Goal: Communication & Community: Answer question/provide support

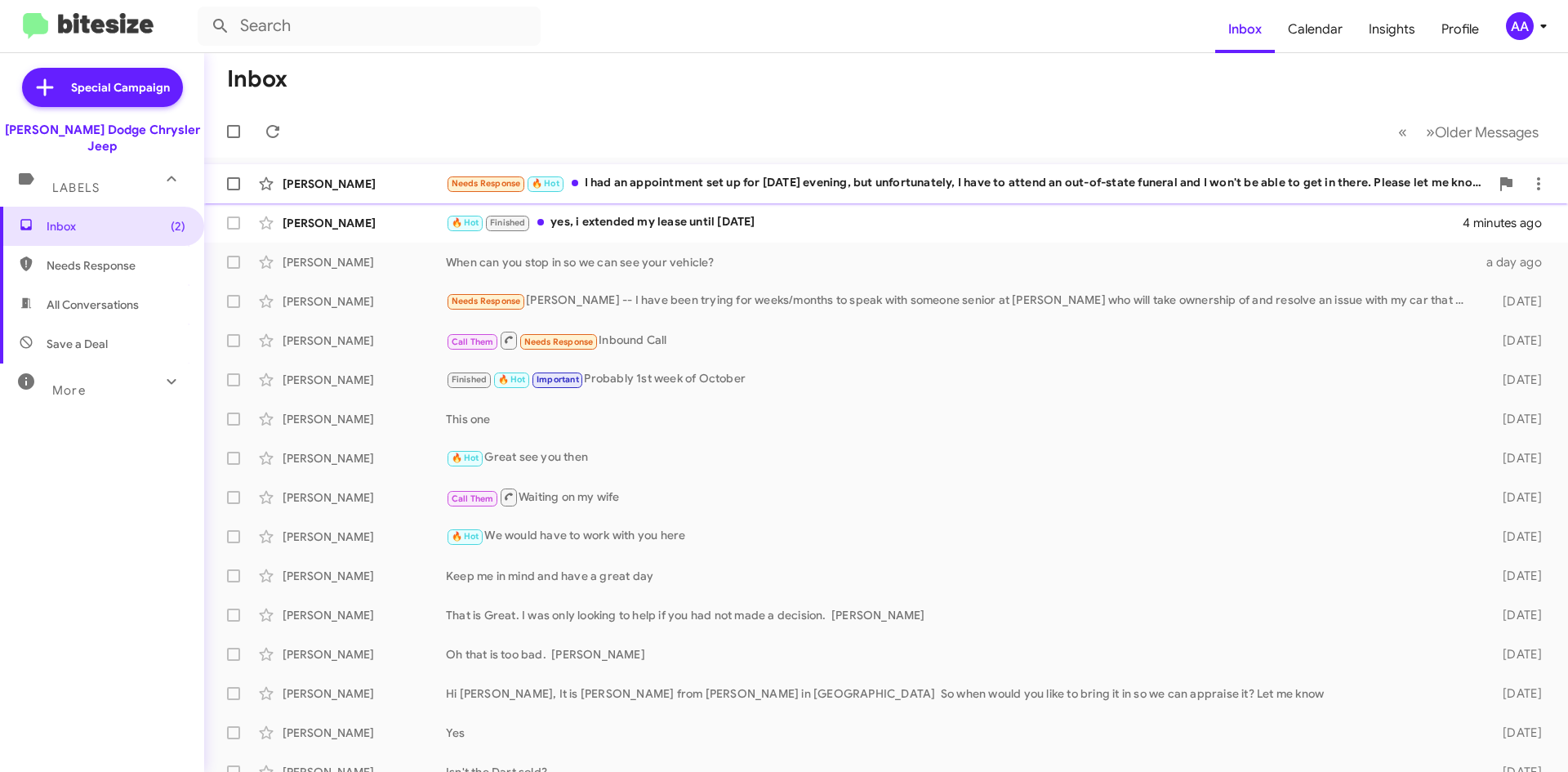
click at [703, 181] on div "Needs Response 🔥 Hot I had an appointment set up for Tuesday evening, but unfor…" at bounding box center [967, 183] width 1044 height 18
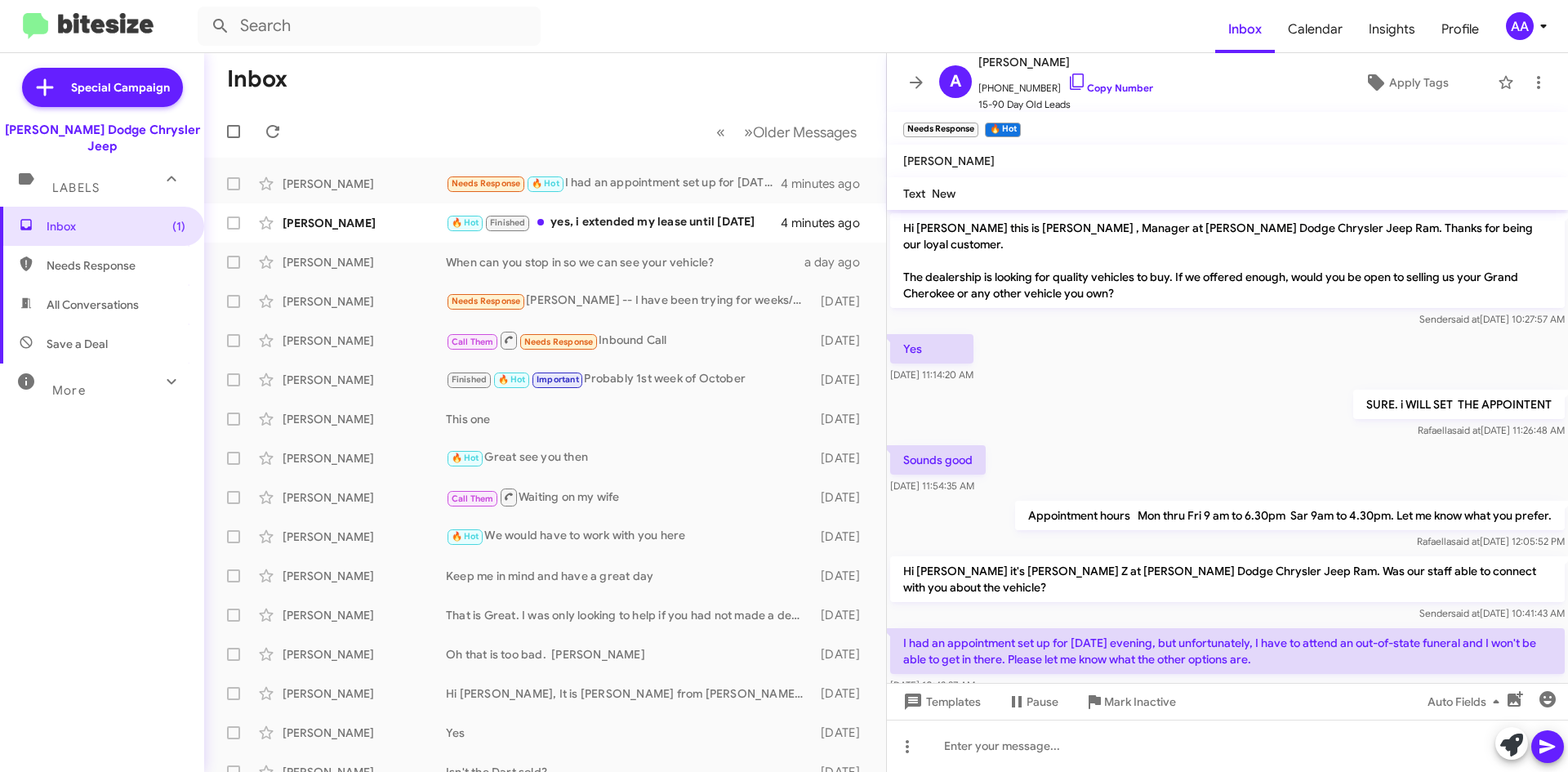
scroll to position [10, 0]
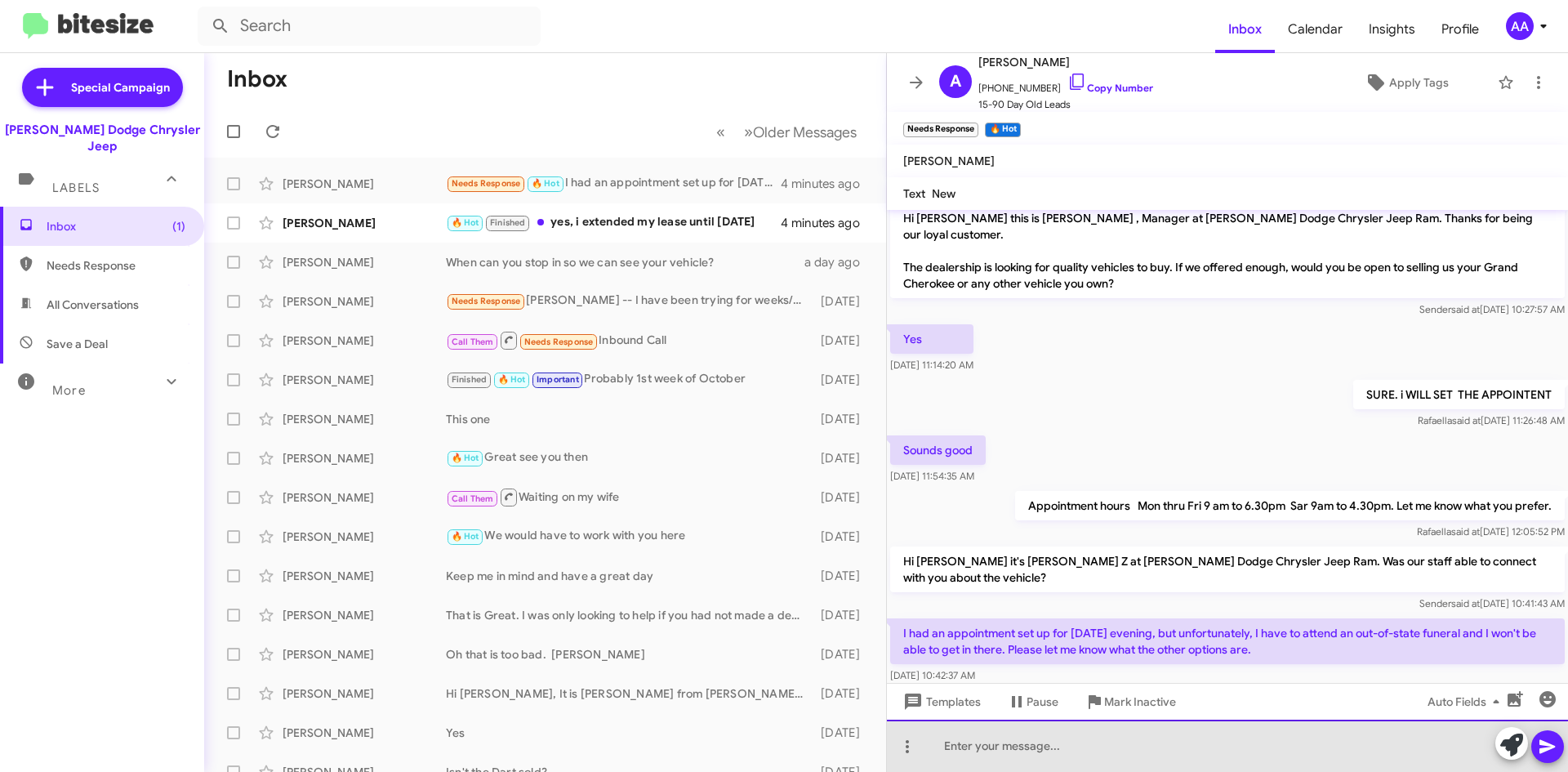
click at [1003, 754] on div at bounding box center [1227, 746] width 681 height 53
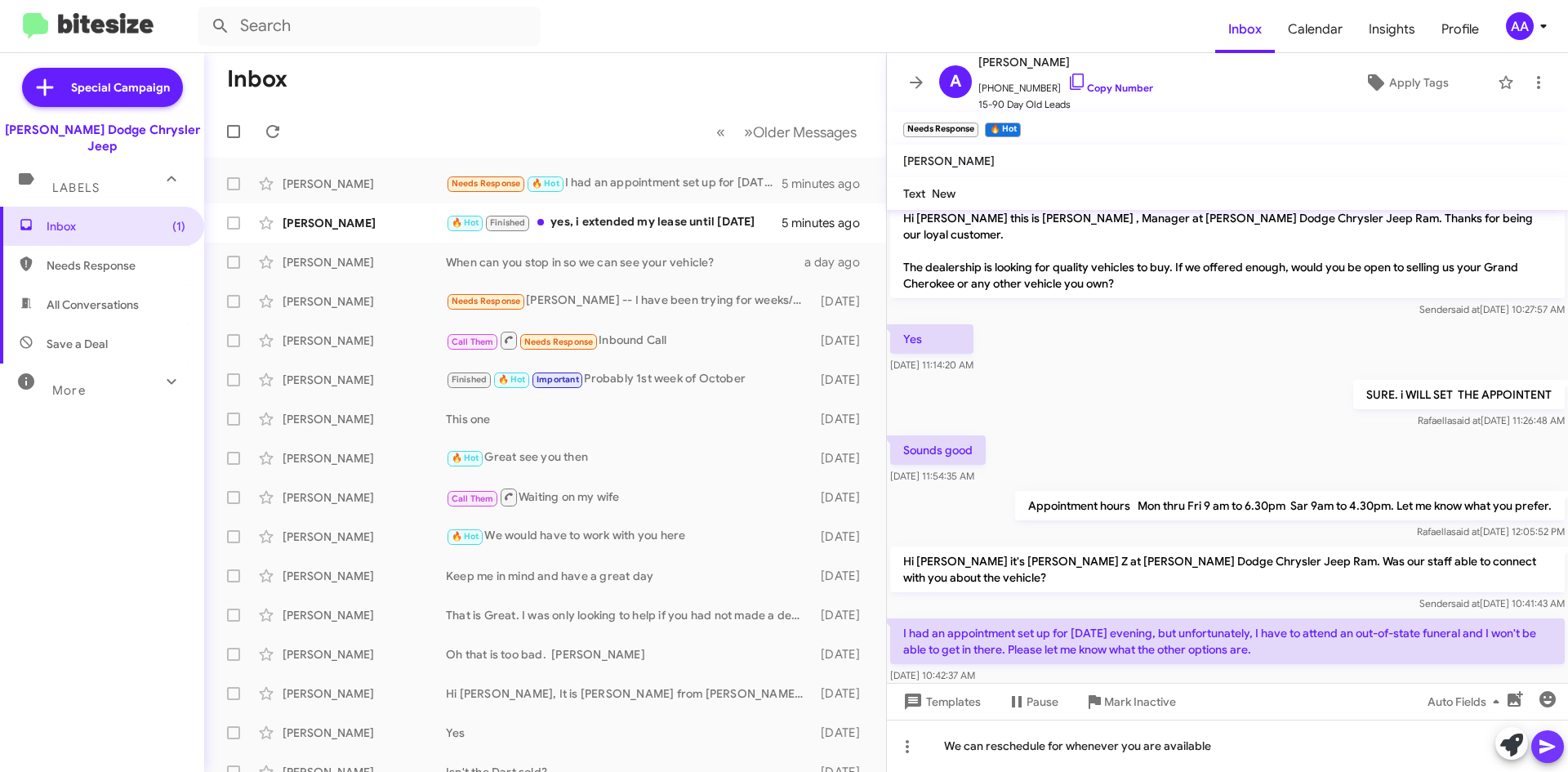
click at [1553, 742] on icon at bounding box center [1547, 747] width 19 height 19
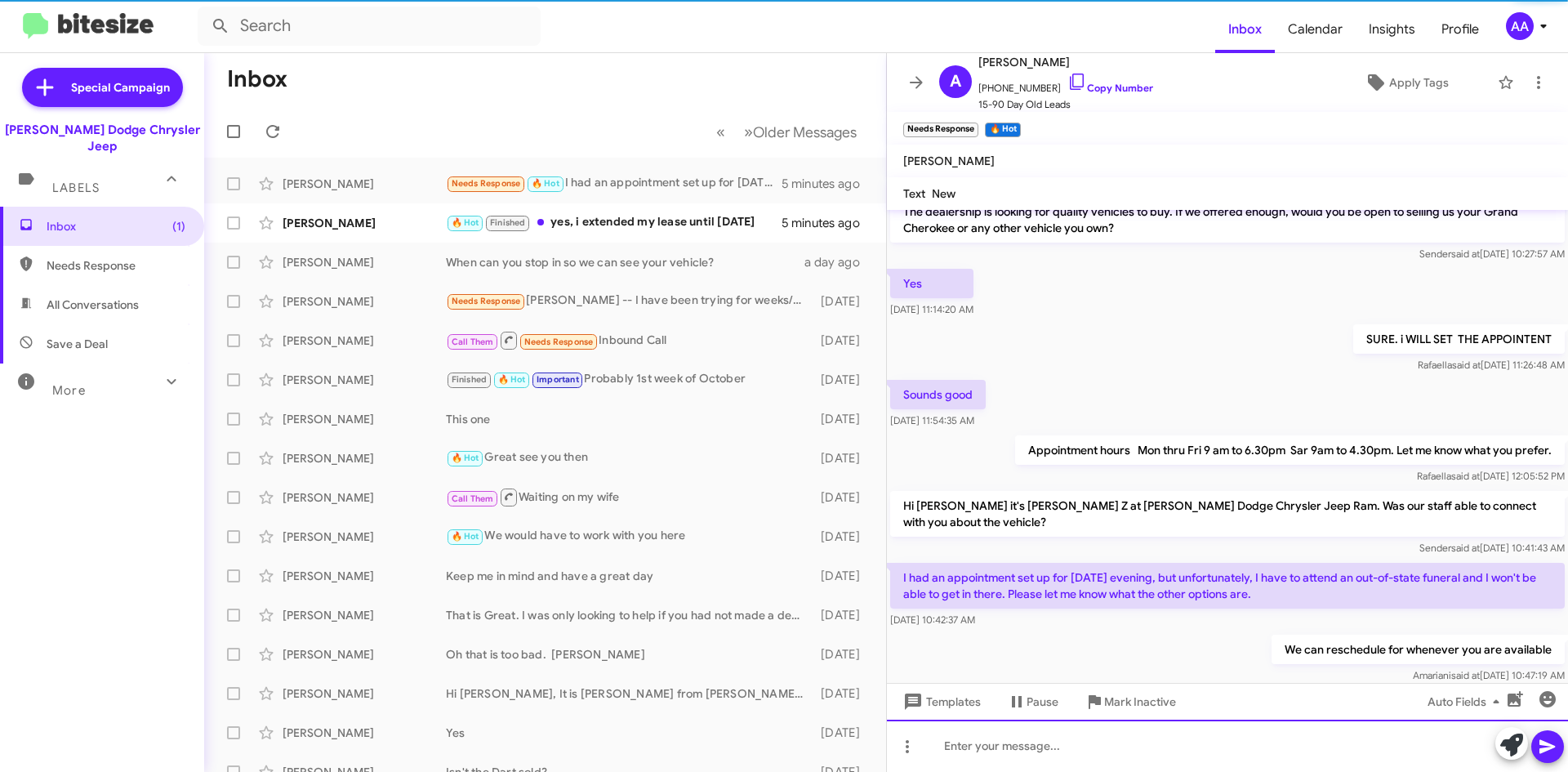
scroll to position [69, 0]
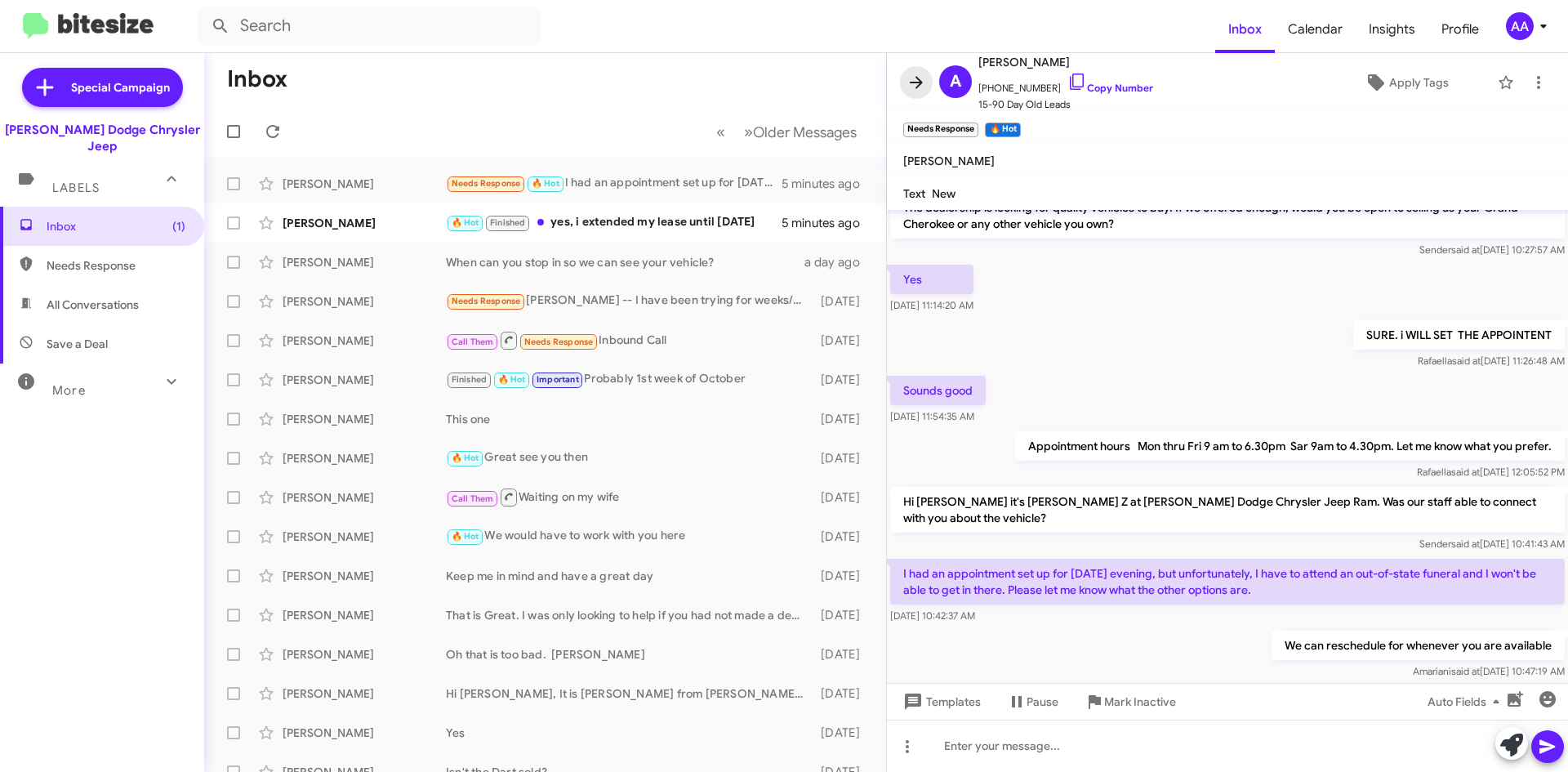
click at [906, 90] on icon at bounding box center [916, 83] width 19 height 19
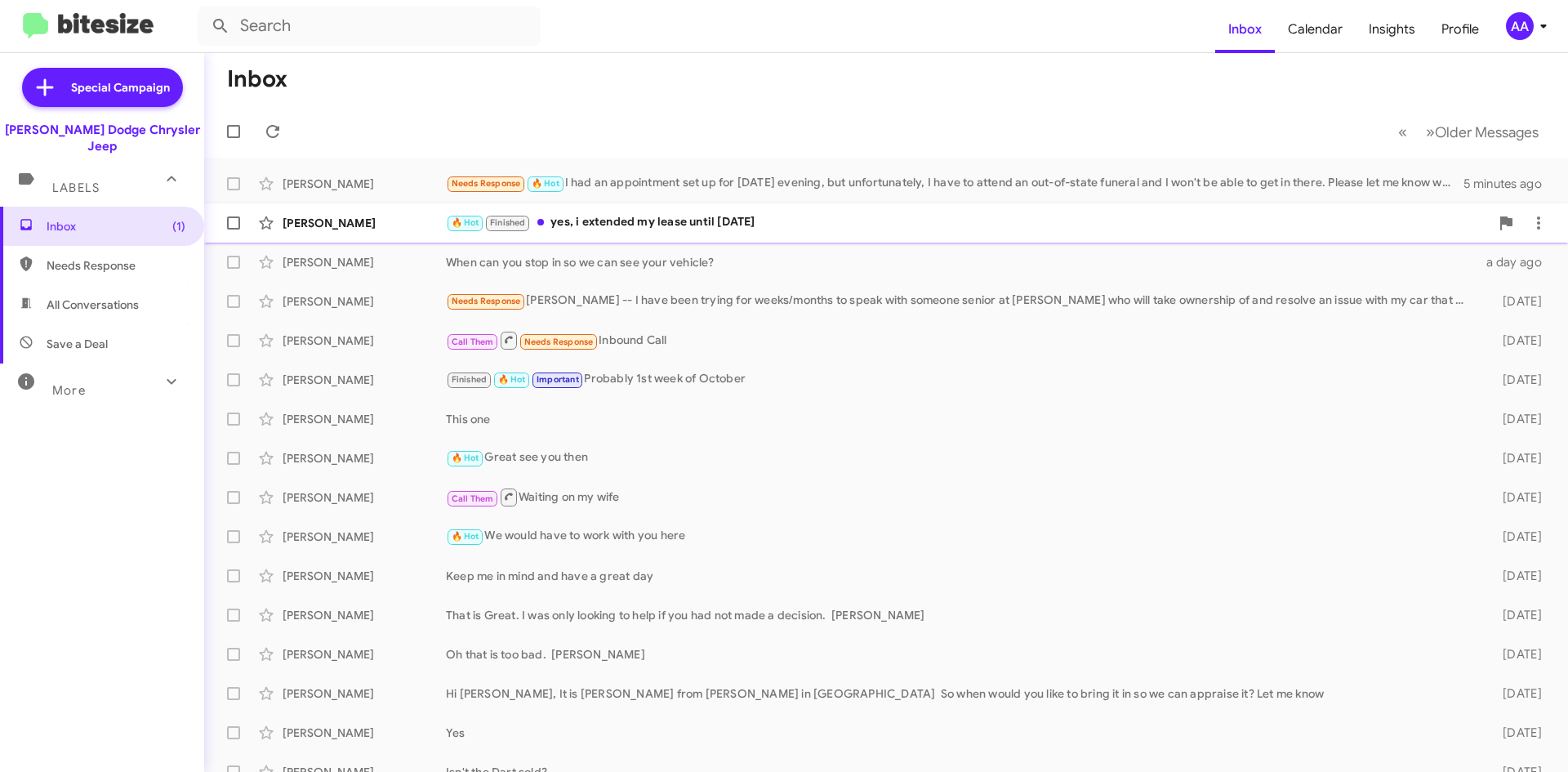
click at [659, 213] on div "🔥 Hot Finished yes, i extended my lease until February 19th" at bounding box center [967, 222] width 1044 height 18
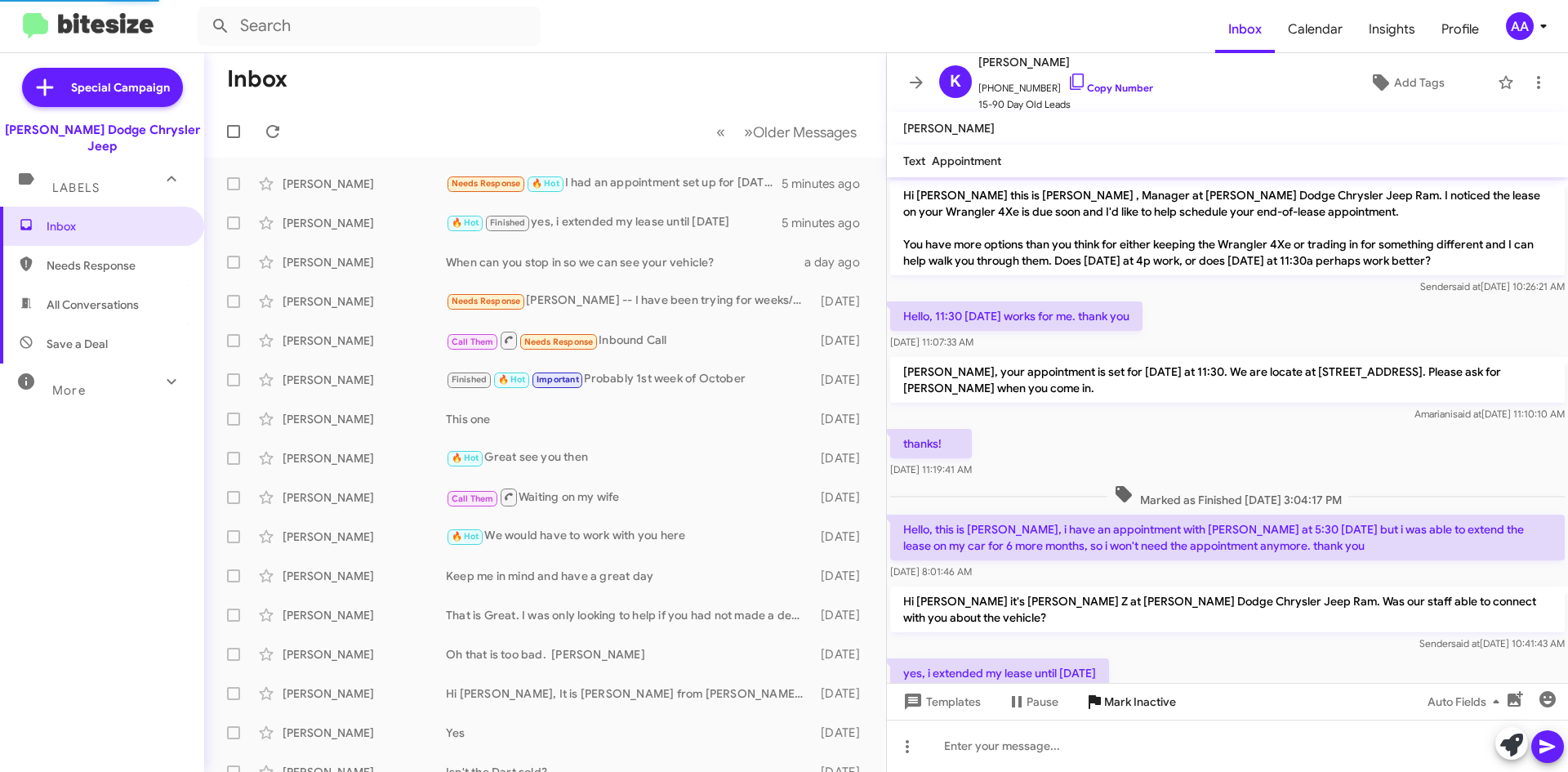
scroll to position [44, 0]
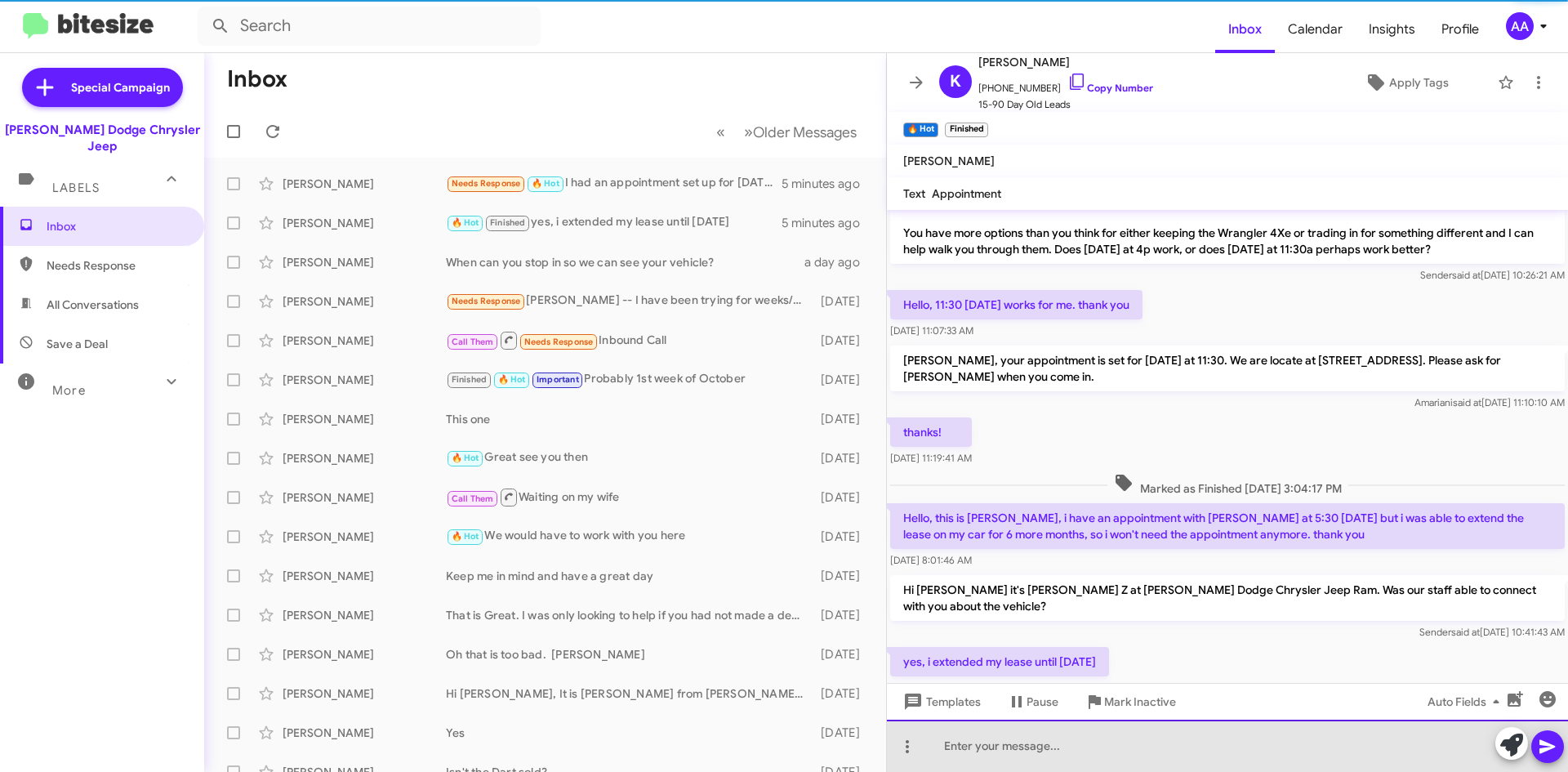
click at [1033, 751] on div at bounding box center [1227, 746] width 681 height 53
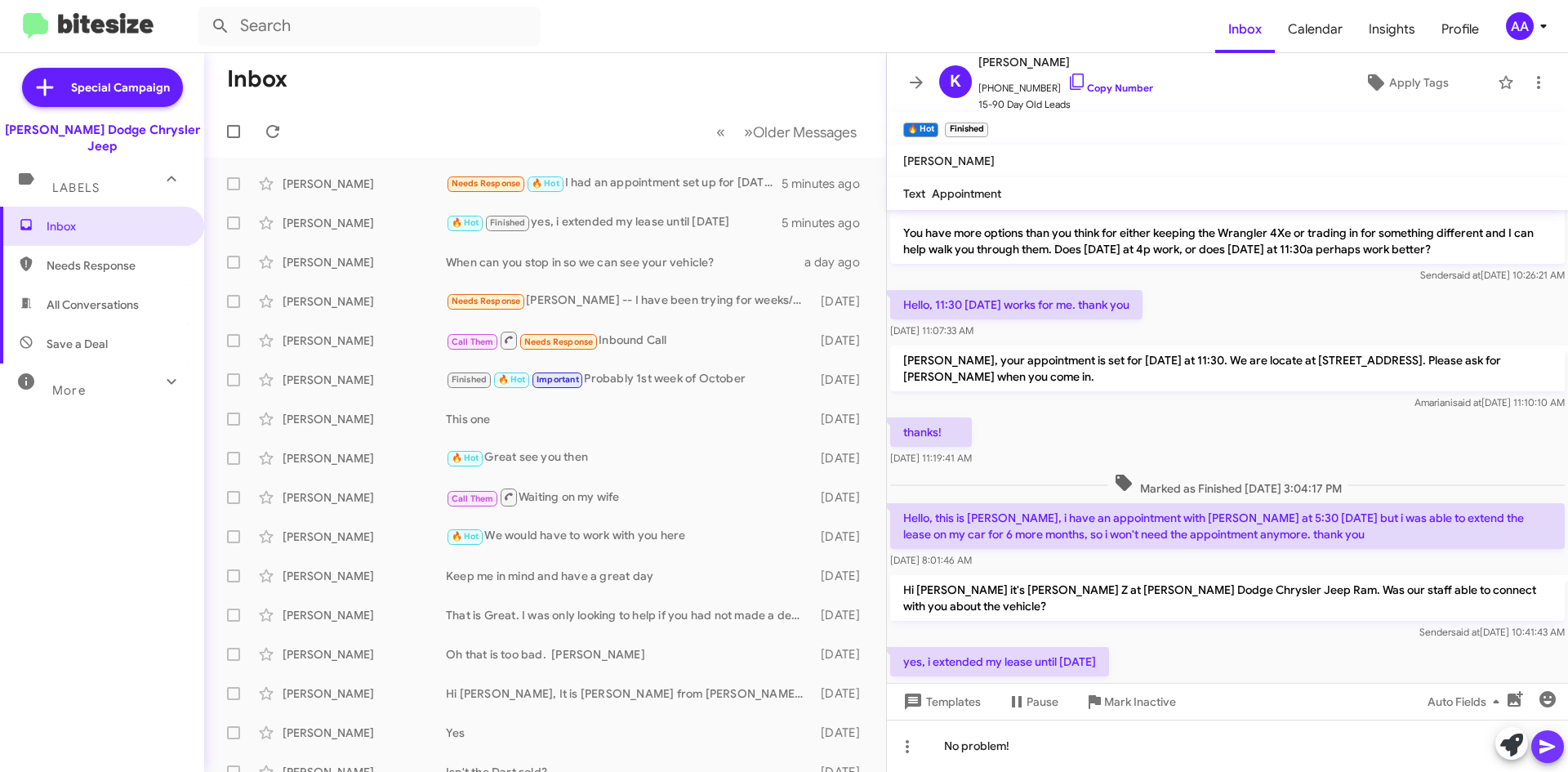
click at [1545, 750] on icon at bounding box center [1547, 747] width 16 height 14
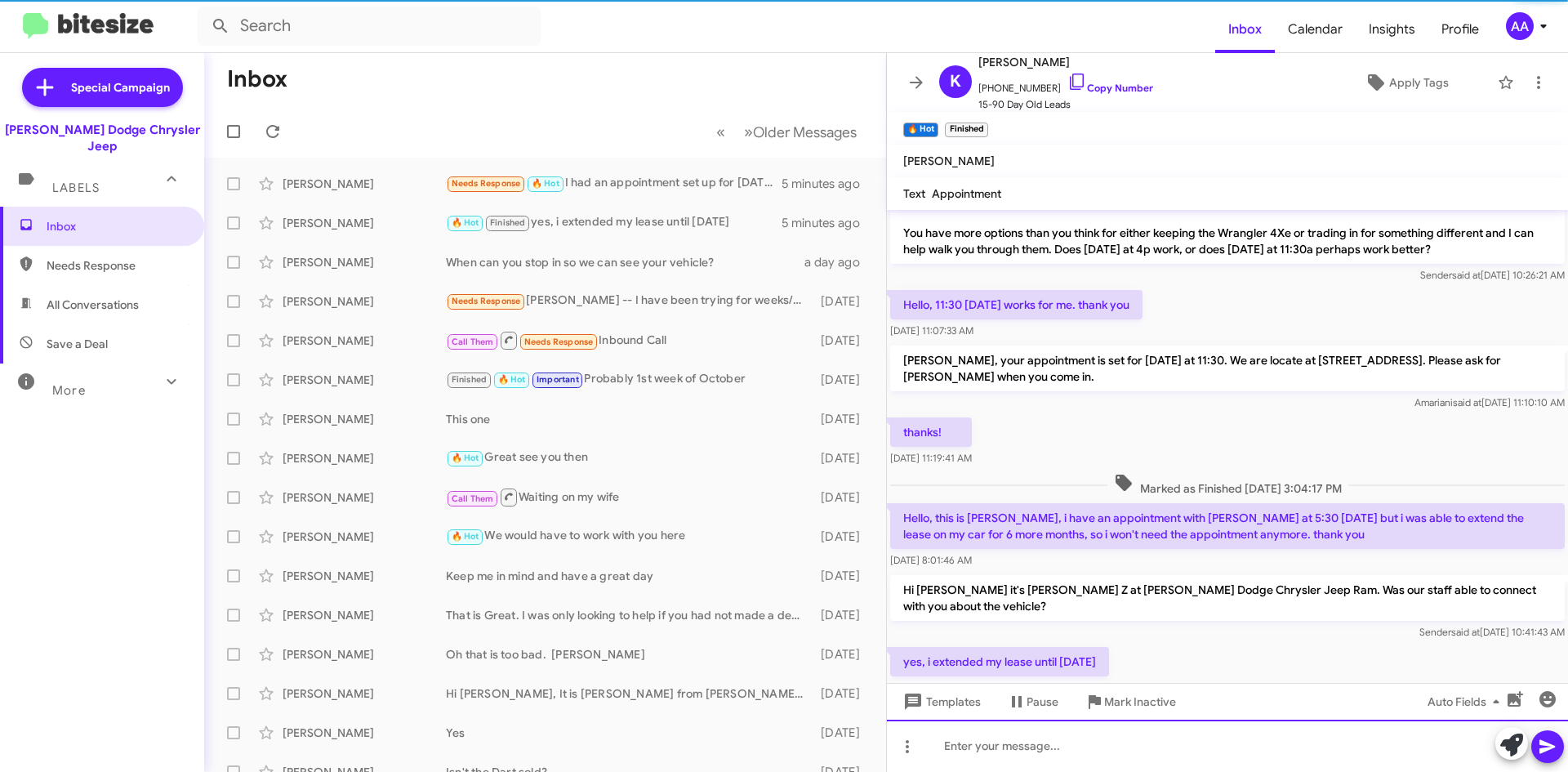
scroll to position [136, 0]
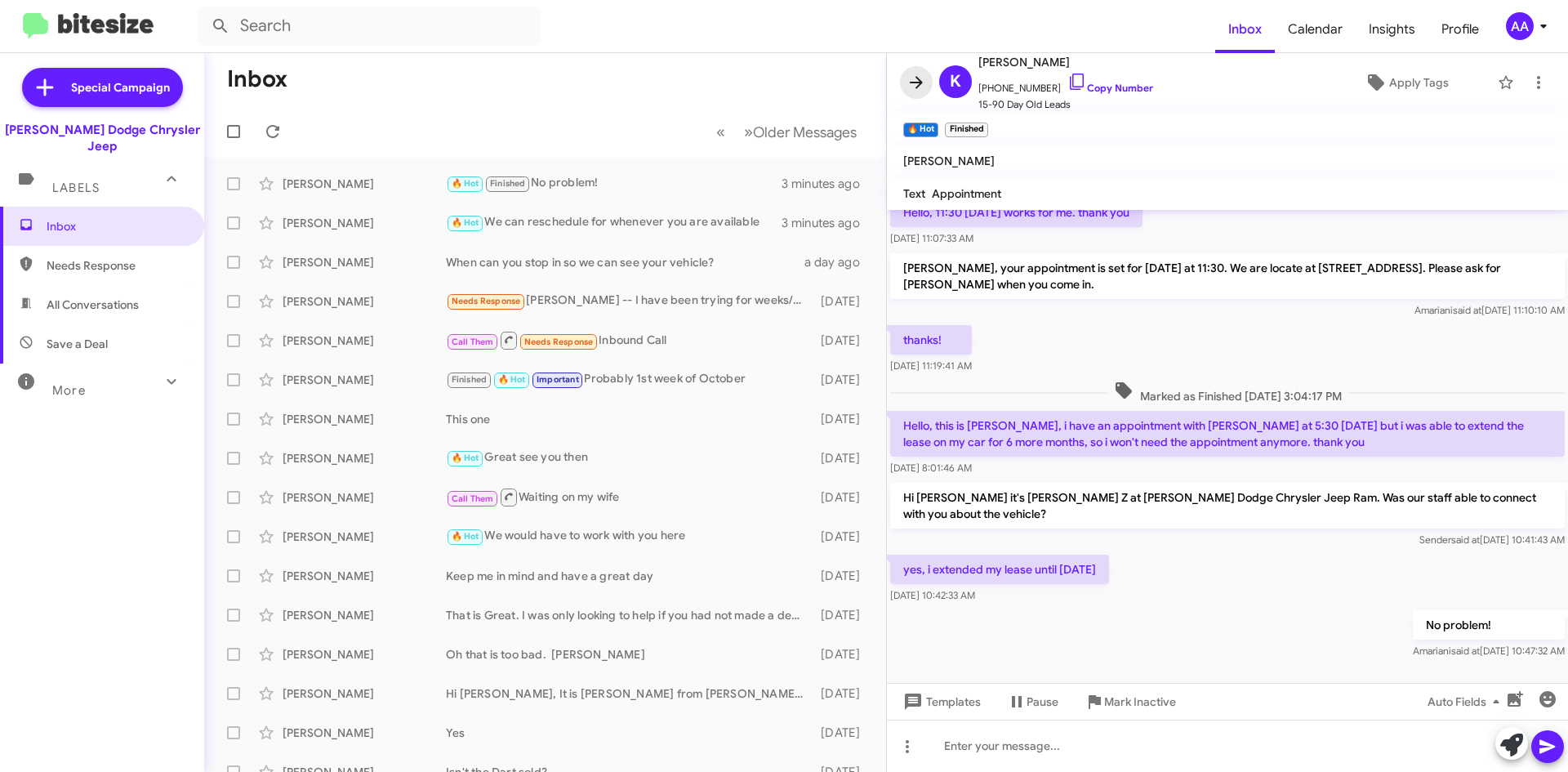
click at [917, 83] on icon at bounding box center [916, 82] width 13 height 12
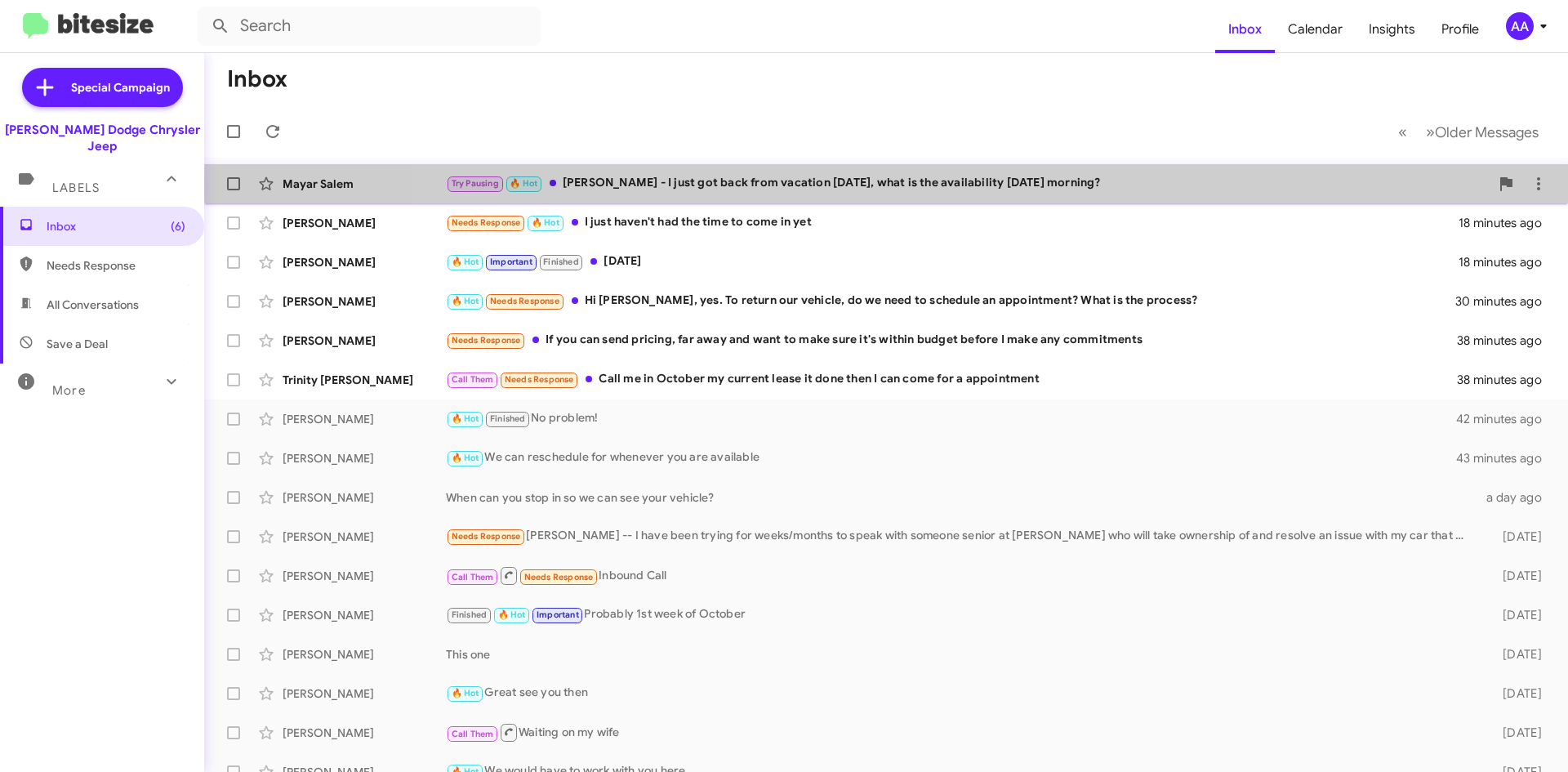
click at [1090, 186] on div "Try Pausing 🔥 Hot Hii [PERSON_NAME] - I just got back from vacation [DATE], wha…" at bounding box center [967, 183] width 1044 height 18
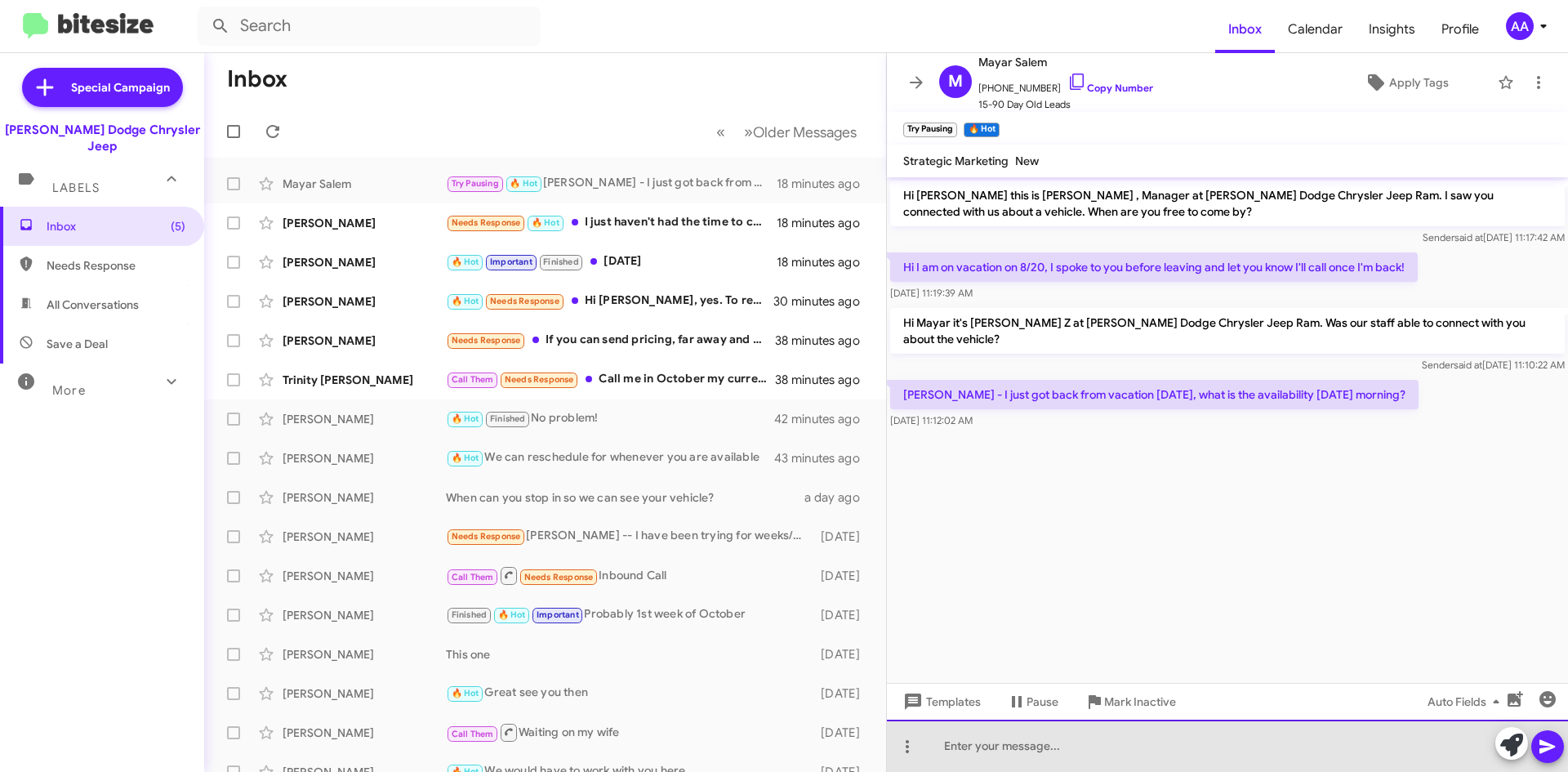
click at [977, 749] on div at bounding box center [1227, 746] width 681 height 53
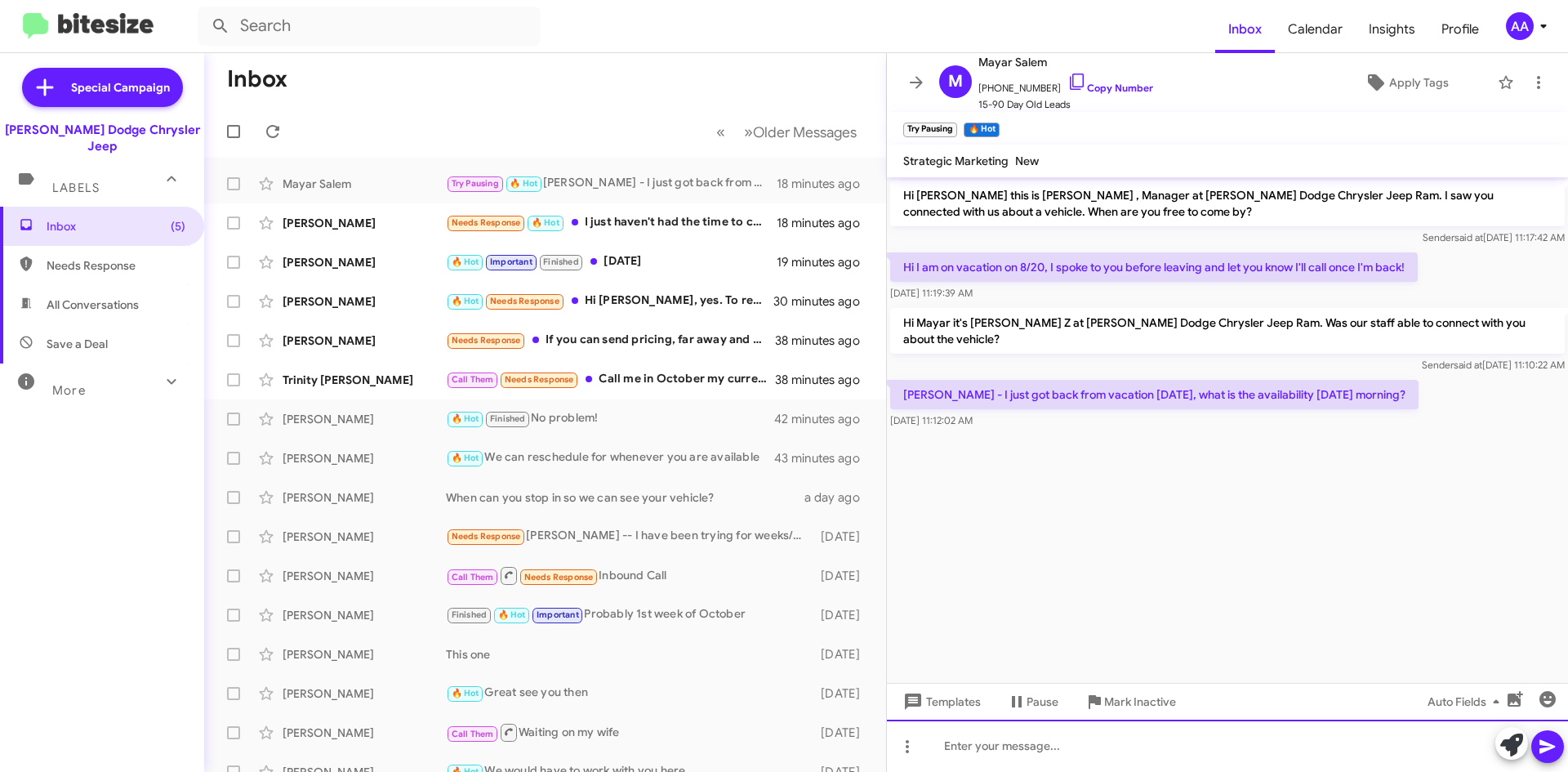
click at [977, 749] on div at bounding box center [1227, 746] width 681 height 53
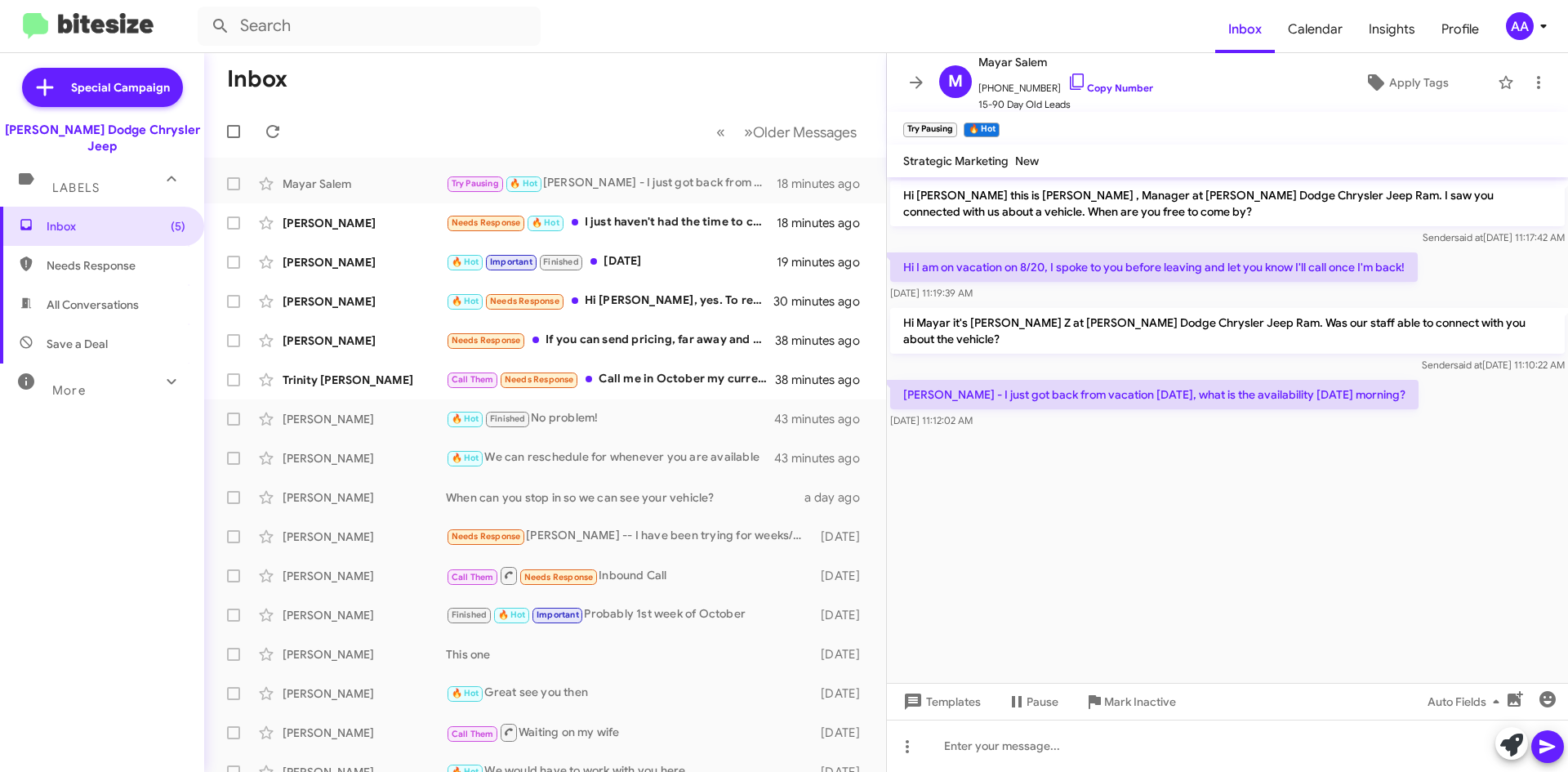
click at [1088, 505] on cdk-virtual-scroll-viewport "Hi [PERSON_NAME] this is [PERSON_NAME] , Manager at [PERSON_NAME] Dodge Chrysle…" at bounding box center [1227, 430] width 681 height 506
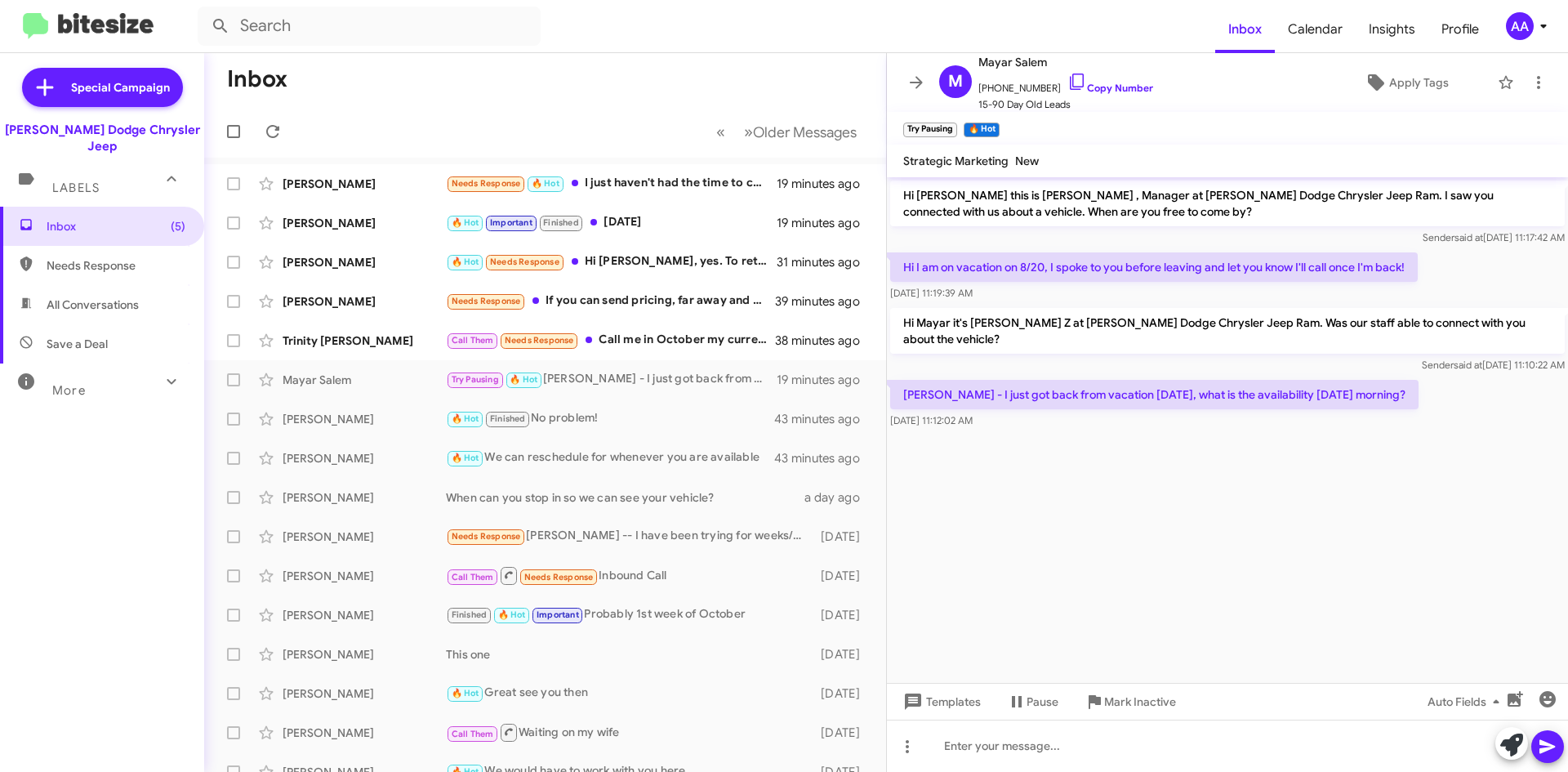
click at [1151, 529] on cdk-virtual-scroll-viewport "Hi [PERSON_NAME] this is [PERSON_NAME] , Manager at [PERSON_NAME] Dodge Chrysle…" at bounding box center [1227, 430] width 681 height 506
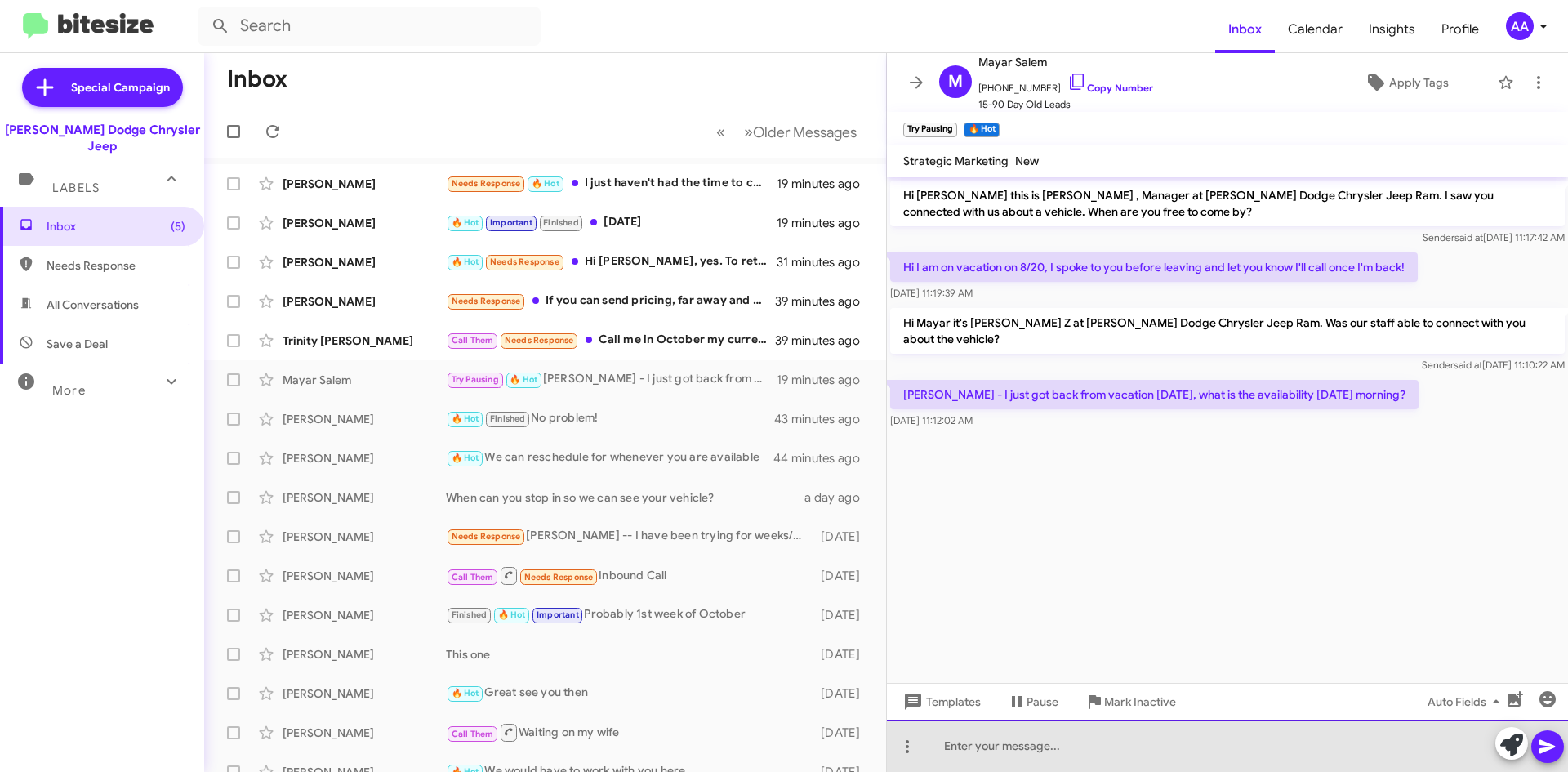
click at [986, 730] on div at bounding box center [1227, 746] width 681 height 53
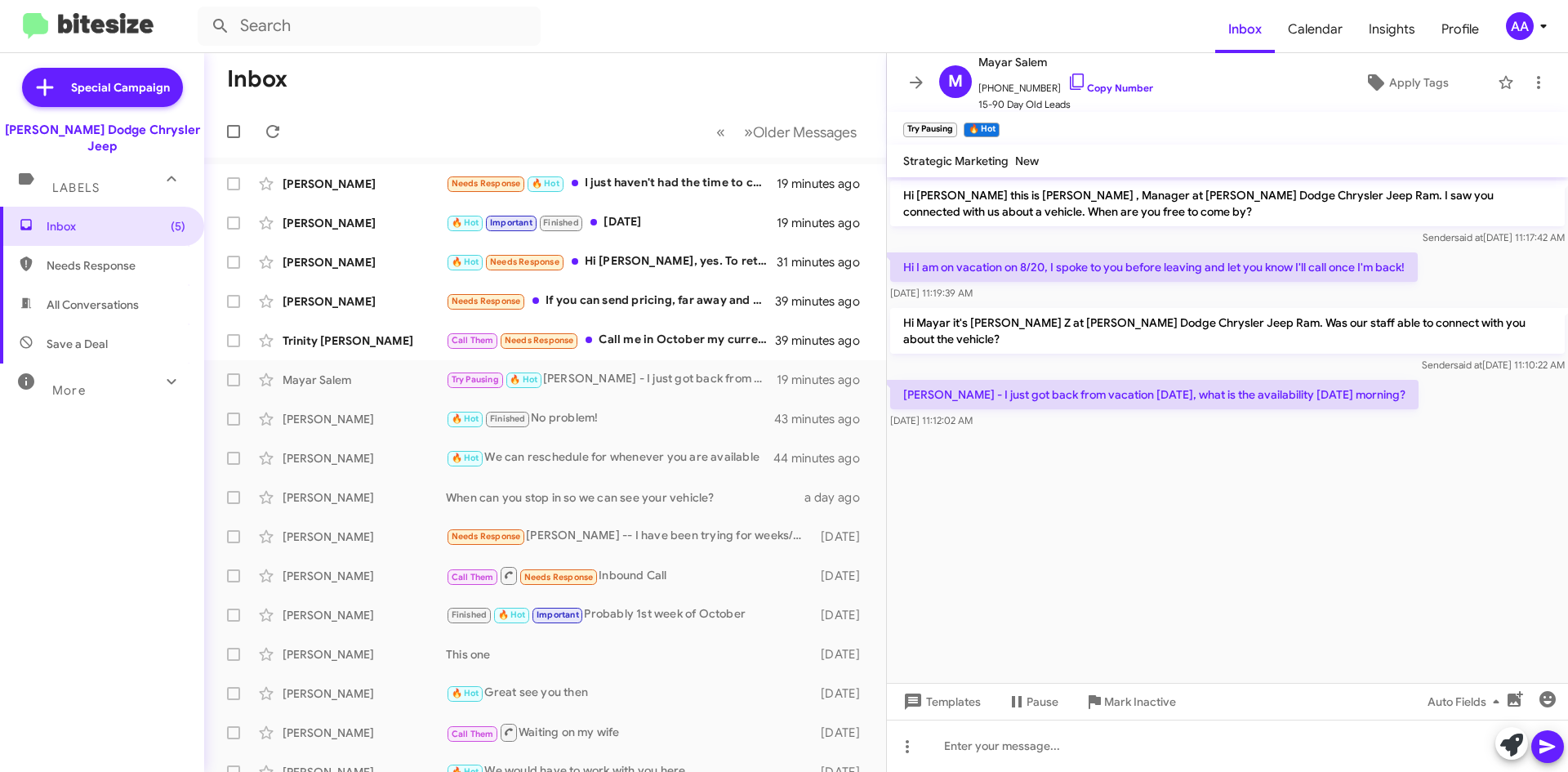
click at [1032, 550] on cdk-virtual-scroll-viewport "Hi [PERSON_NAME] this is [PERSON_NAME] , Manager at [PERSON_NAME] Dodge Chrysle…" at bounding box center [1227, 430] width 681 height 506
click at [911, 79] on icon at bounding box center [916, 83] width 19 height 19
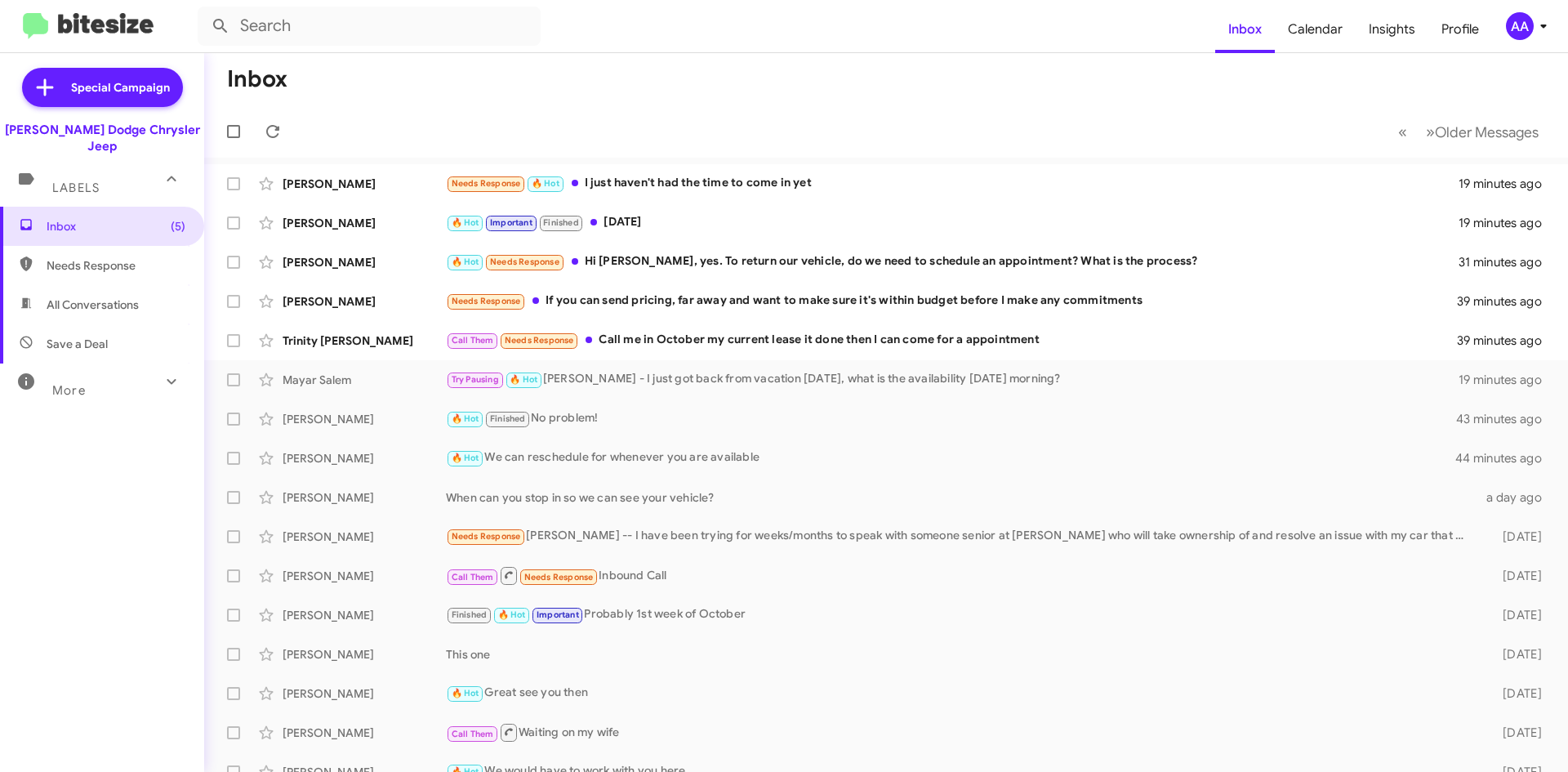
click at [59, 299] on span "All Conversations" at bounding box center [102, 305] width 205 height 40
type input "in:all-conversations"
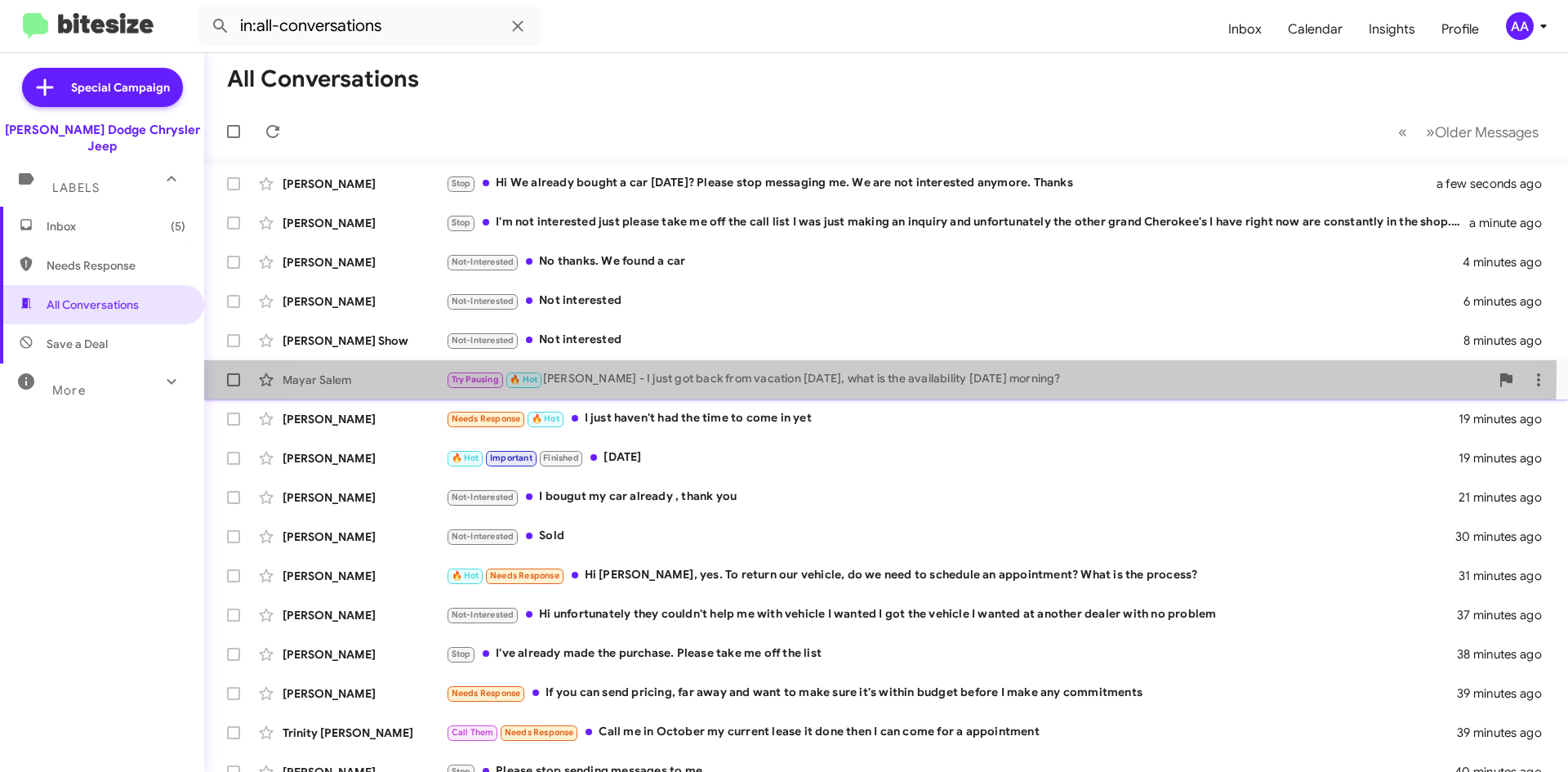
click at [821, 371] on div "Try Pausing 🔥 Hot Hii [PERSON_NAME] - I just got back from vacation [DATE], wha…" at bounding box center [967, 379] width 1044 height 18
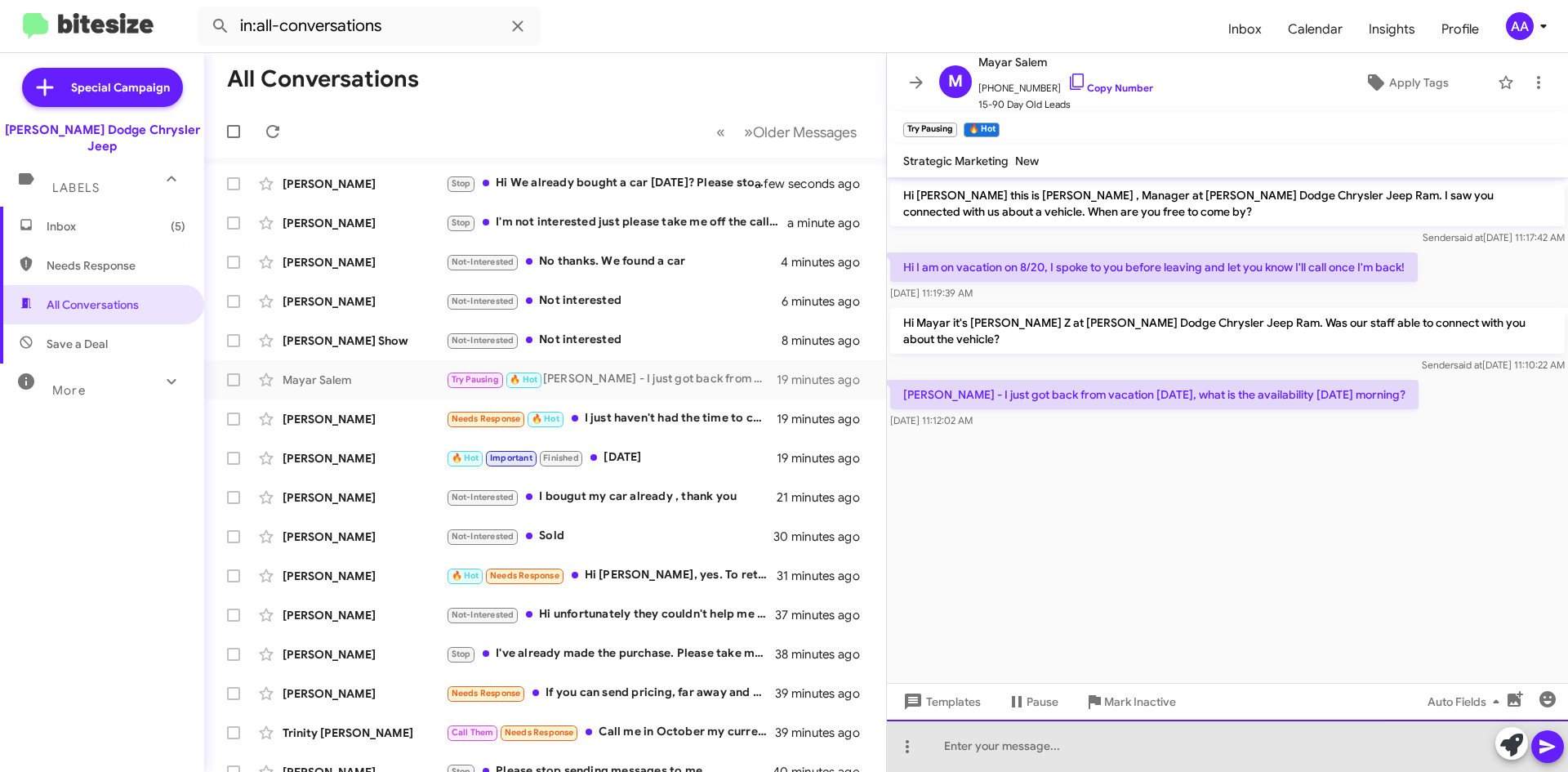
click at [957, 745] on div at bounding box center [1227, 746] width 681 height 53
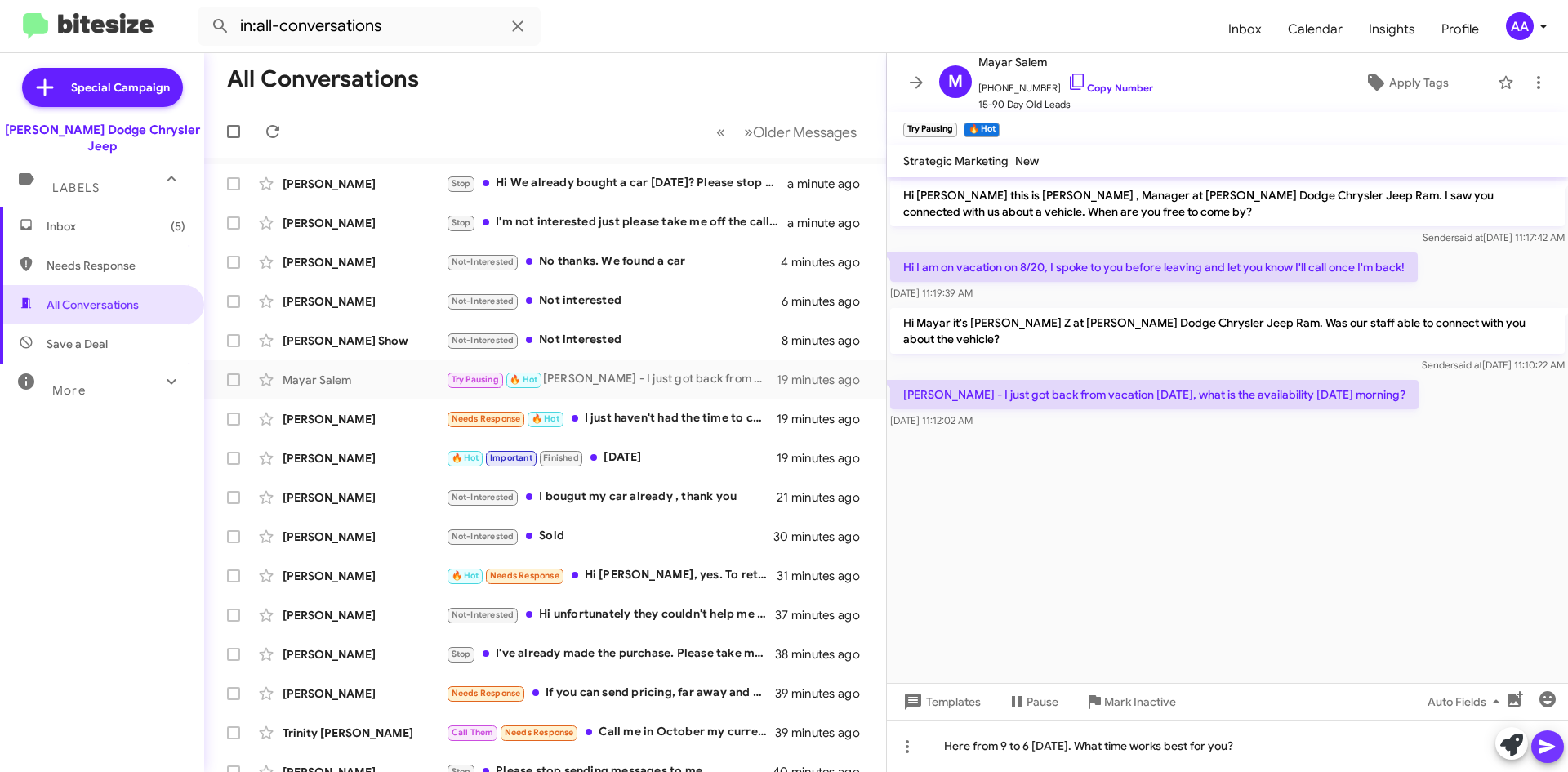
click at [1556, 762] on span at bounding box center [1547, 746] width 19 height 32
click at [915, 76] on icon at bounding box center [916, 83] width 19 height 19
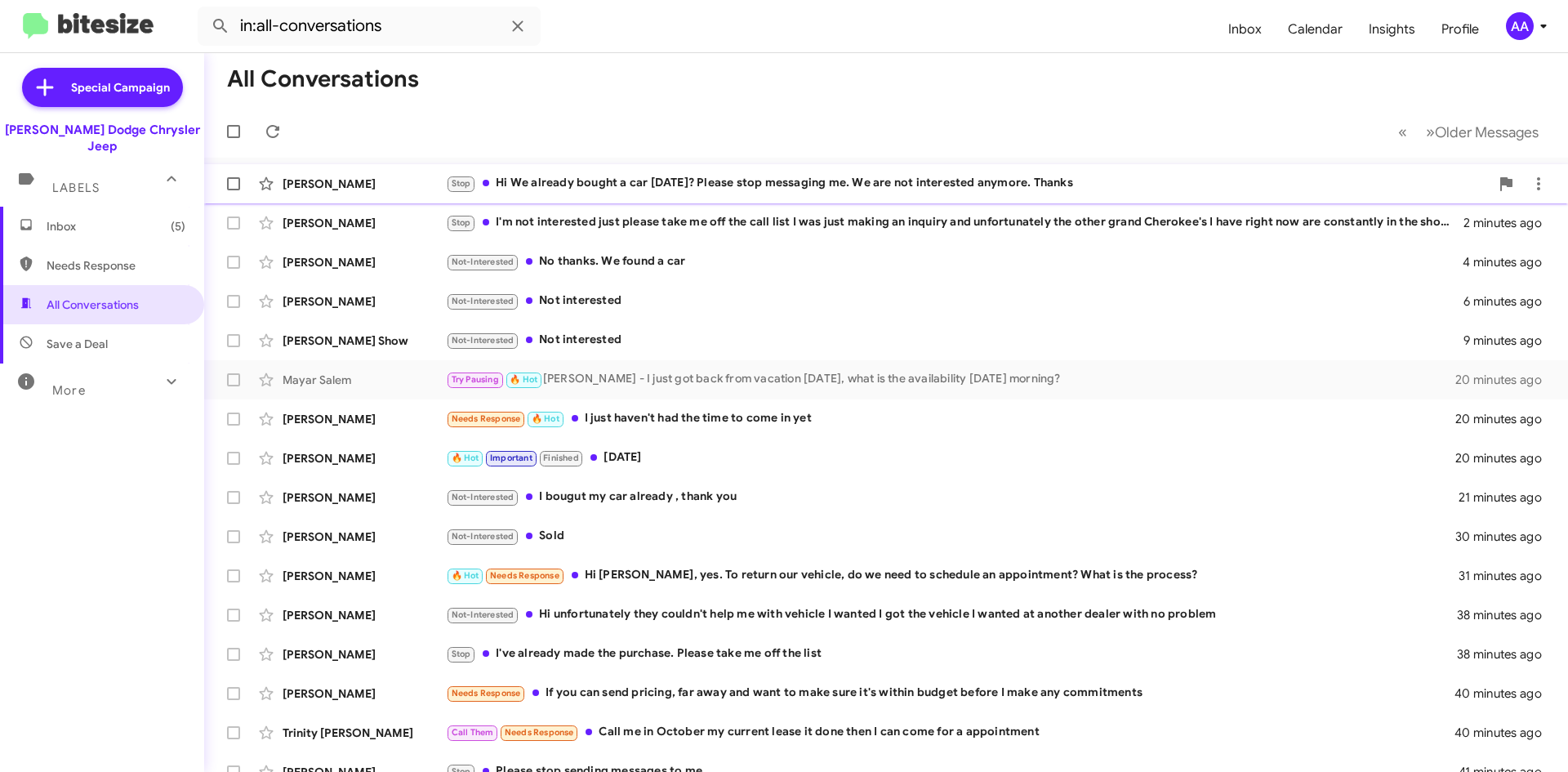
click at [658, 185] on div "Stop Hi We already bought a car [DATE]? Please stop messaging me. We are not in…" at bounding box center [967, 183] width 1044 height 18
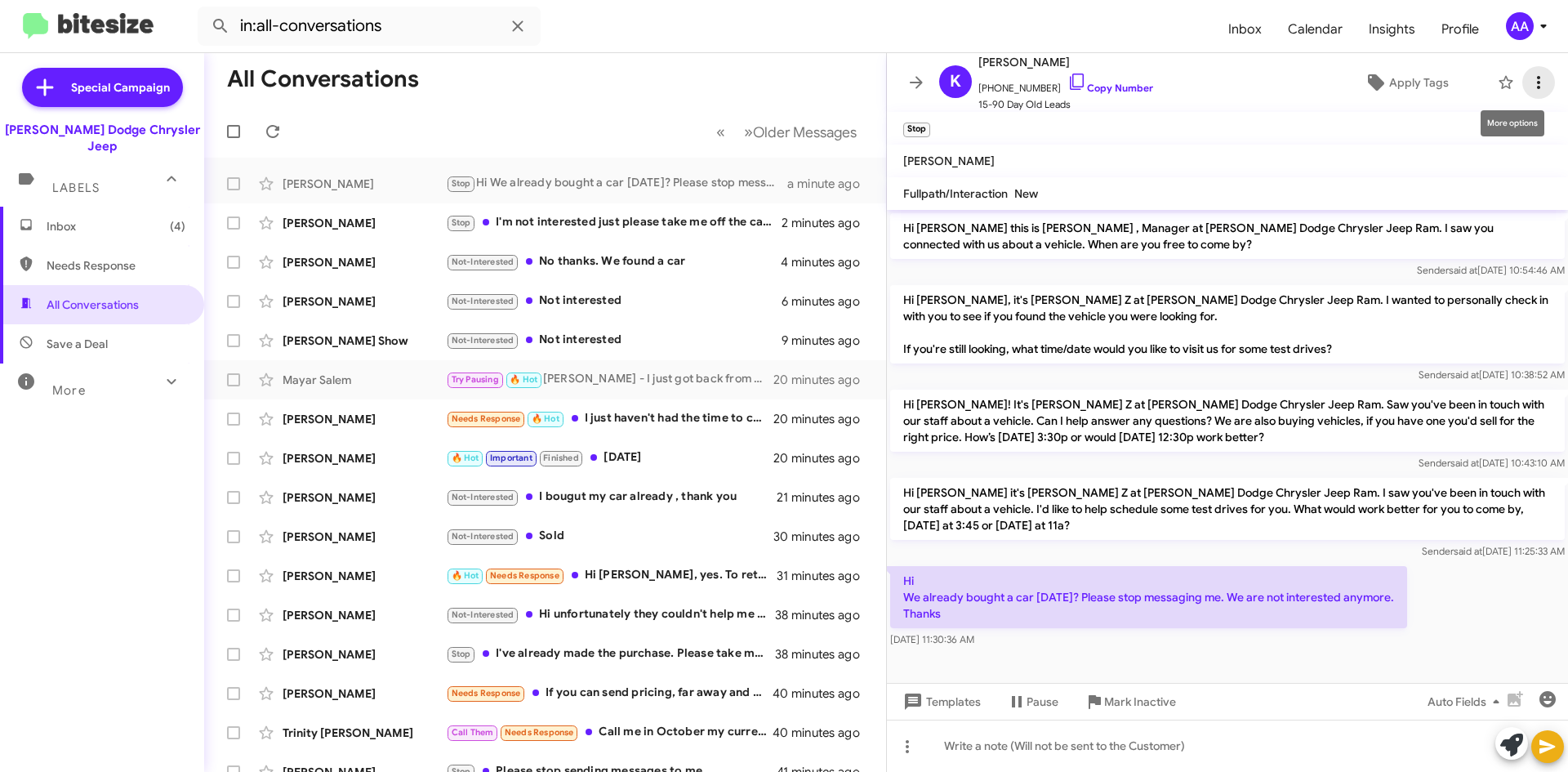
click at [1528, 89] on icon at bounding box center [1538, 83] width 19 height 19
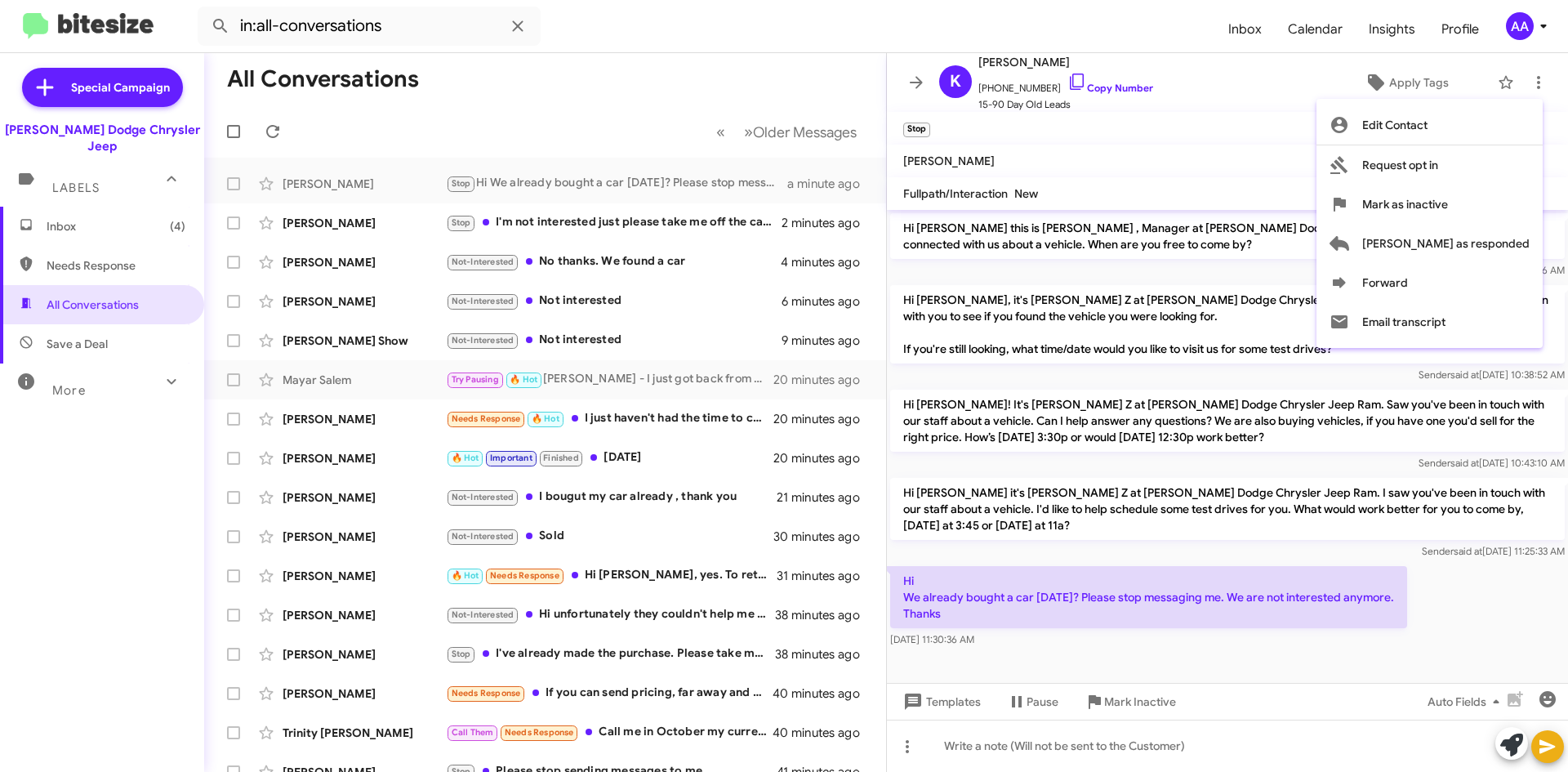
click at [1154, 109] on div at bounding box center [784, 386] width 1568 height 772
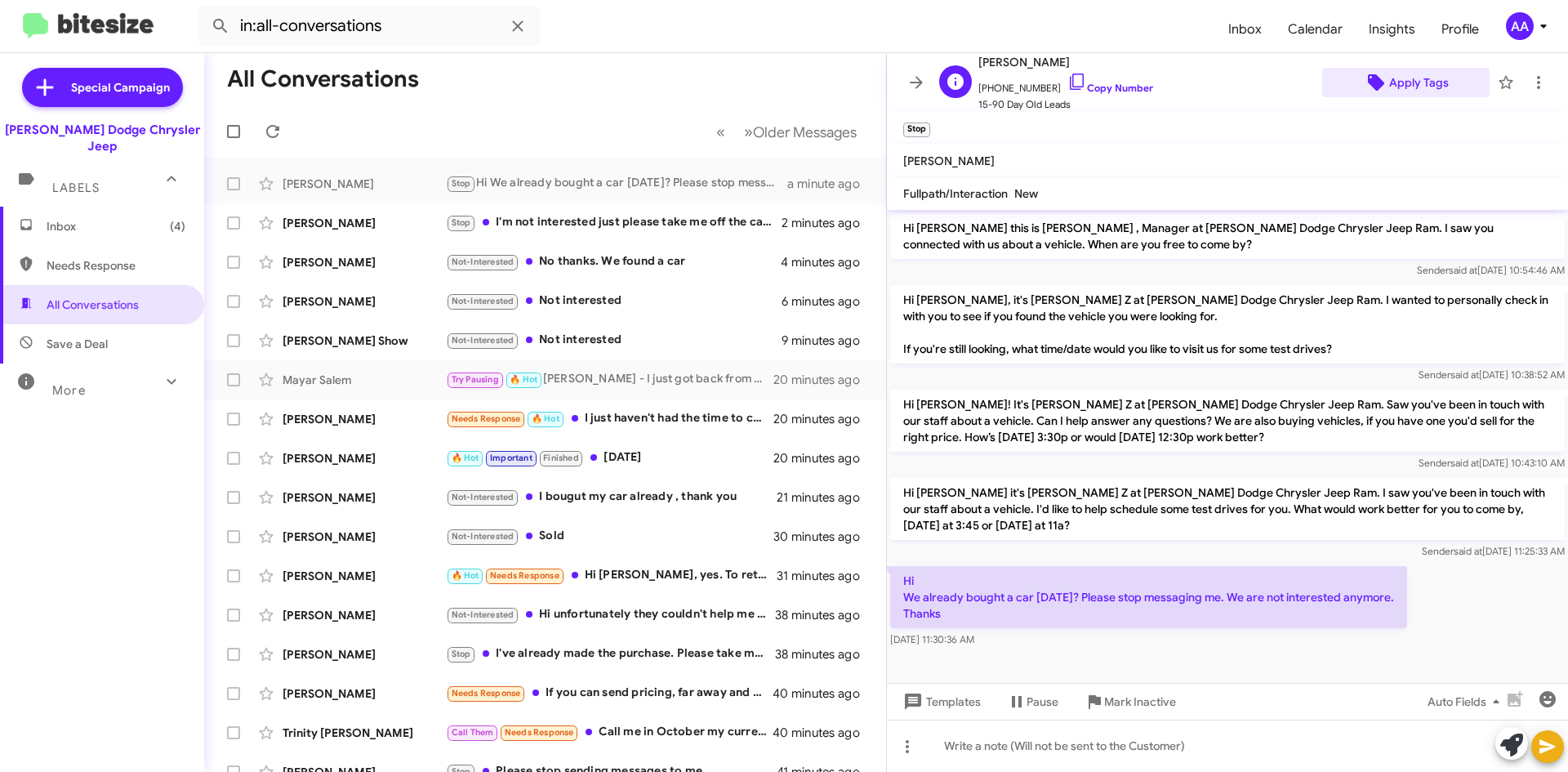
click at [1408, 76] on span "Apply Tags" at bounding box center [1419, 82] width 60 height 29
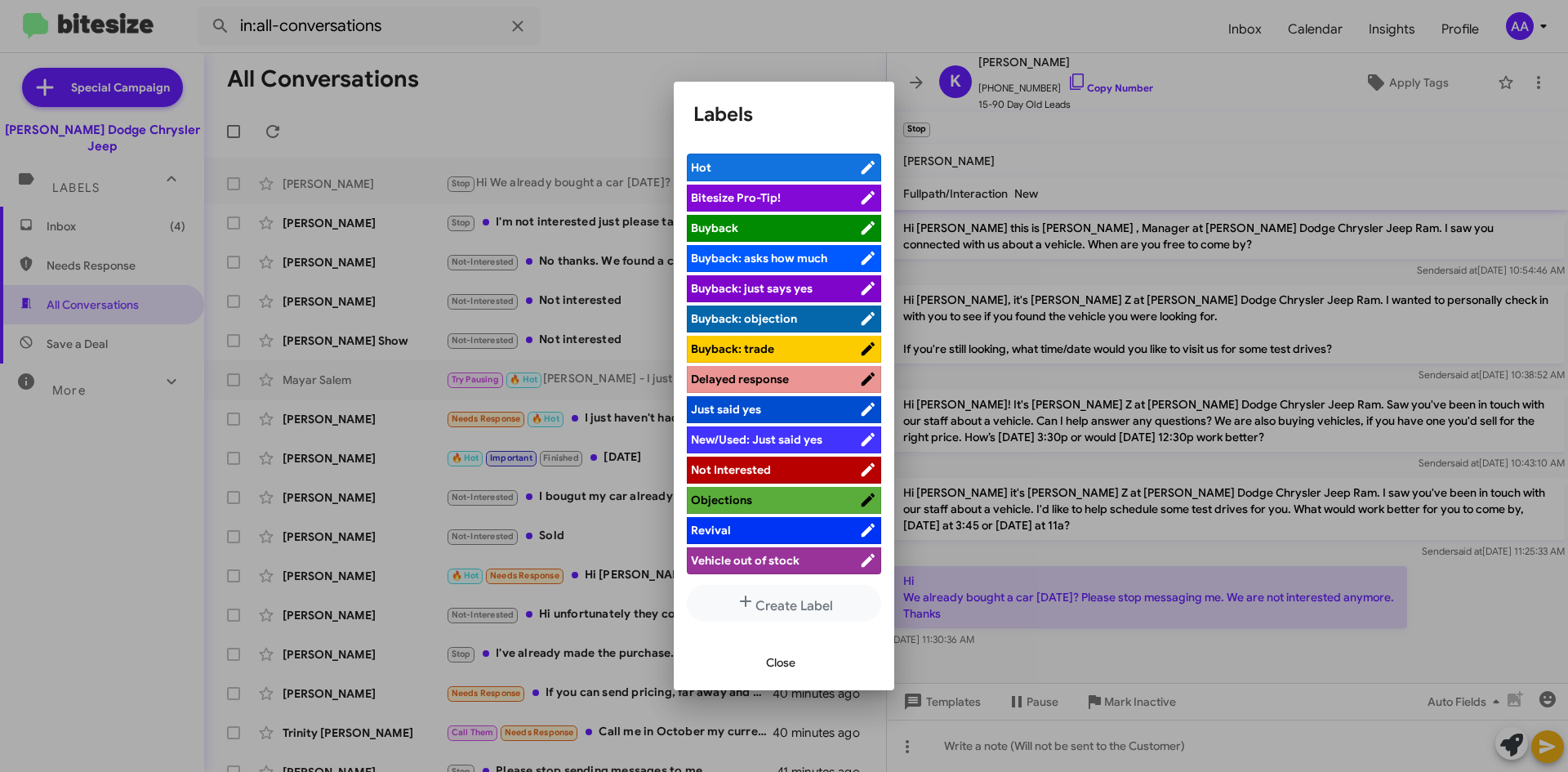
click at [749, 467] on span "Not Interested" at bounding box center [730, 469] width 80 height 15
click at [783, 665] on span "Close" at bounding box center [780, 661] width 29 height 29
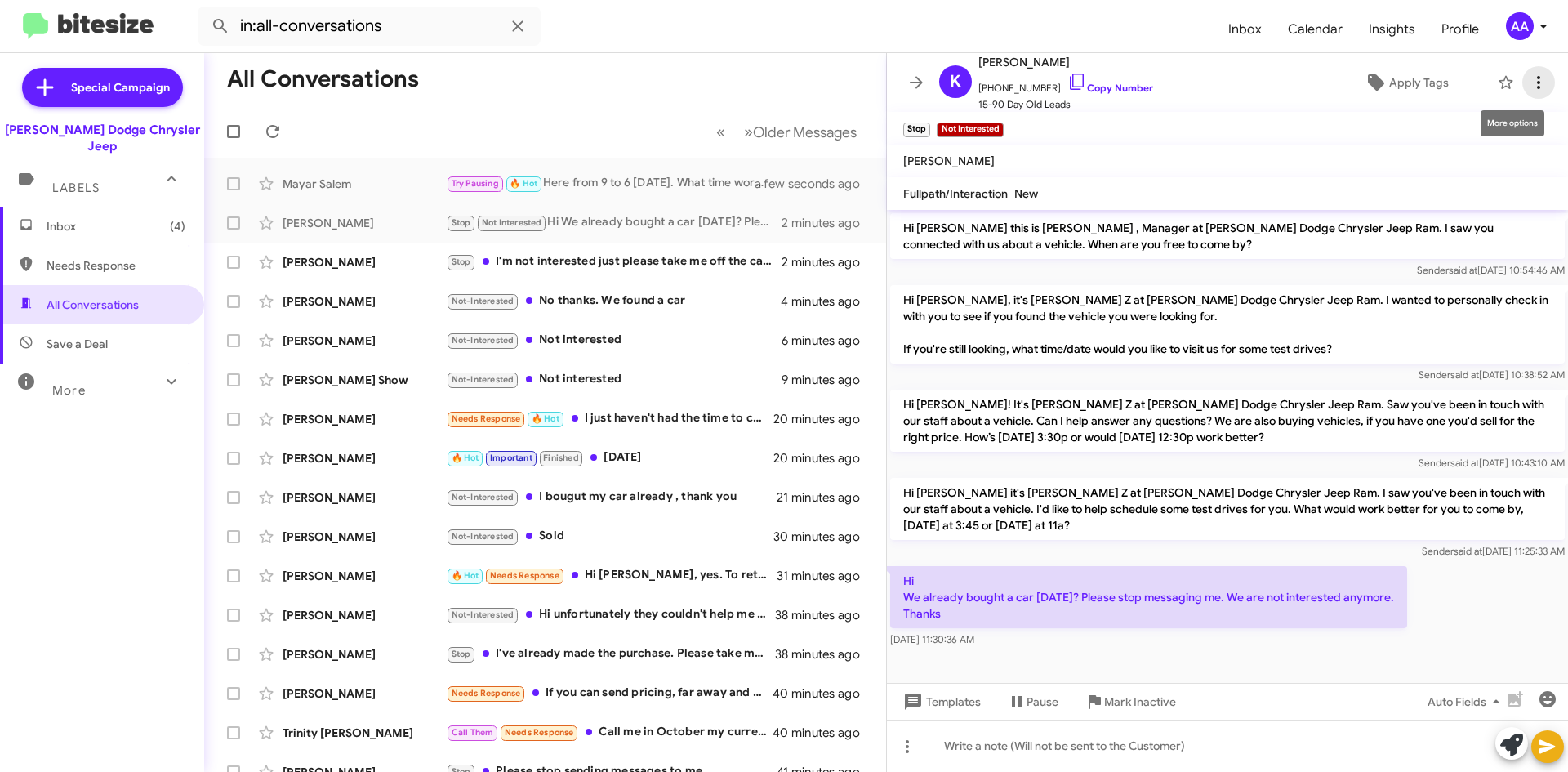
click at [1528, 79] on icon at bounding box center [1538, 83] width 19 height 19
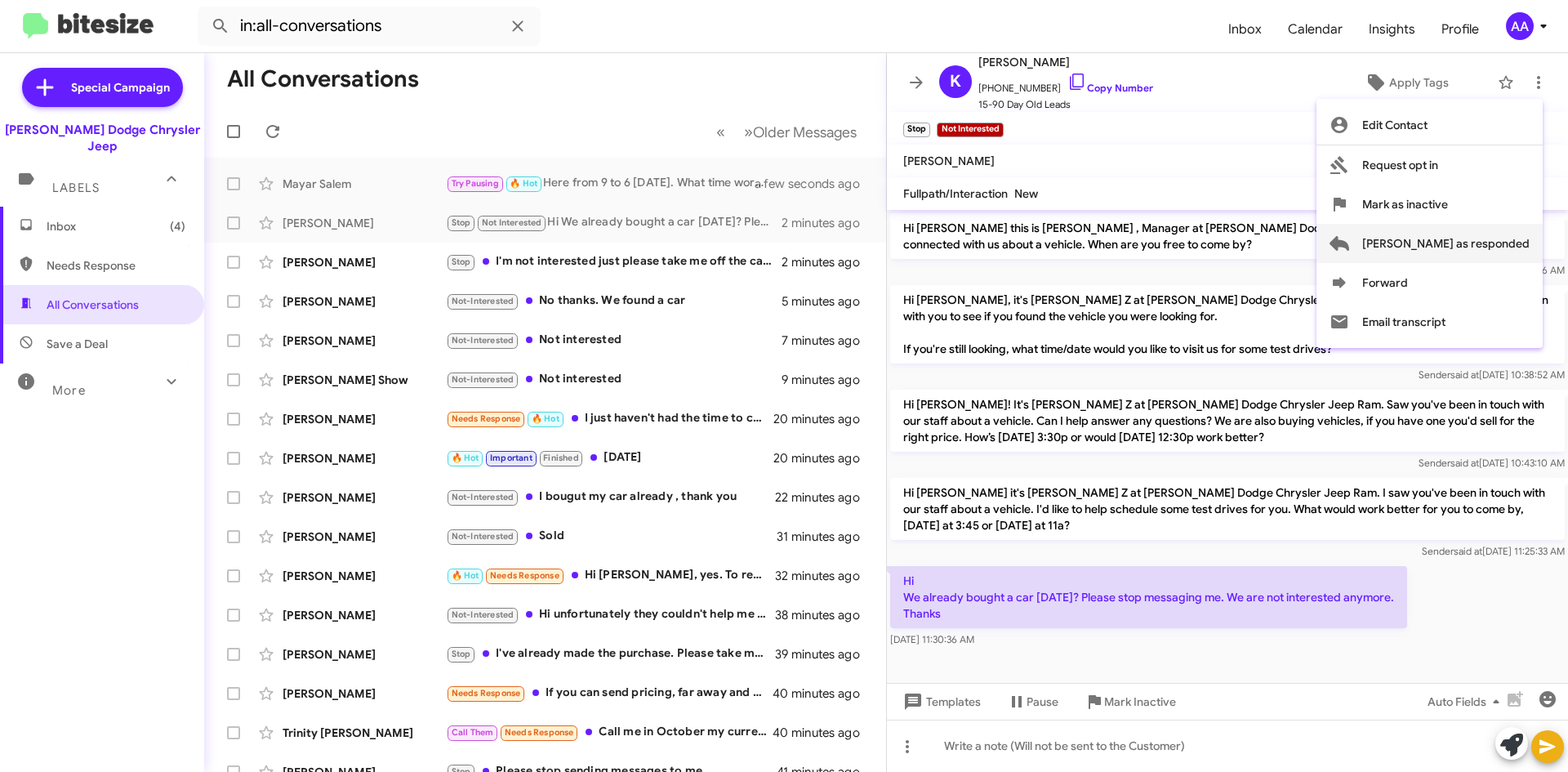
click at [1428, 249] on span "[PERSON_NAME] as responded" at bounding box center [1445, 243] width 168 height 40
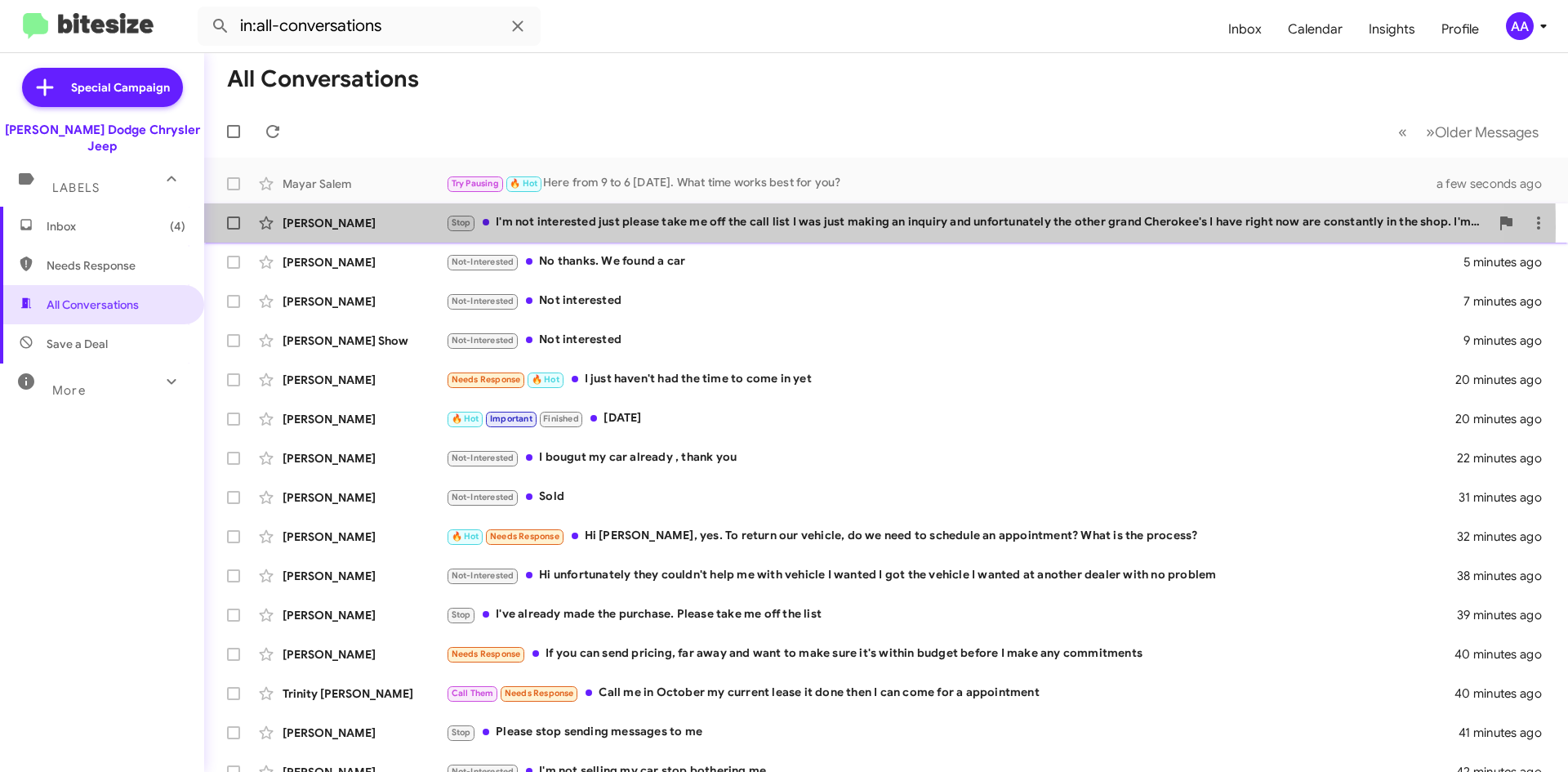
click at [700, 227] on div "Stop I'm not interested just please take me off the call list I was just making…" at bounding box center [967, 222] width 1044 height 18
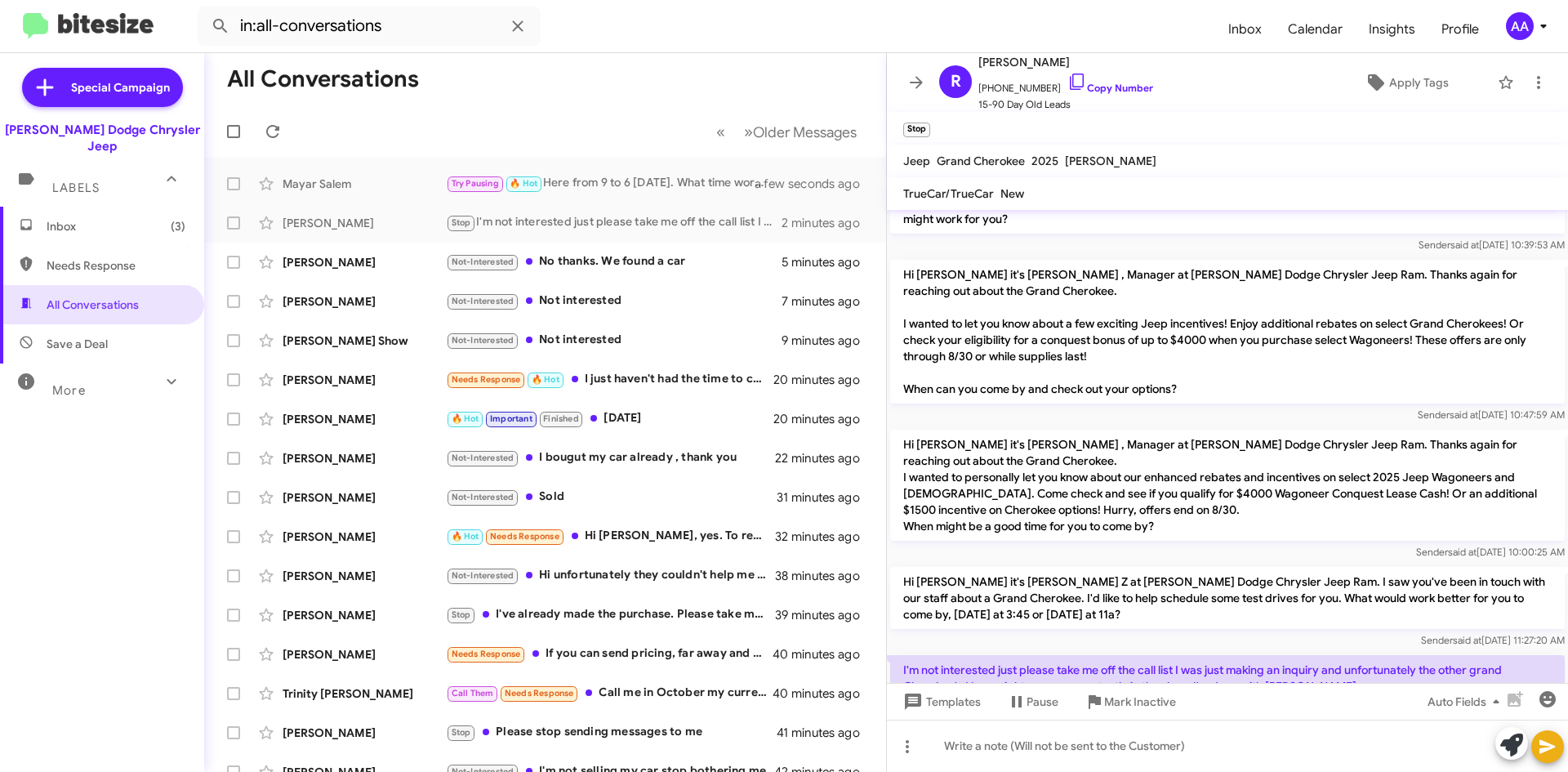
scroll to position [162, 0]
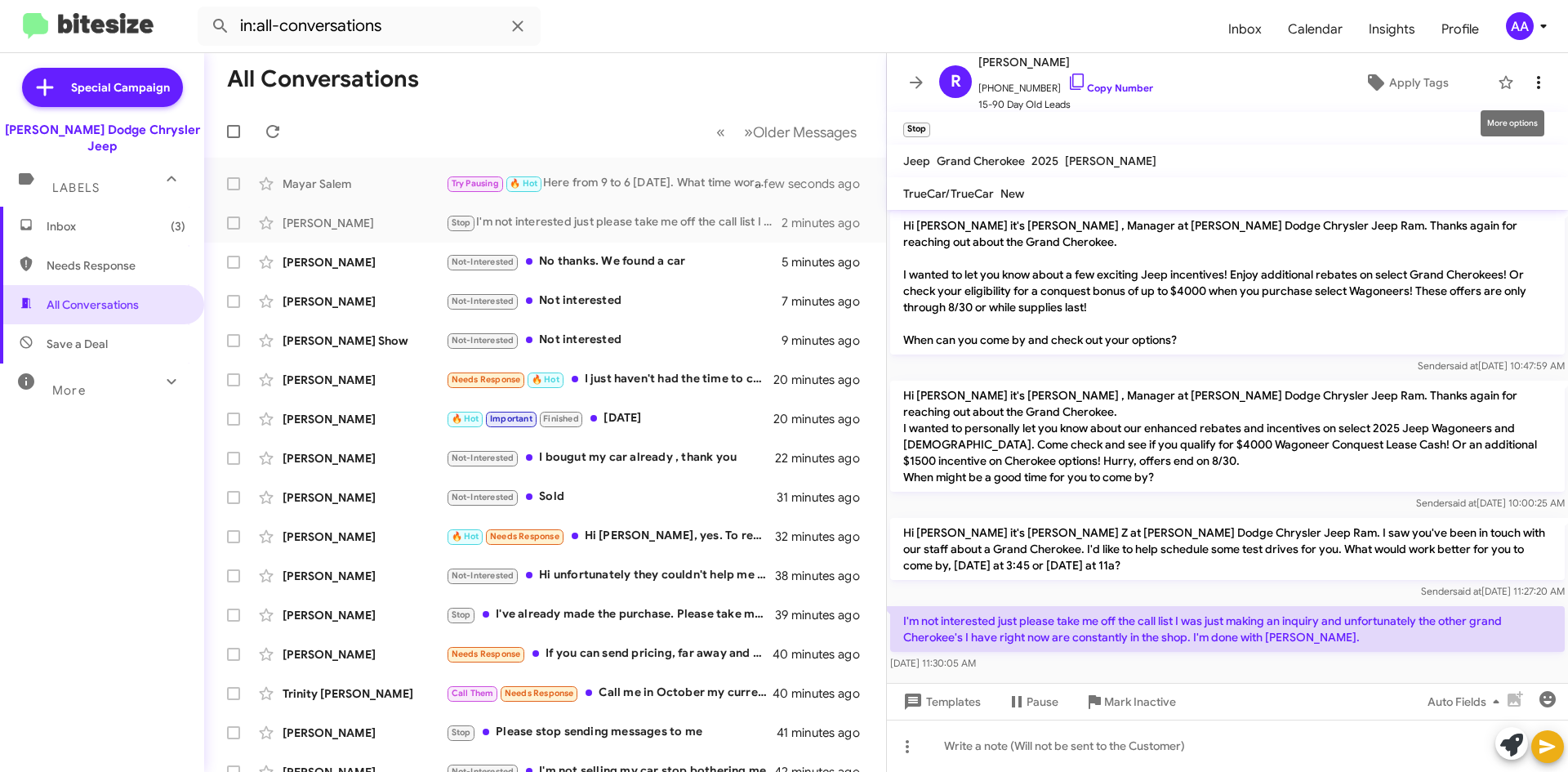
click at [1529, 77] on icon at bounding box center [1538, 83] width 19 height 19
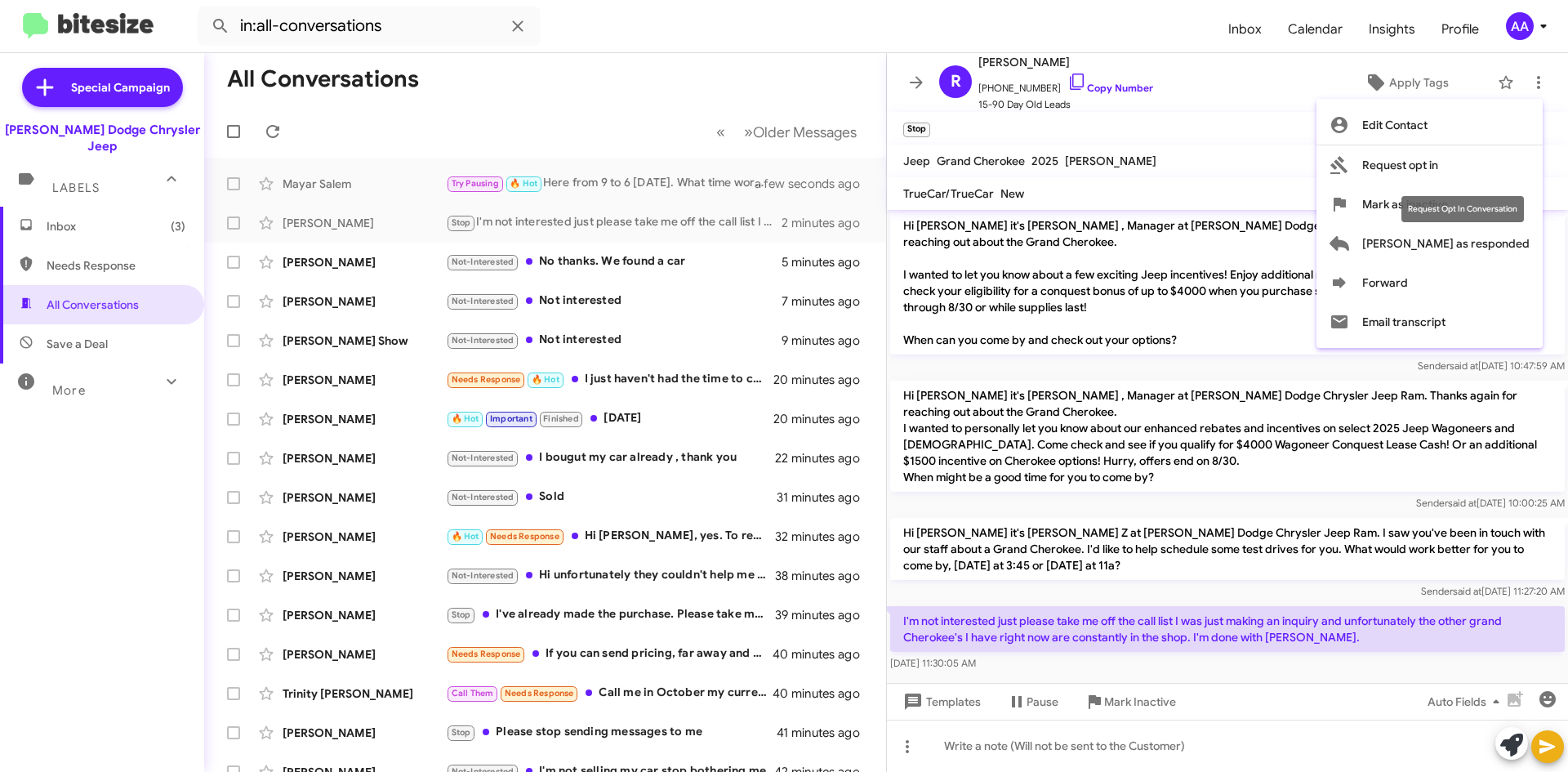
click at [1452, 206] on div "Request Opt In Conversation" at bounding box center [1463, 209] width 123 height 26
click at [1452, 205] on div "Request Opt In Conversation" at bounding box center [1463, 209] width 123 height 26
click at [1448, 208] on span "Mark as inactive" at bounding box center [1405, 204] width 86 height 40
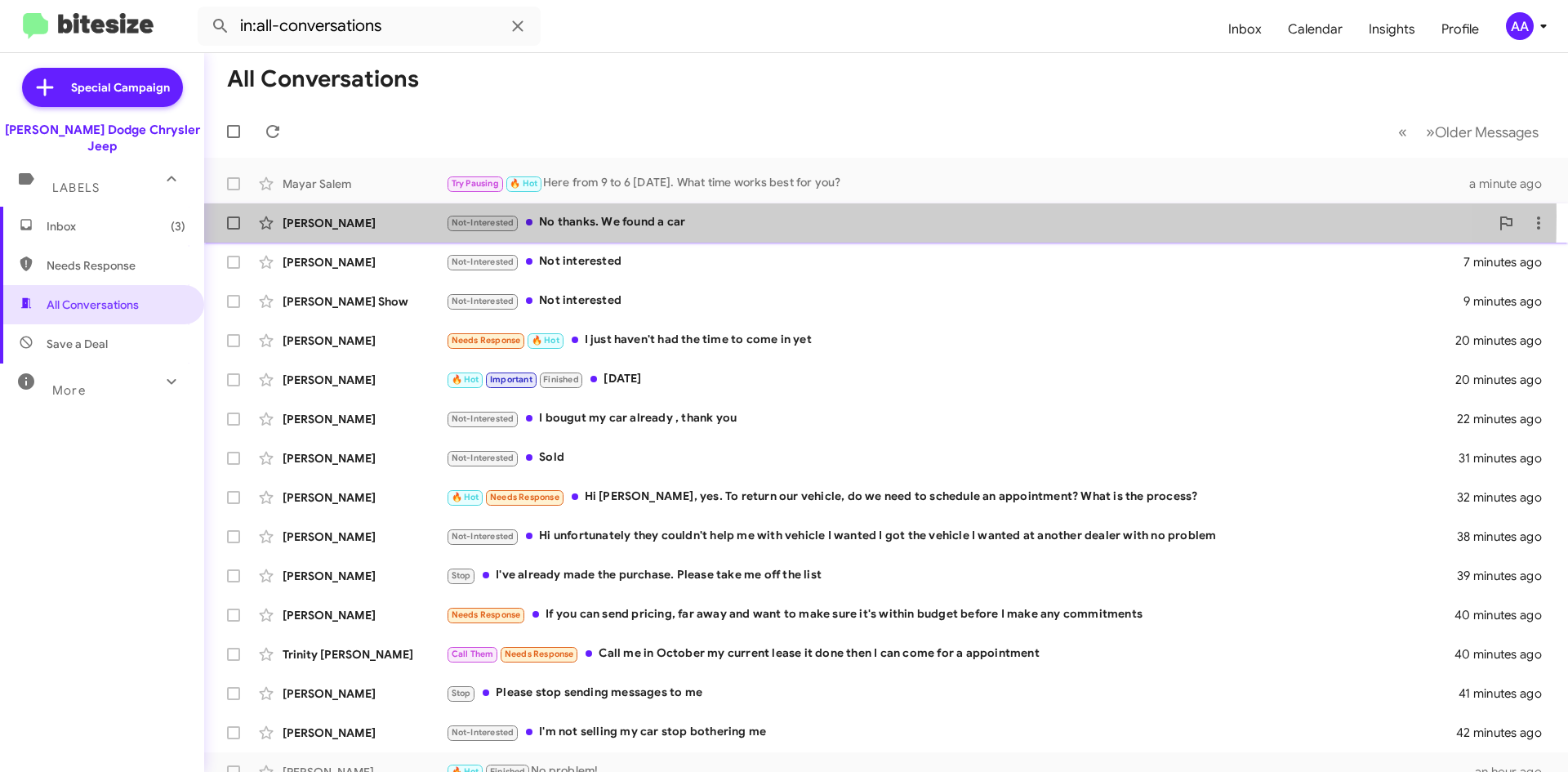
click at [683, 216] on div "Not-Interested No thanks. We found a car" at bounding box center [967, 222] width 1044 height 18
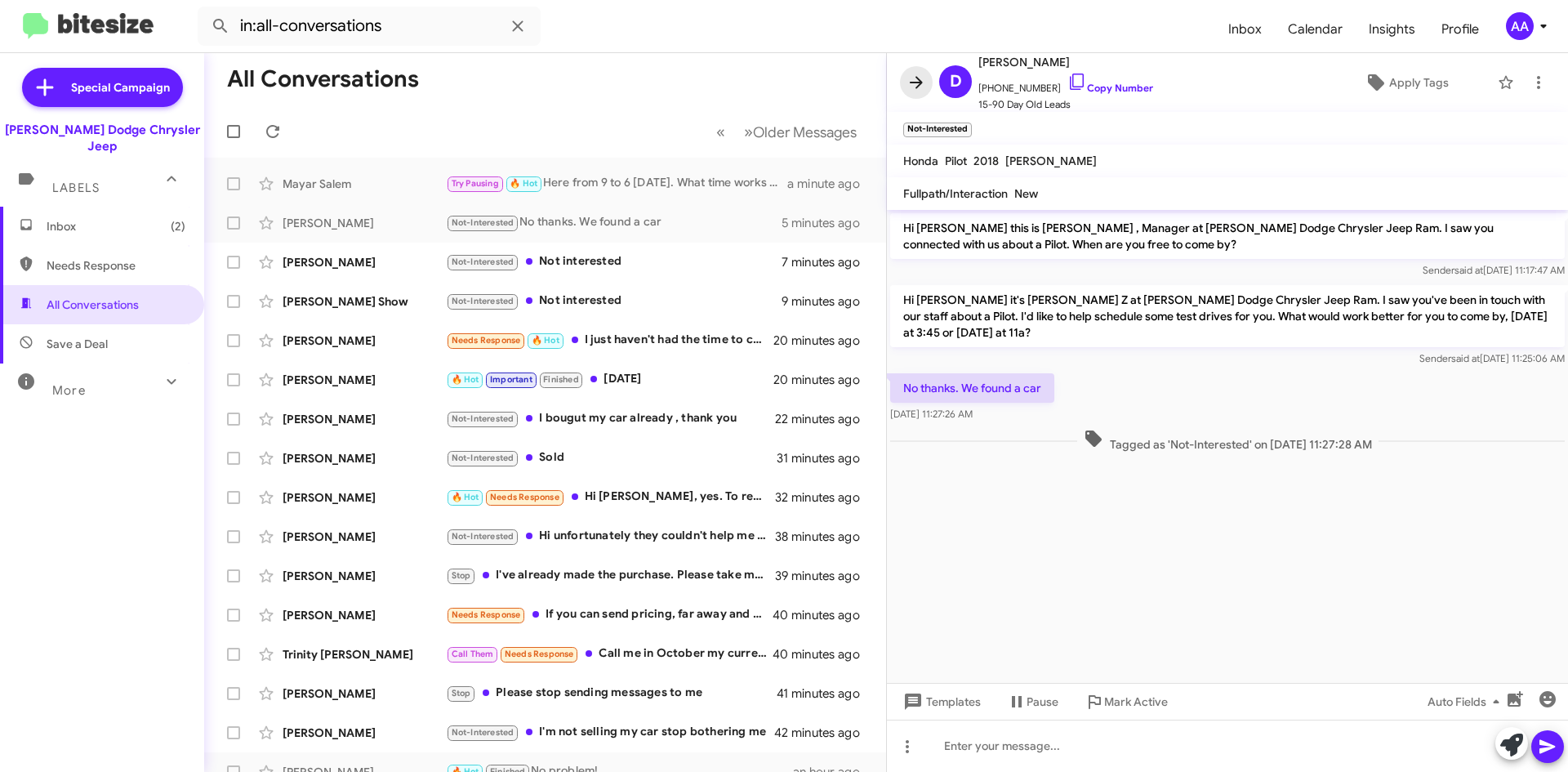
click at [910, 80] on icon at bounding box center [916, 83] width 19 height 19
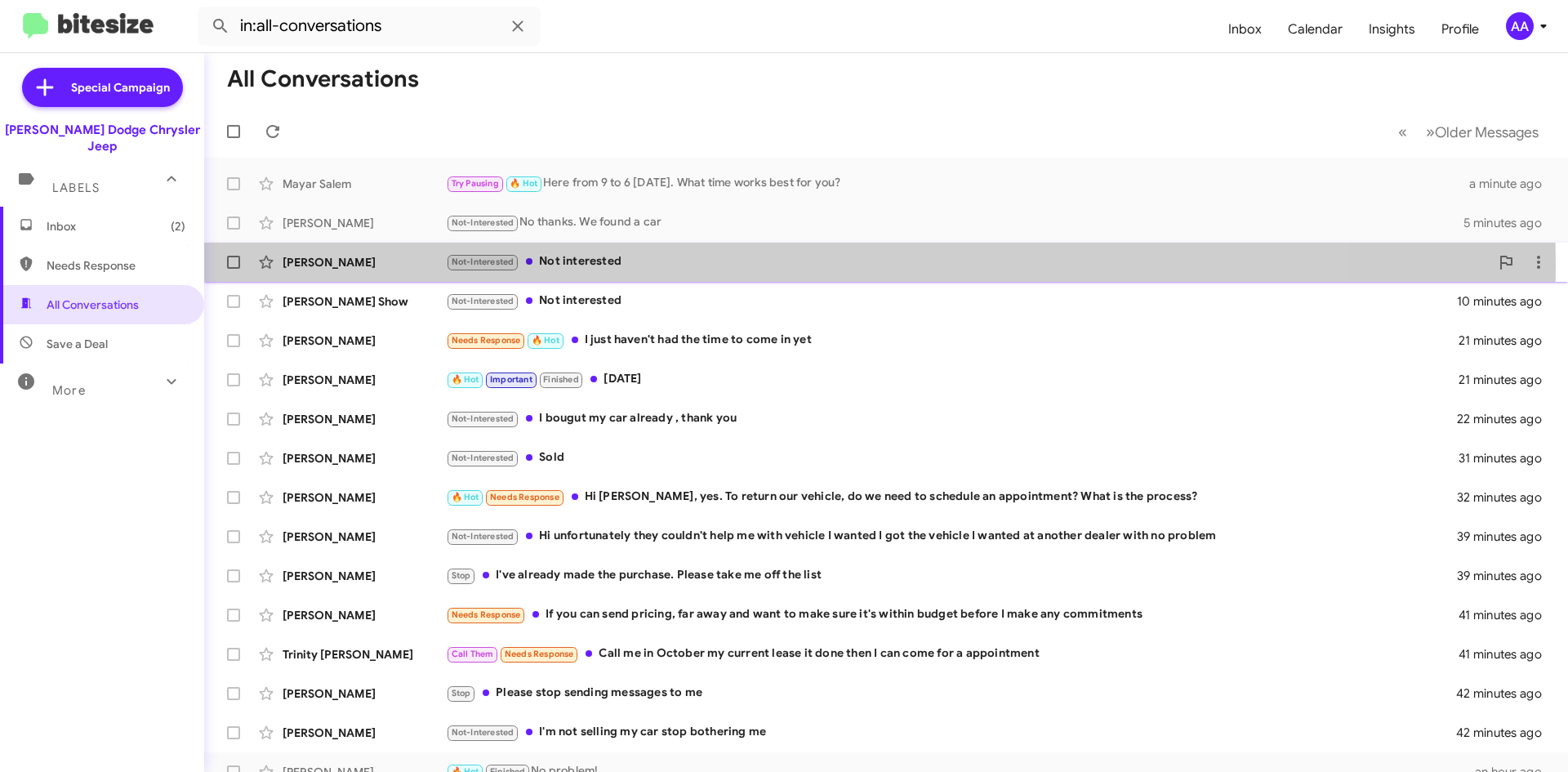
click at [726, 265] on div "Not-Interested Not interested" at bounding box center [967, 261] width 1044 height 18
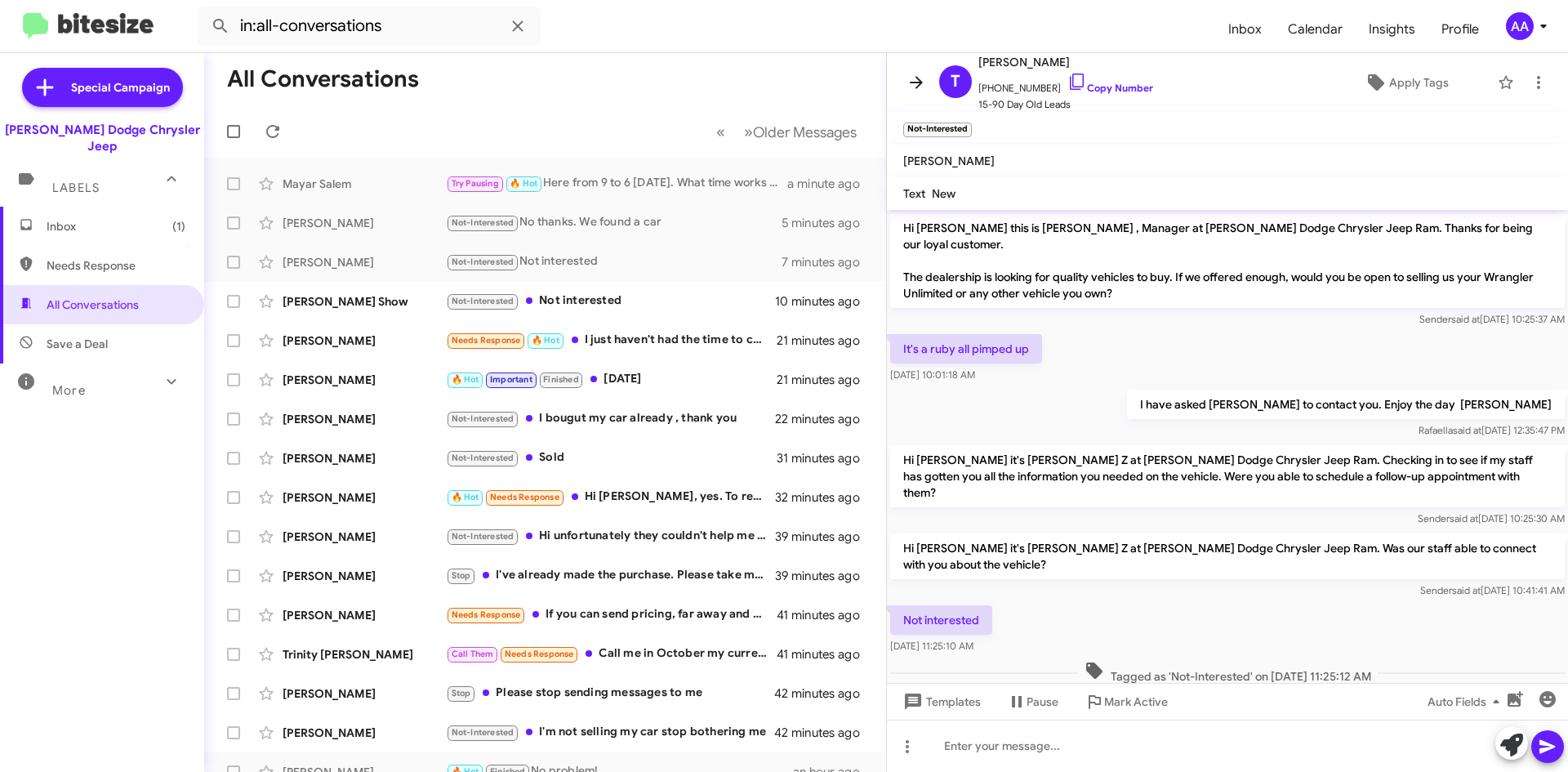
click at [909, 72] on button at bounding box center [916, 82] width 32 height 32
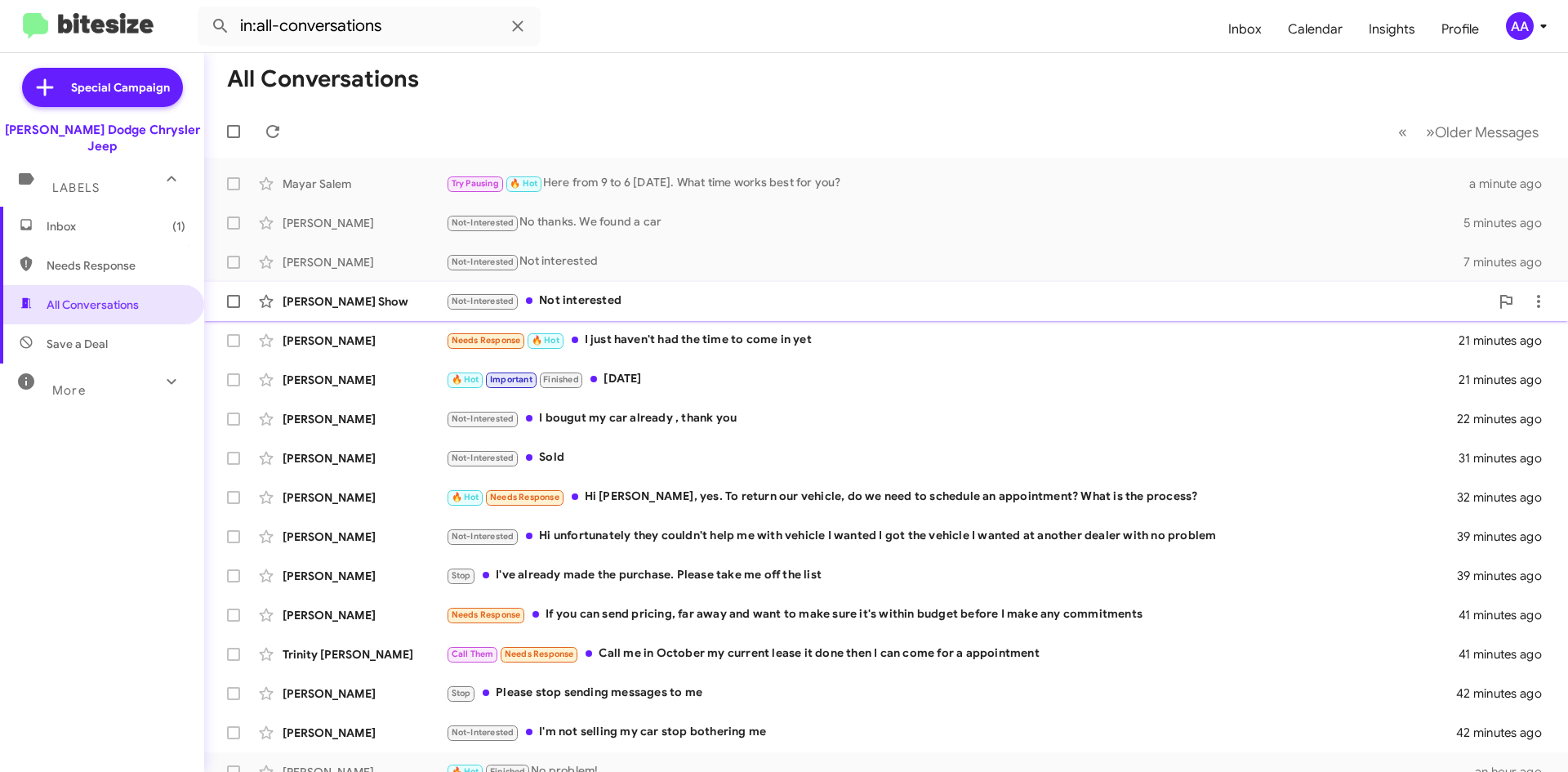
click at [665, 304] on div "Not-Interested Not interested" at bounding box center [967, 300] width 1044 height 18
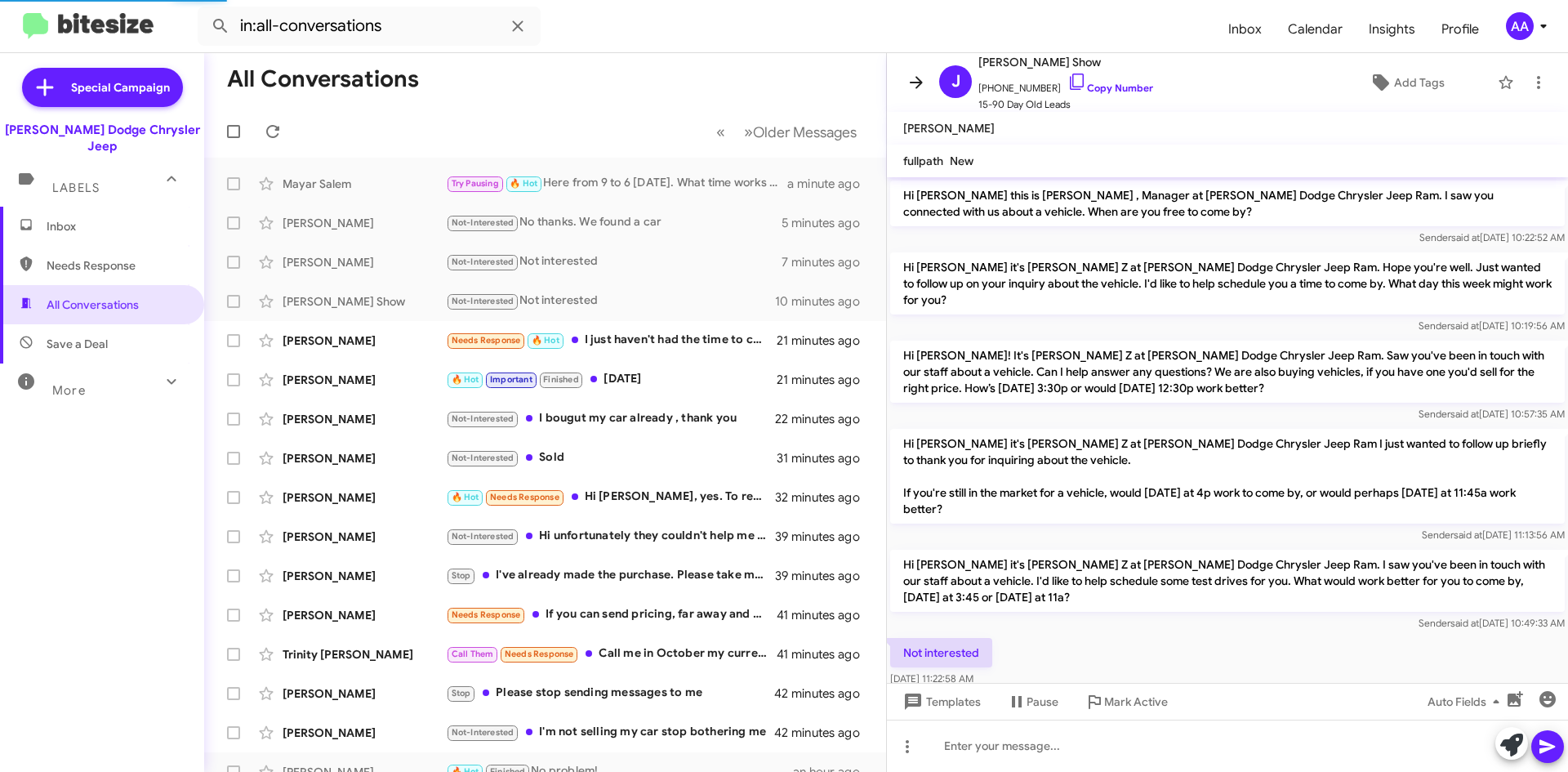
scroll to position [33, 0]
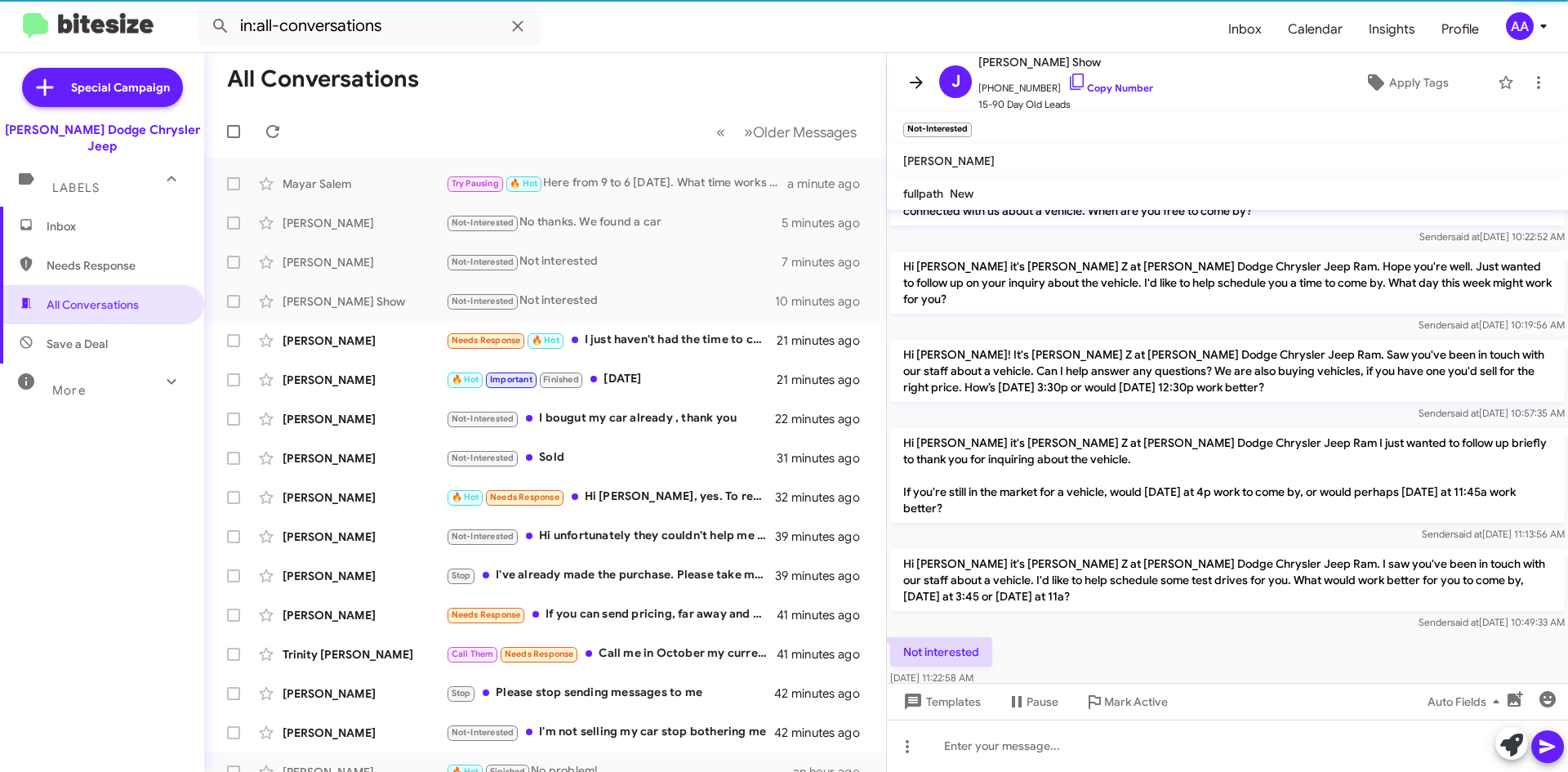
click at [911, 78] on icon at bounding box center [916, 83] width 19 height 19
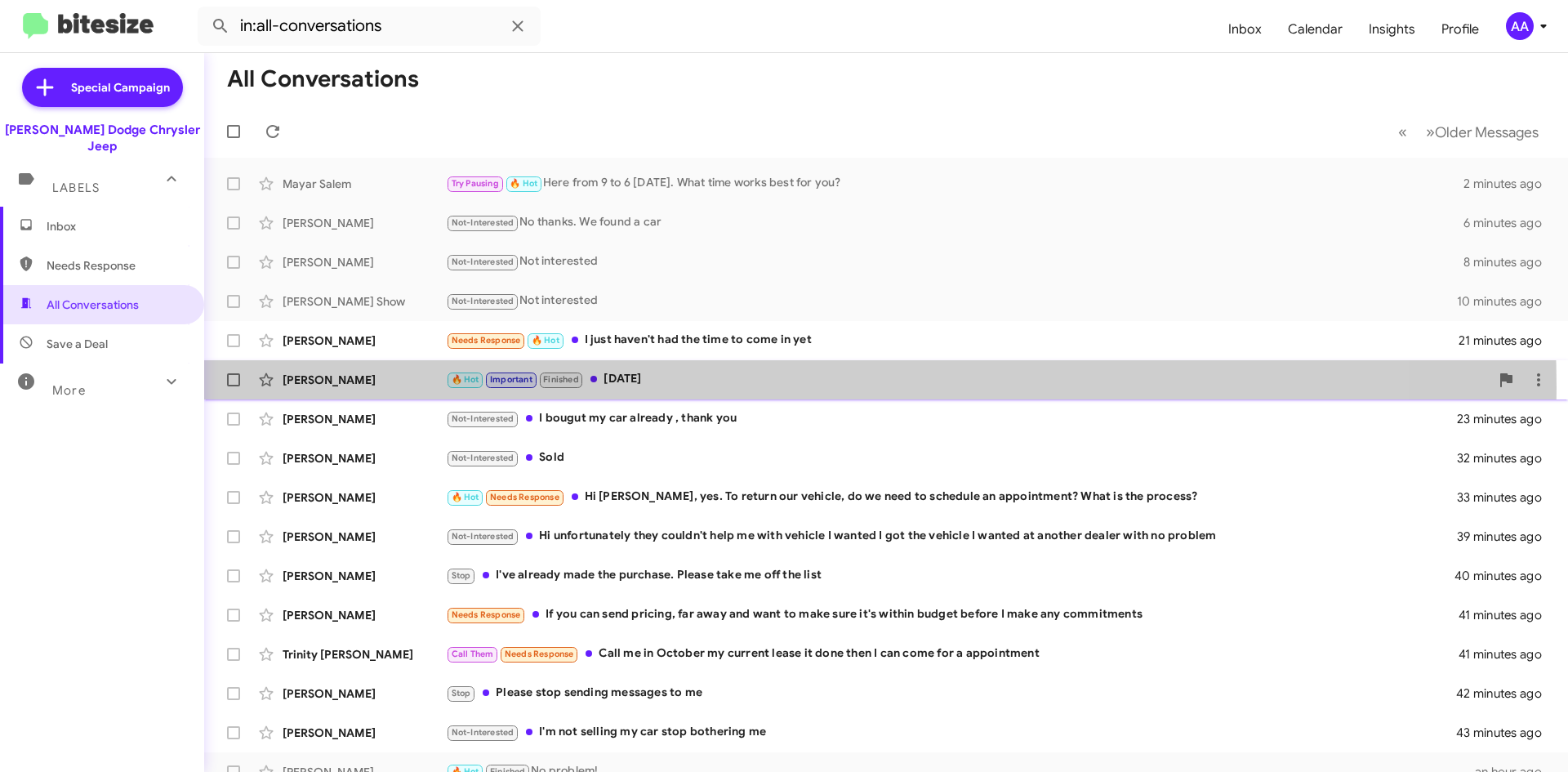
click at [652, 388] on div "🔥 Hot Important Finished [DATE]" at bounding box center [967, 379] width 1044 height 18
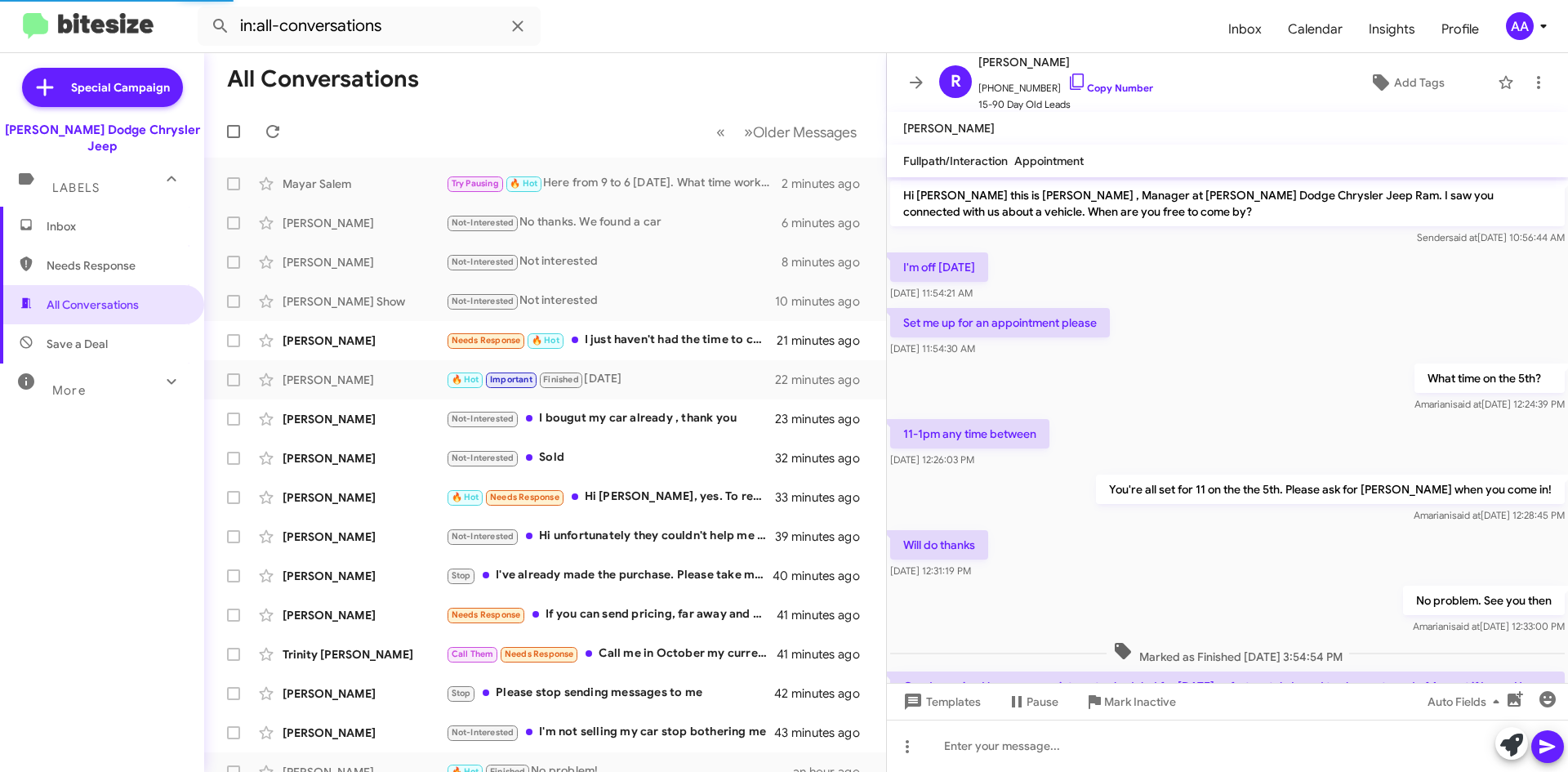
scroll to position [488, 0]
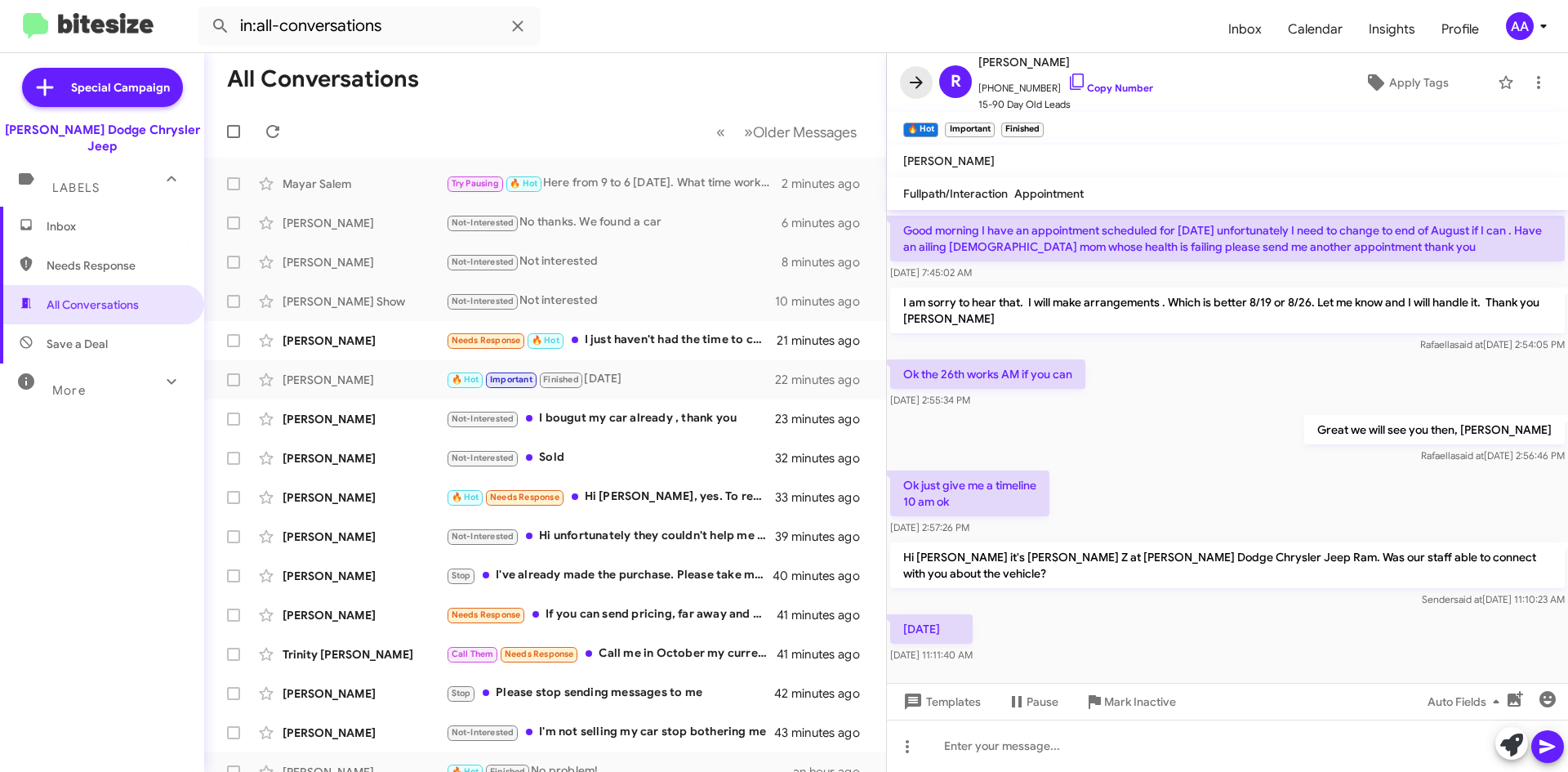
click at [910, 84] on icon at bounding box center [916, 83] width 19 height 19
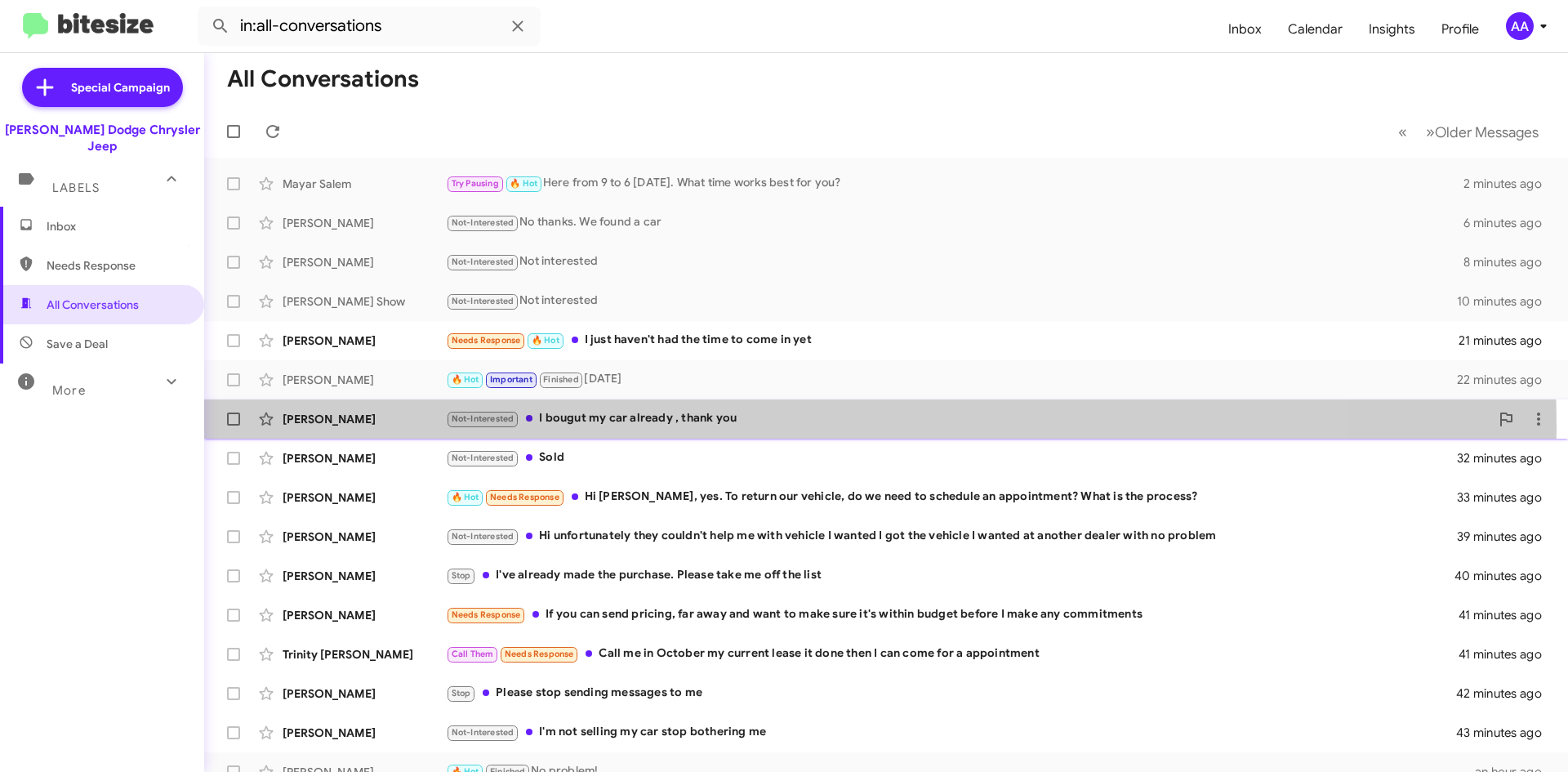
click at [622, 428] on div "Not-Interested I bougut my car already , thank you" at bounding box center [967, 418] width 1044 height 18
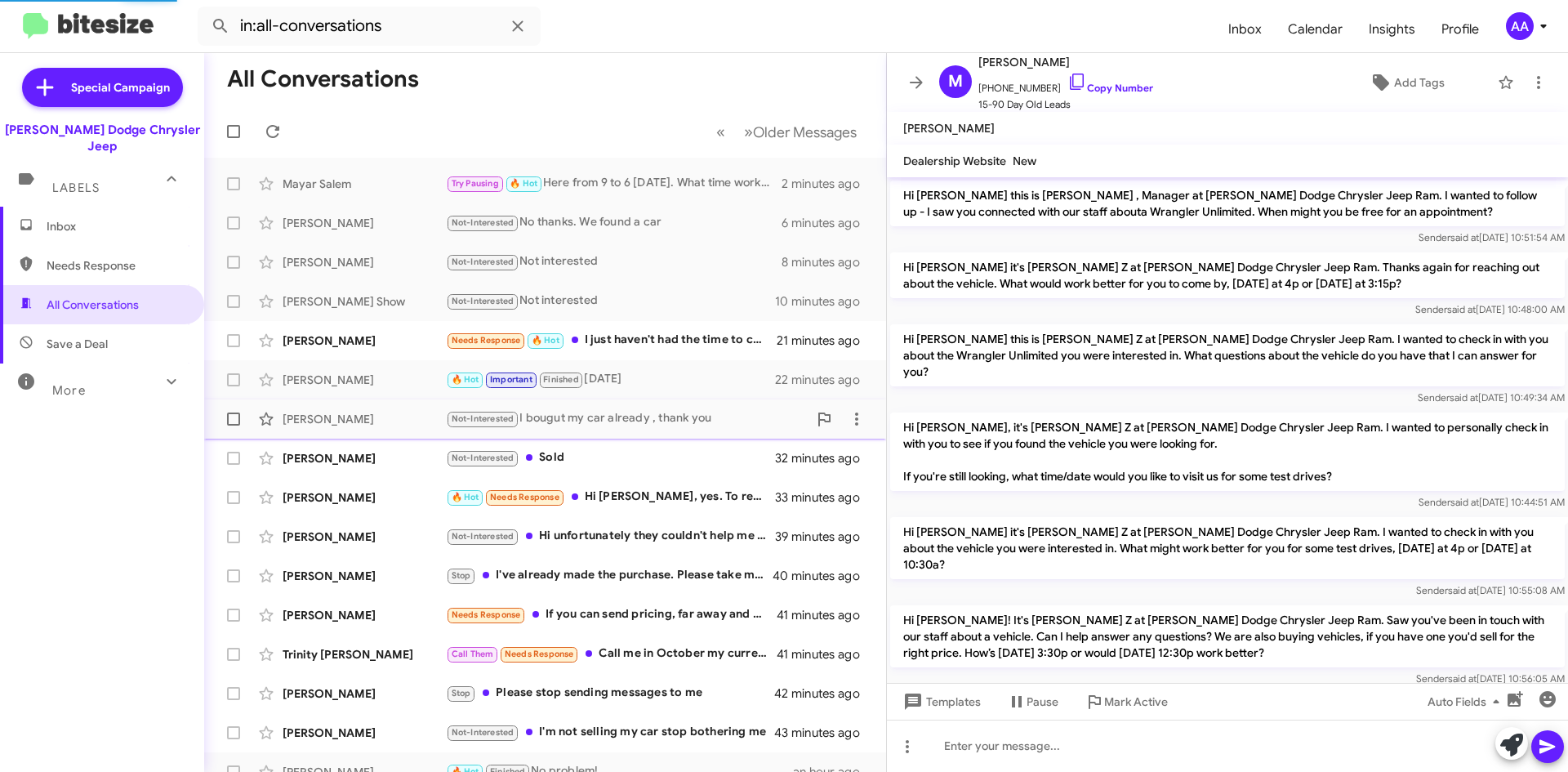
scroll to position [321, 0]
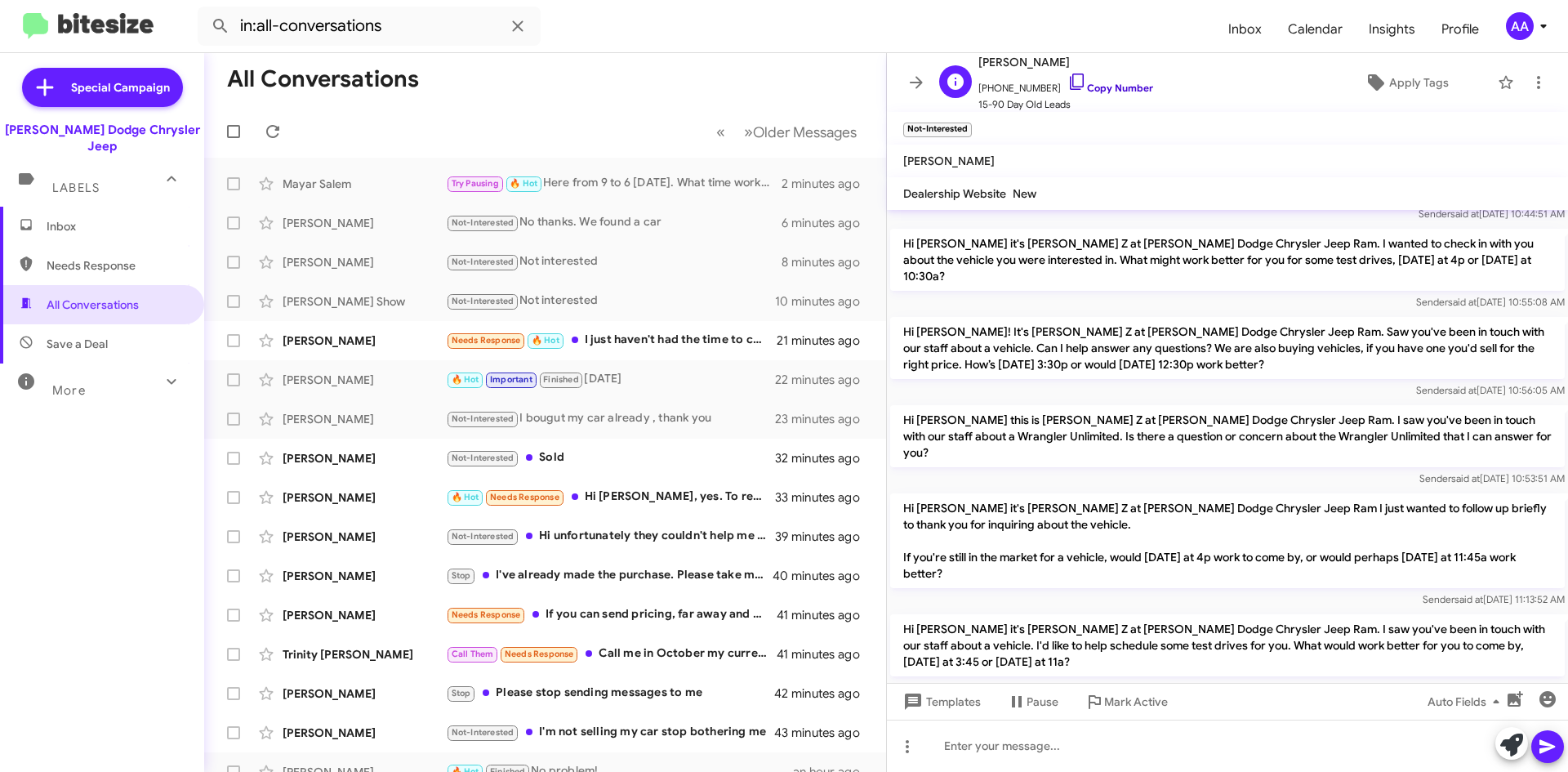
click at [1126, 88] on link "Copy Number" at bounding box center [1111, 88] width 86 height 12
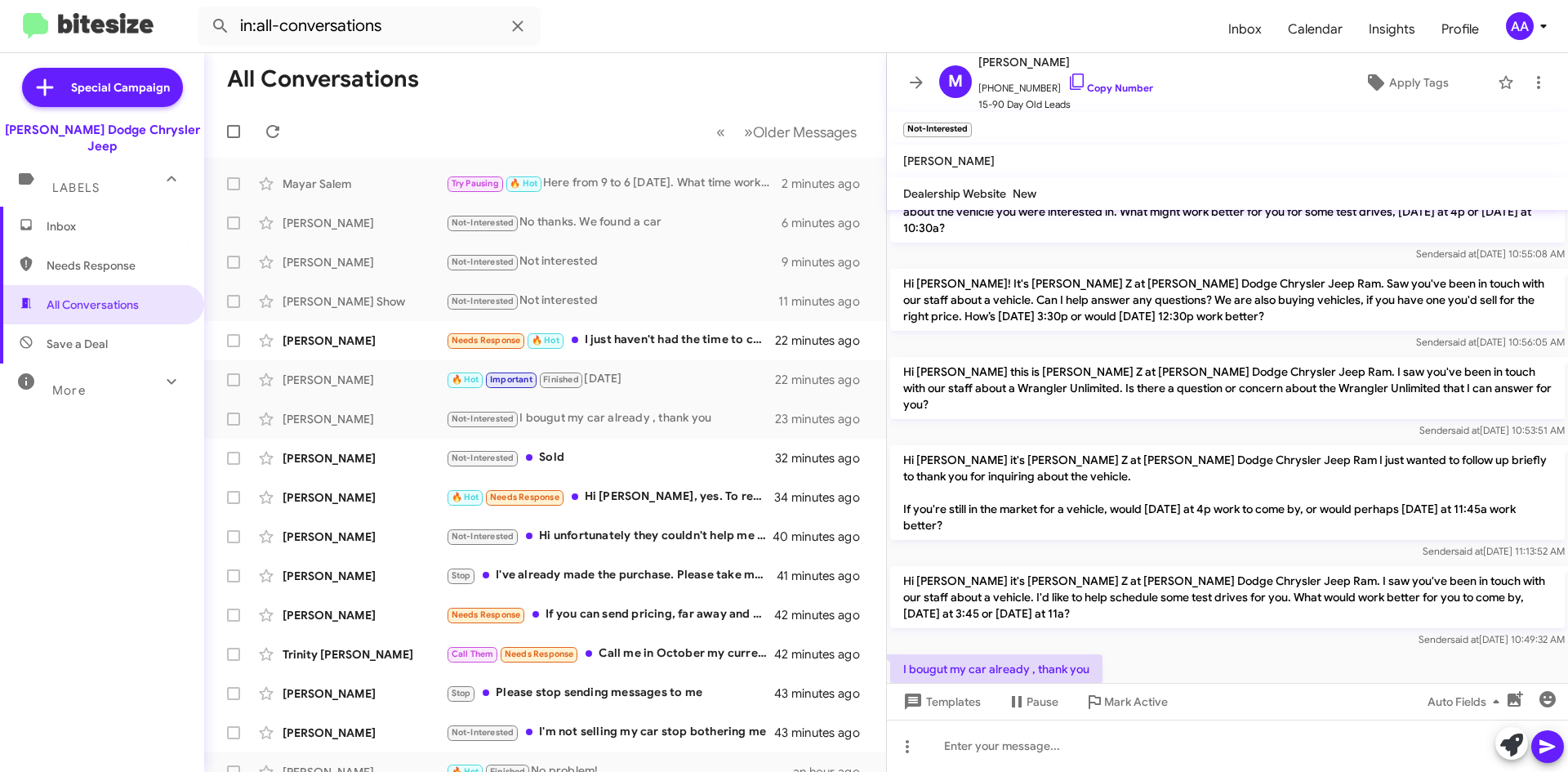
scroll to position [419, 0]
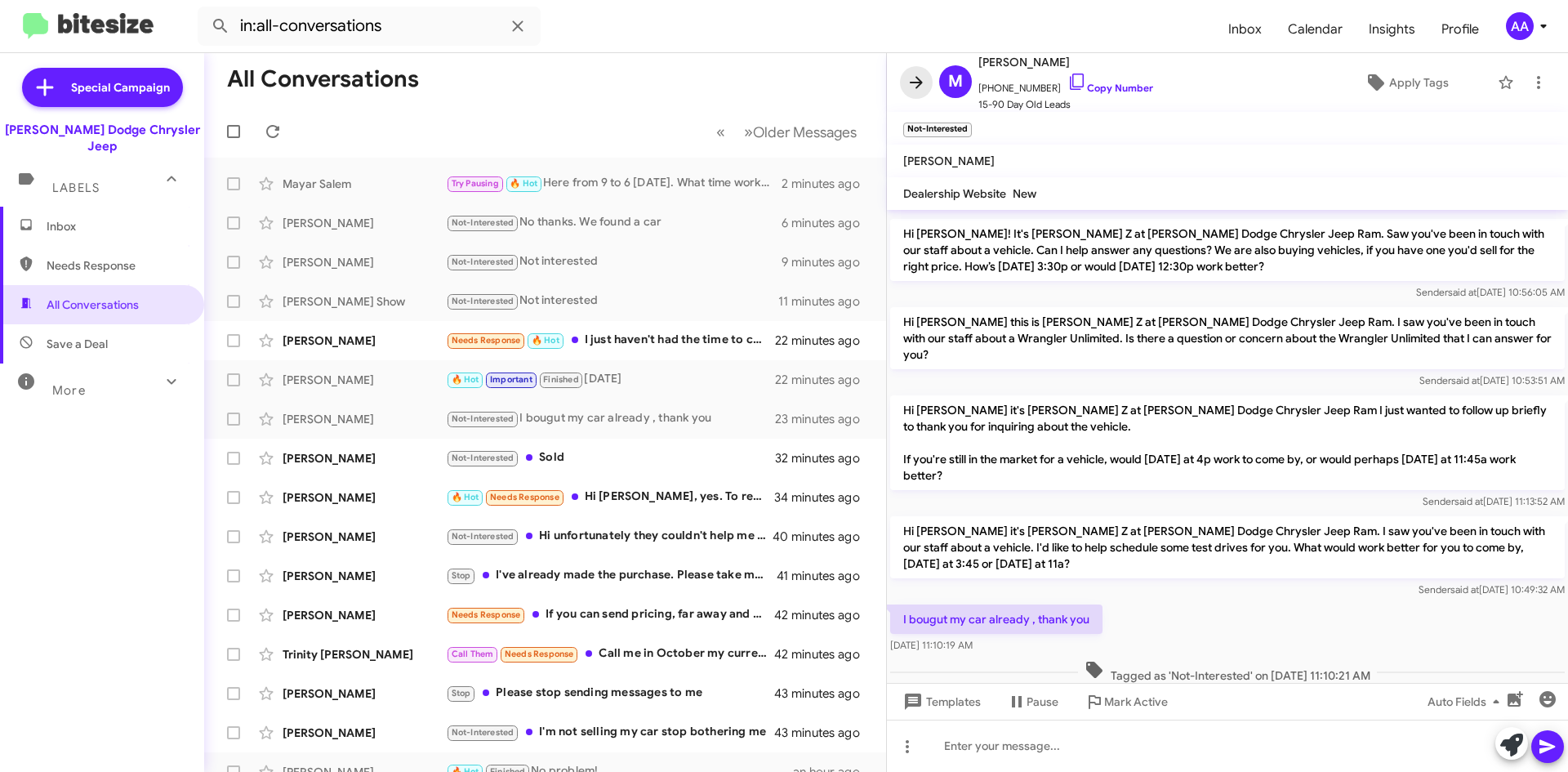
click at [913, 78] on icon at bounding box center [916, 83] width 19 height 19
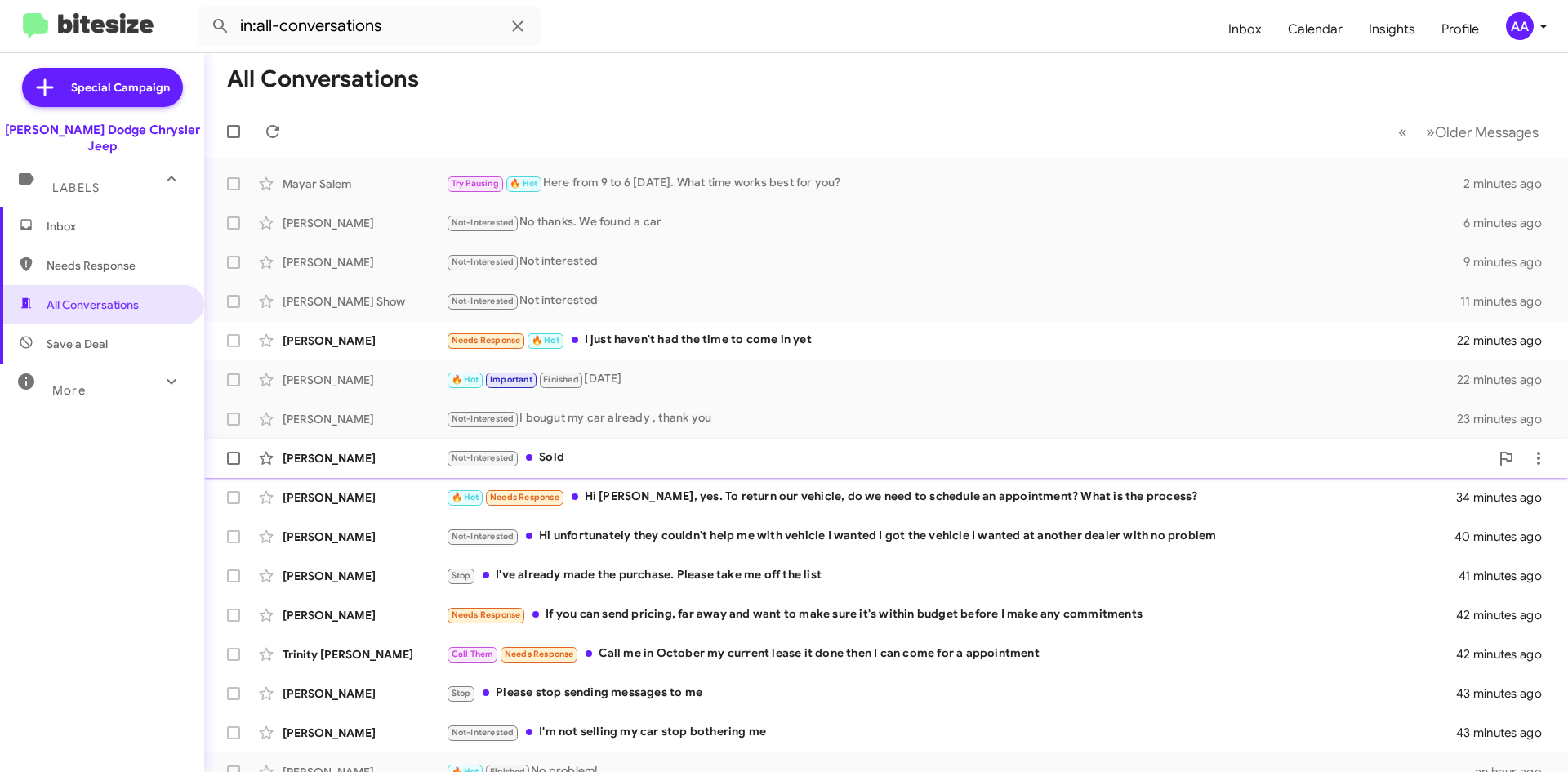
click at [663, 455] on div "Not-Interested Sold" at bounding box center [967, 458] width 1044 height 18
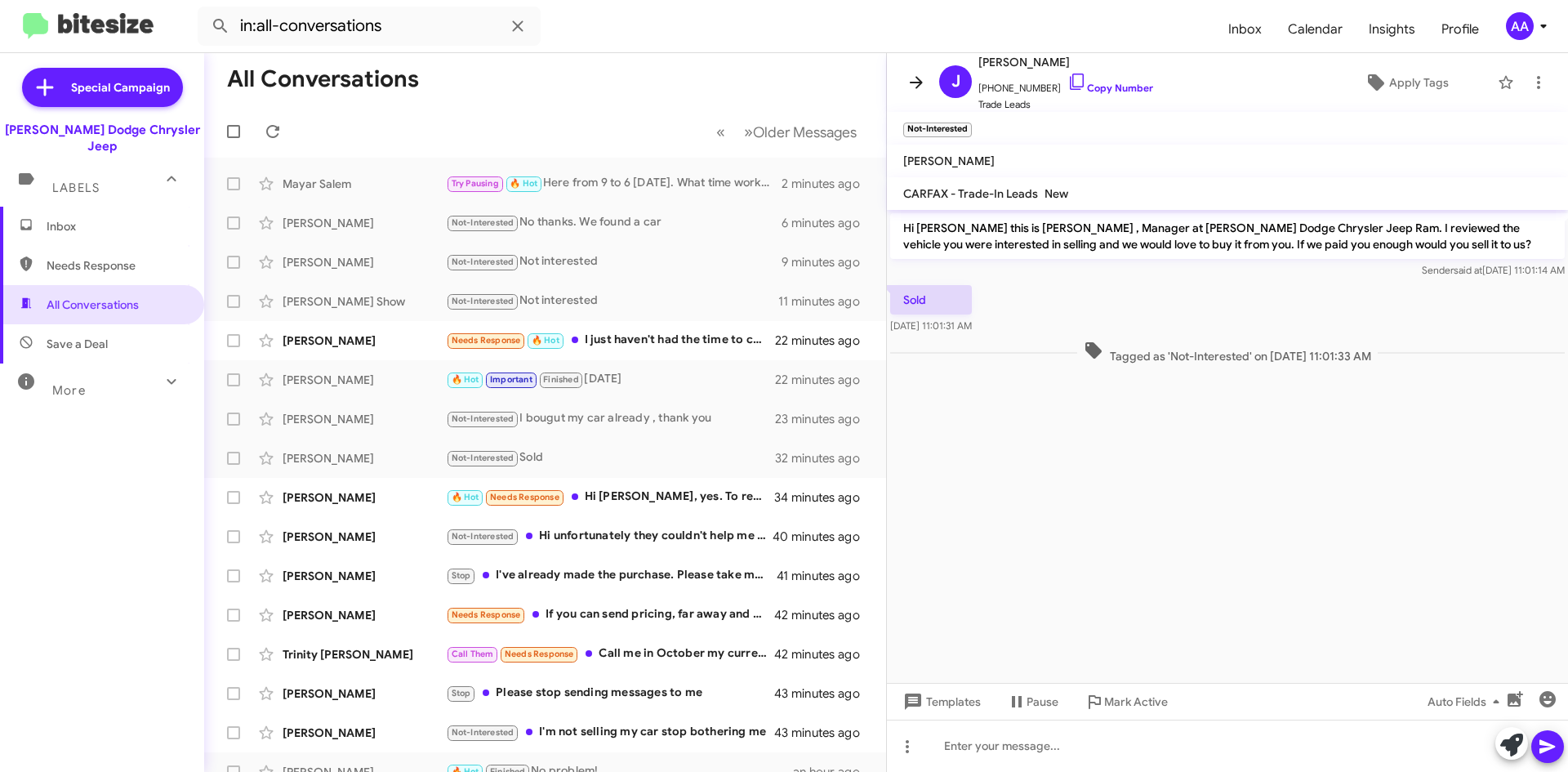
click at [922, 84] on icon at bounding box center [916, 83] width 19 height 19
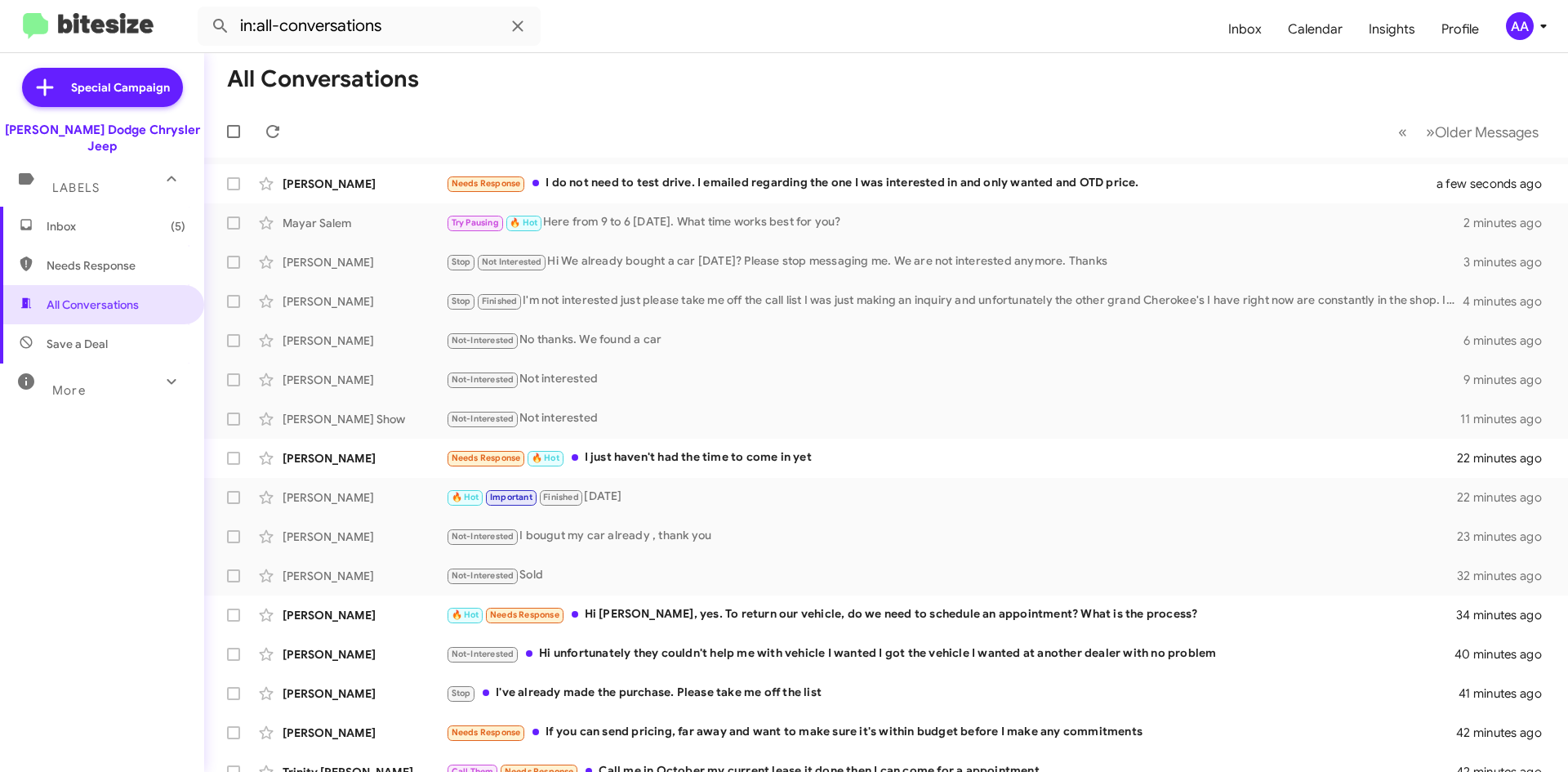
click at [725, 88] on mat-toolbar-row "All Conversations" at bounding box center [886, 79] width 1363 height 53
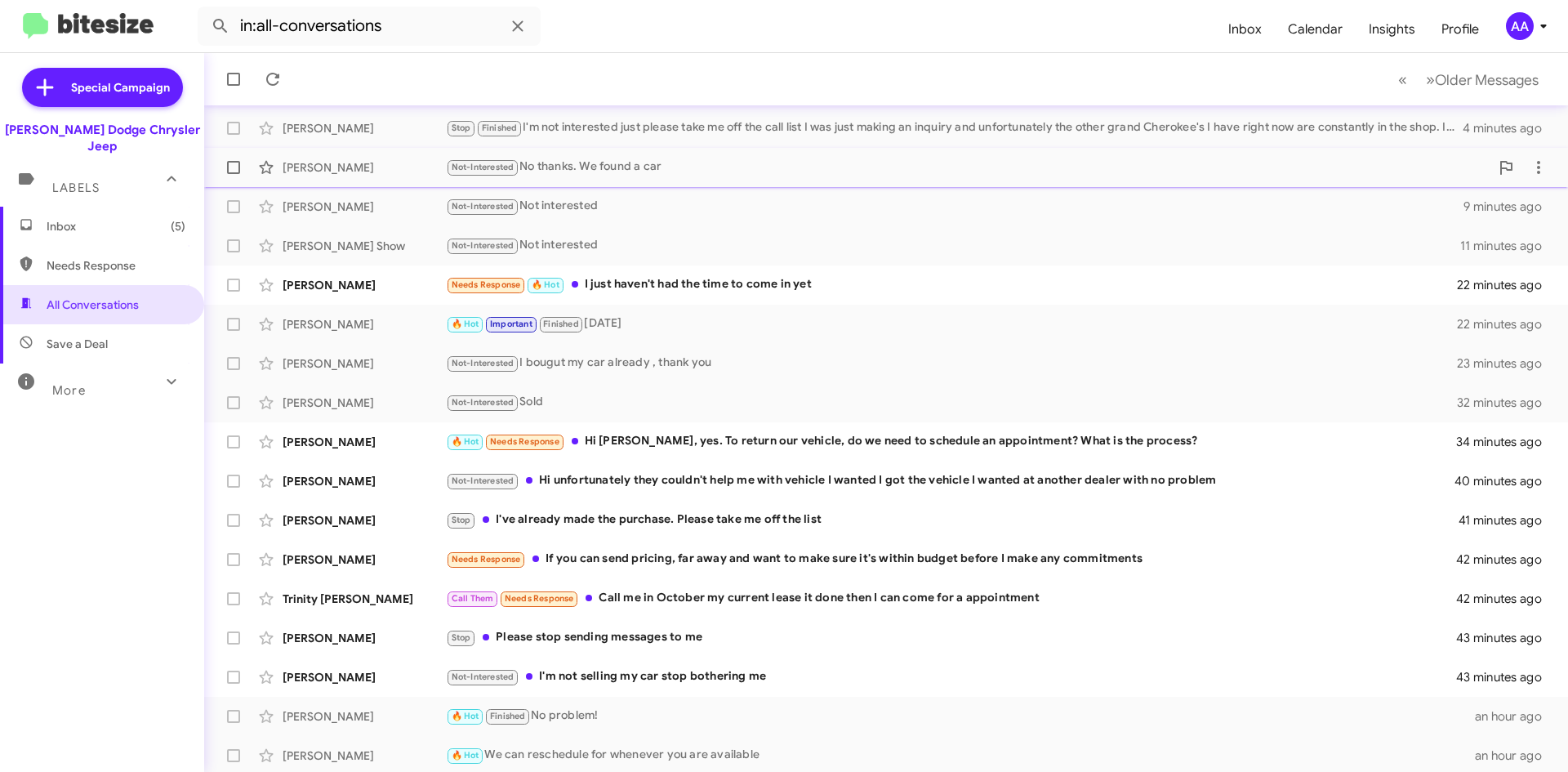
scroll to position [177, 0]
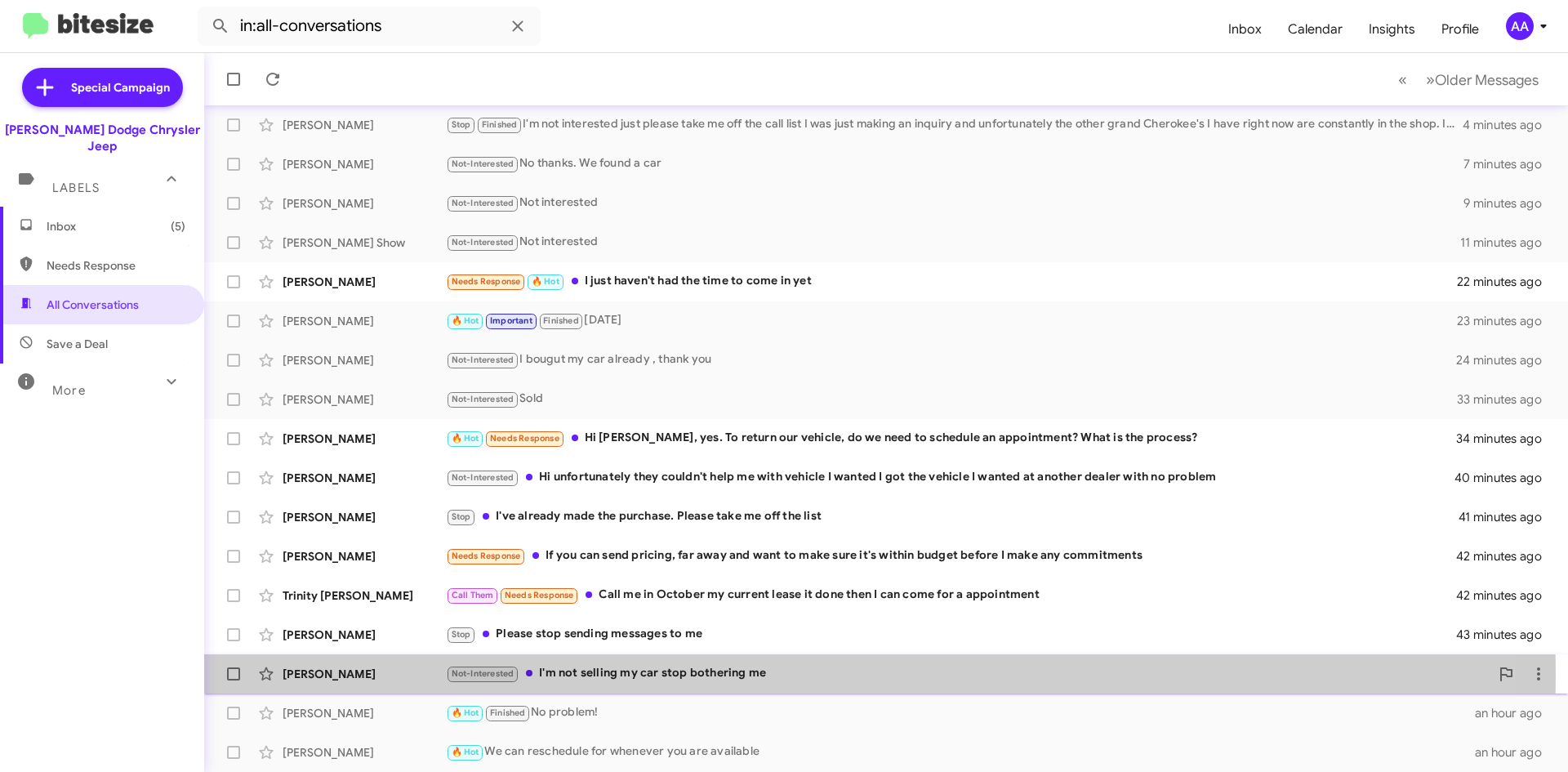
click at [706, 675] on div "Not-Interested I'm not selling my car stop bothering me" at bounding box center [967, 673] width 1044 height 18
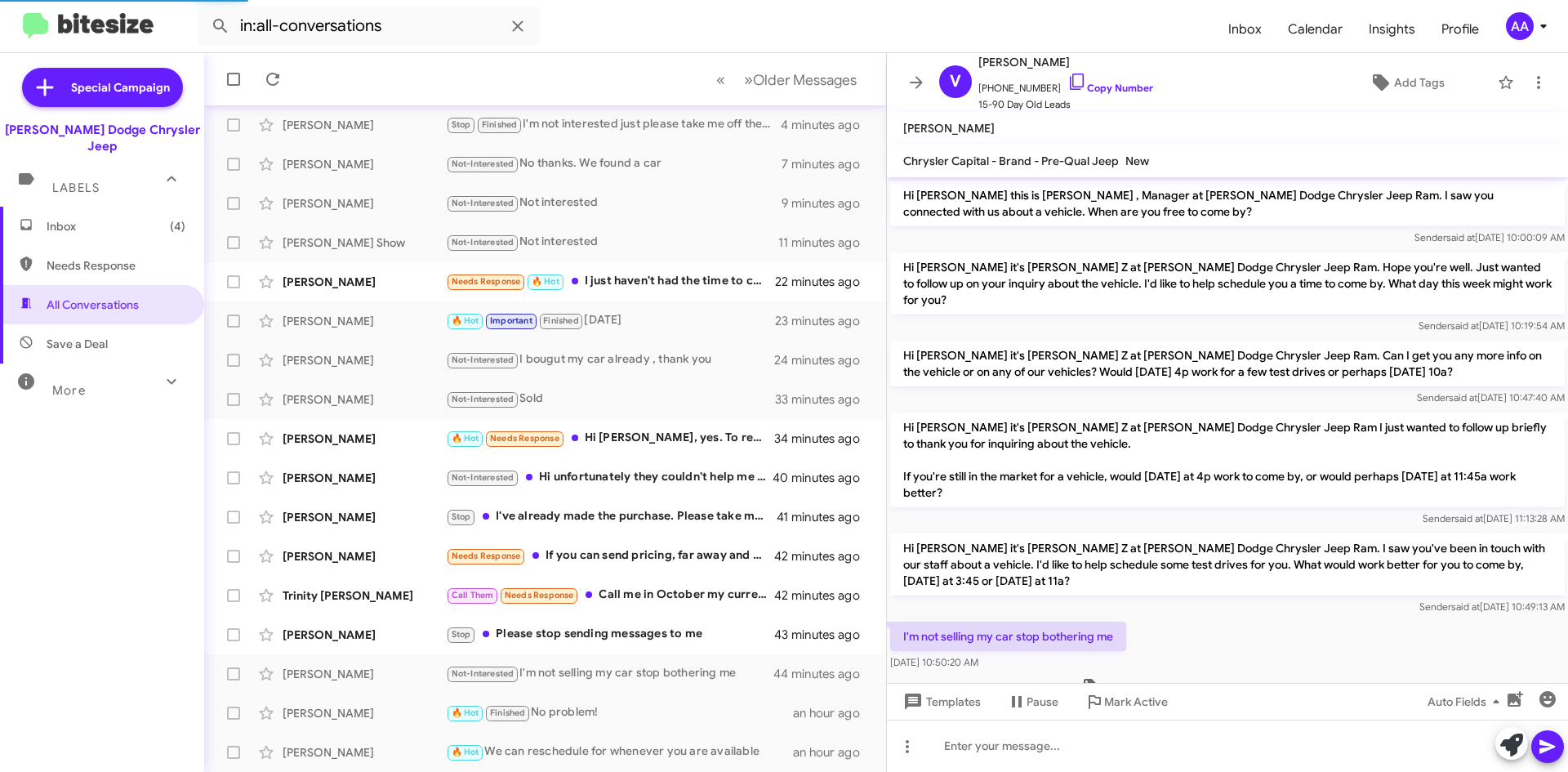
scroll to position [33, 0]
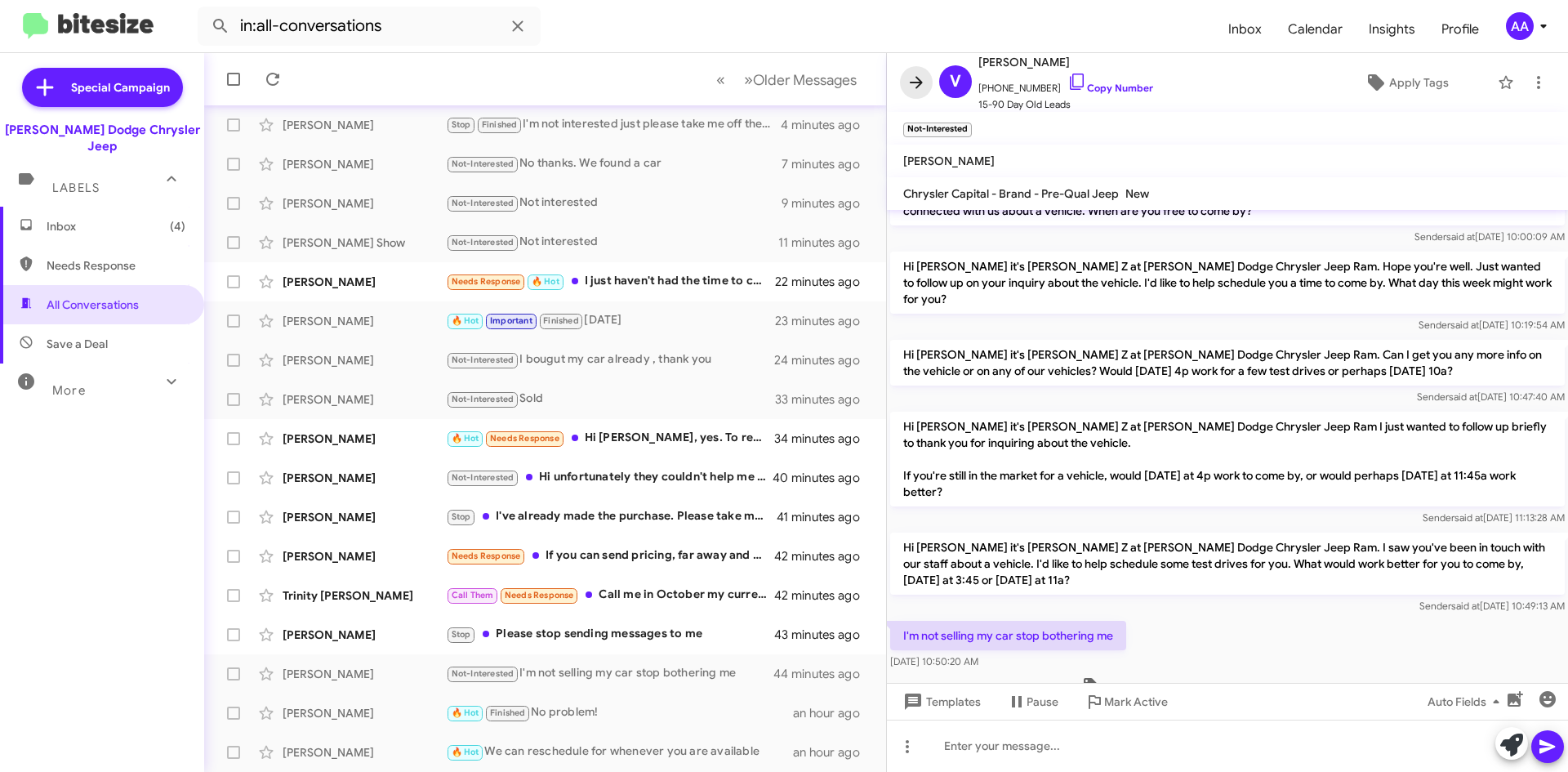
click at [913, 84] on icon at bounding box center [916, 83] width 19 height 19
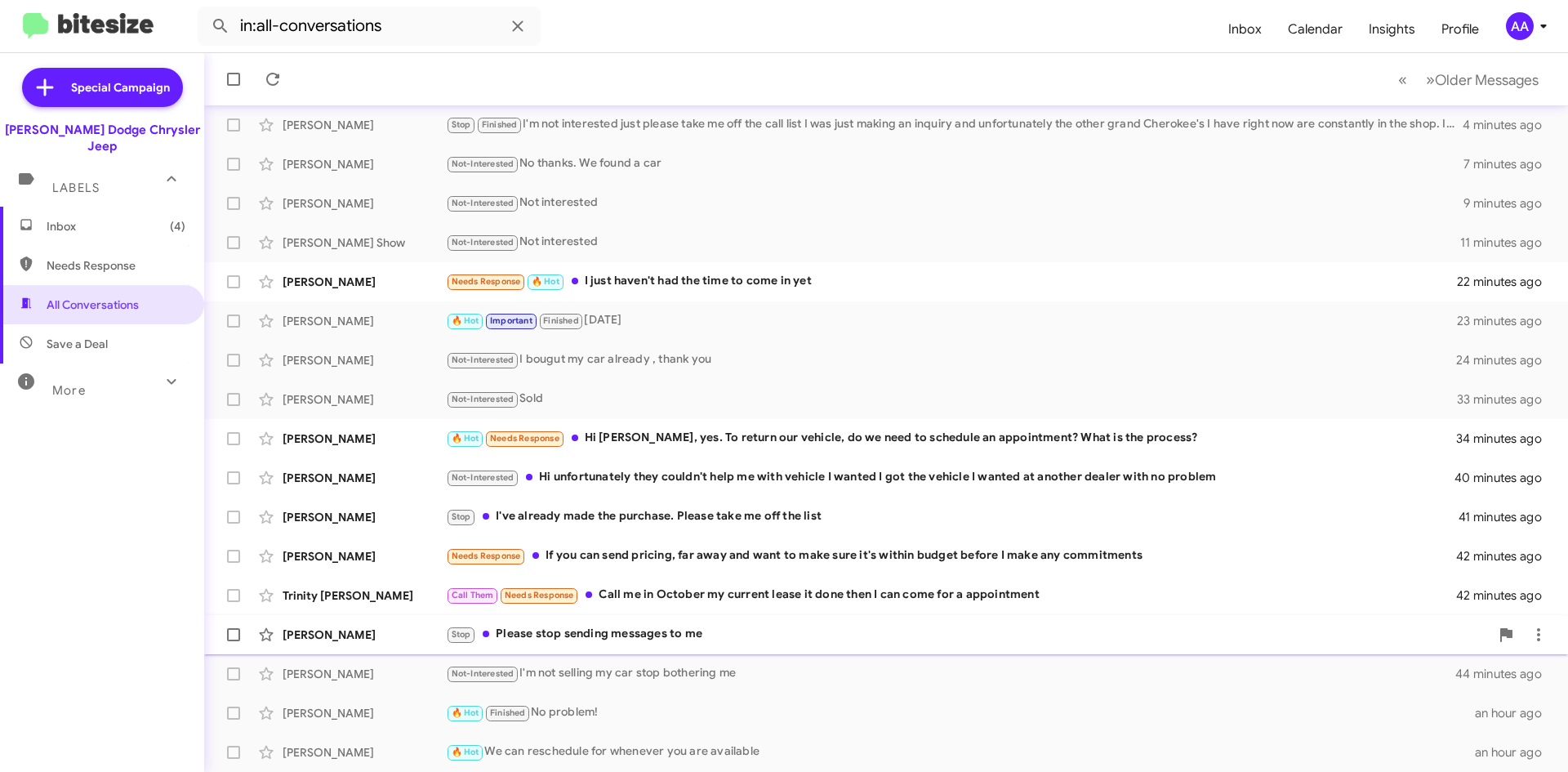
click at [638, 635] on div "Stop Please stop sending messages to me" at bounding box center [967, 633] width 1044 height 18
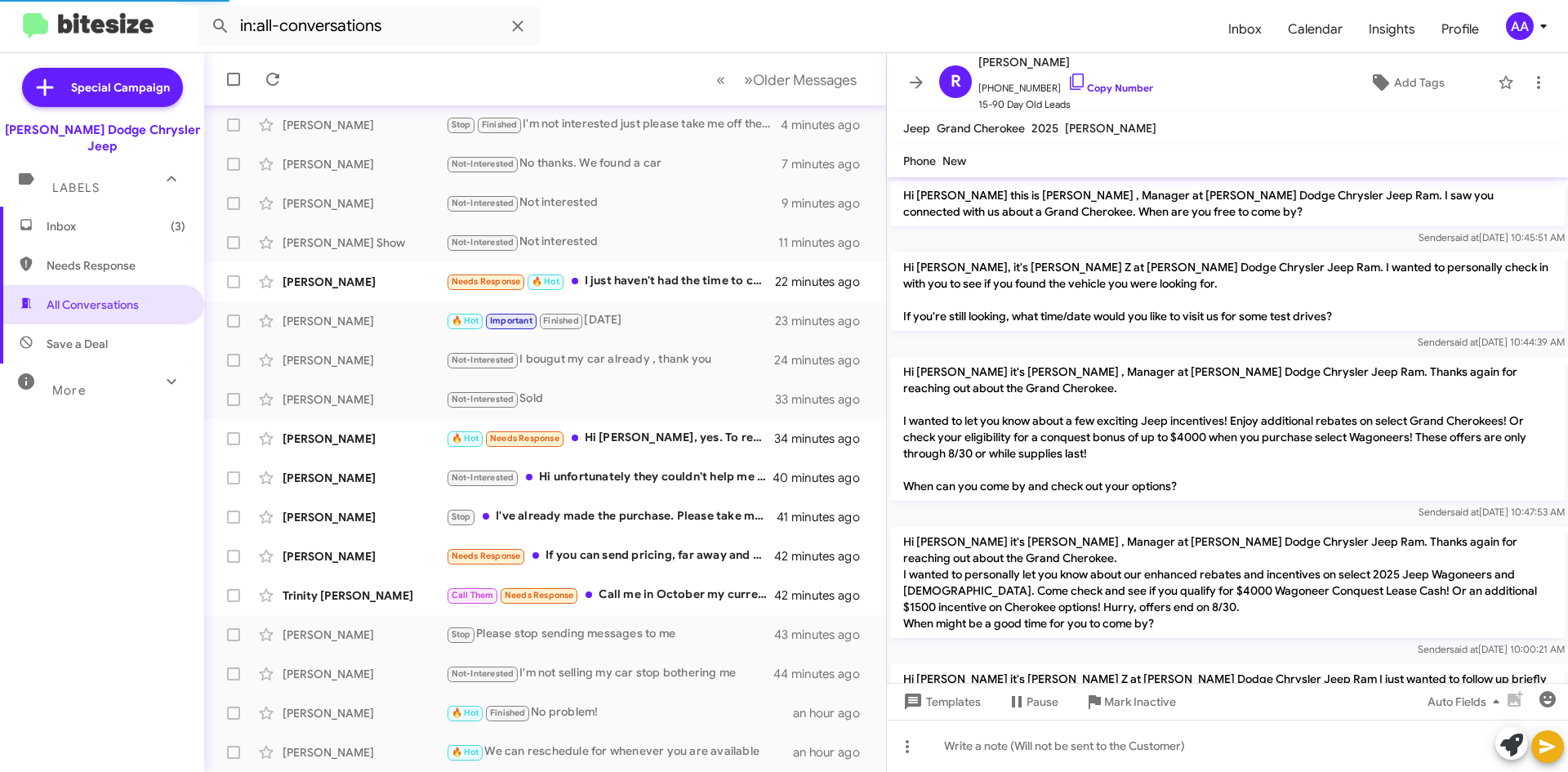
scroll to position [271, 0]
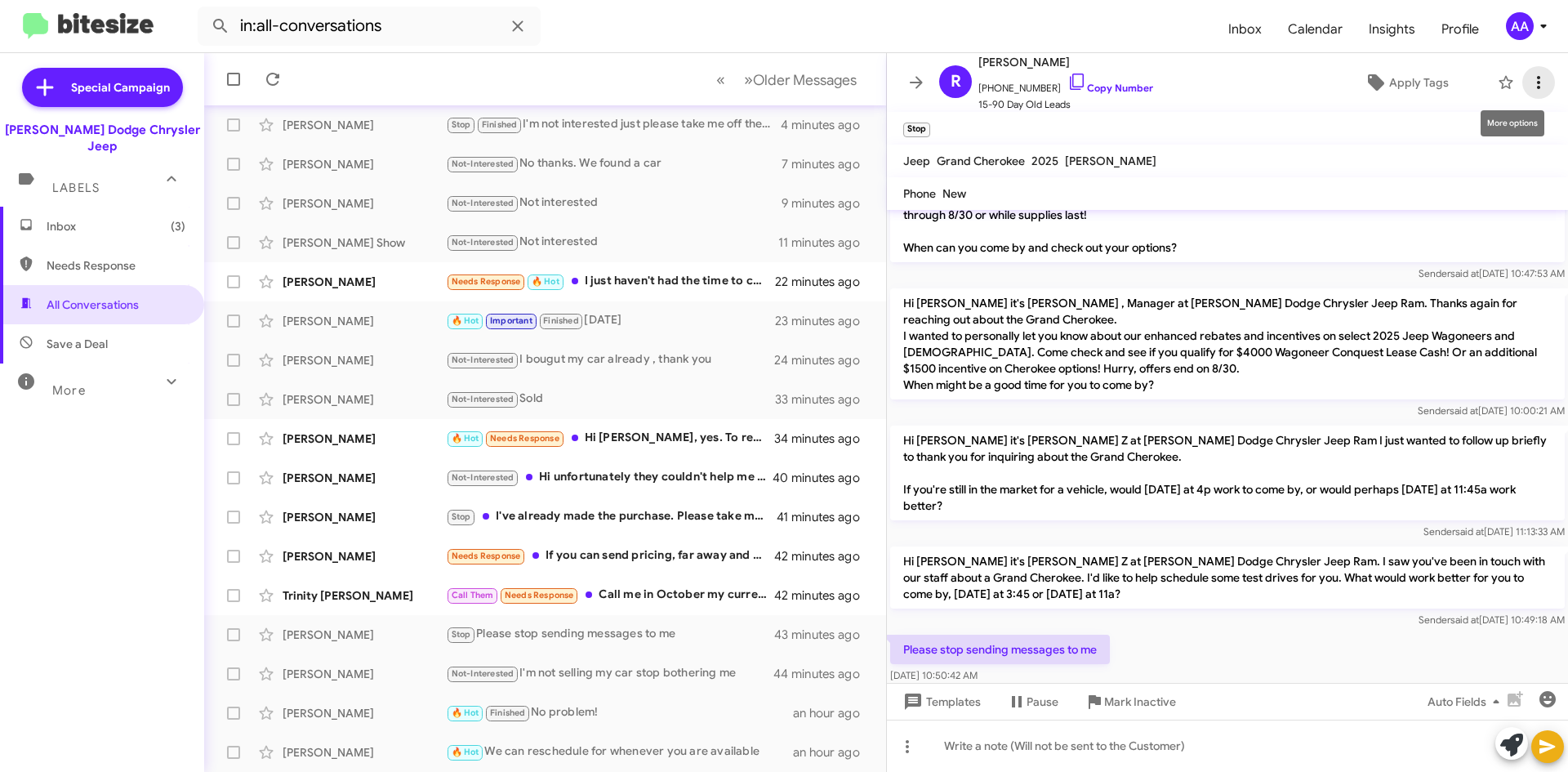
click at [1528, 88] on icon at bounding box center [1538, 83] width 19 height 19
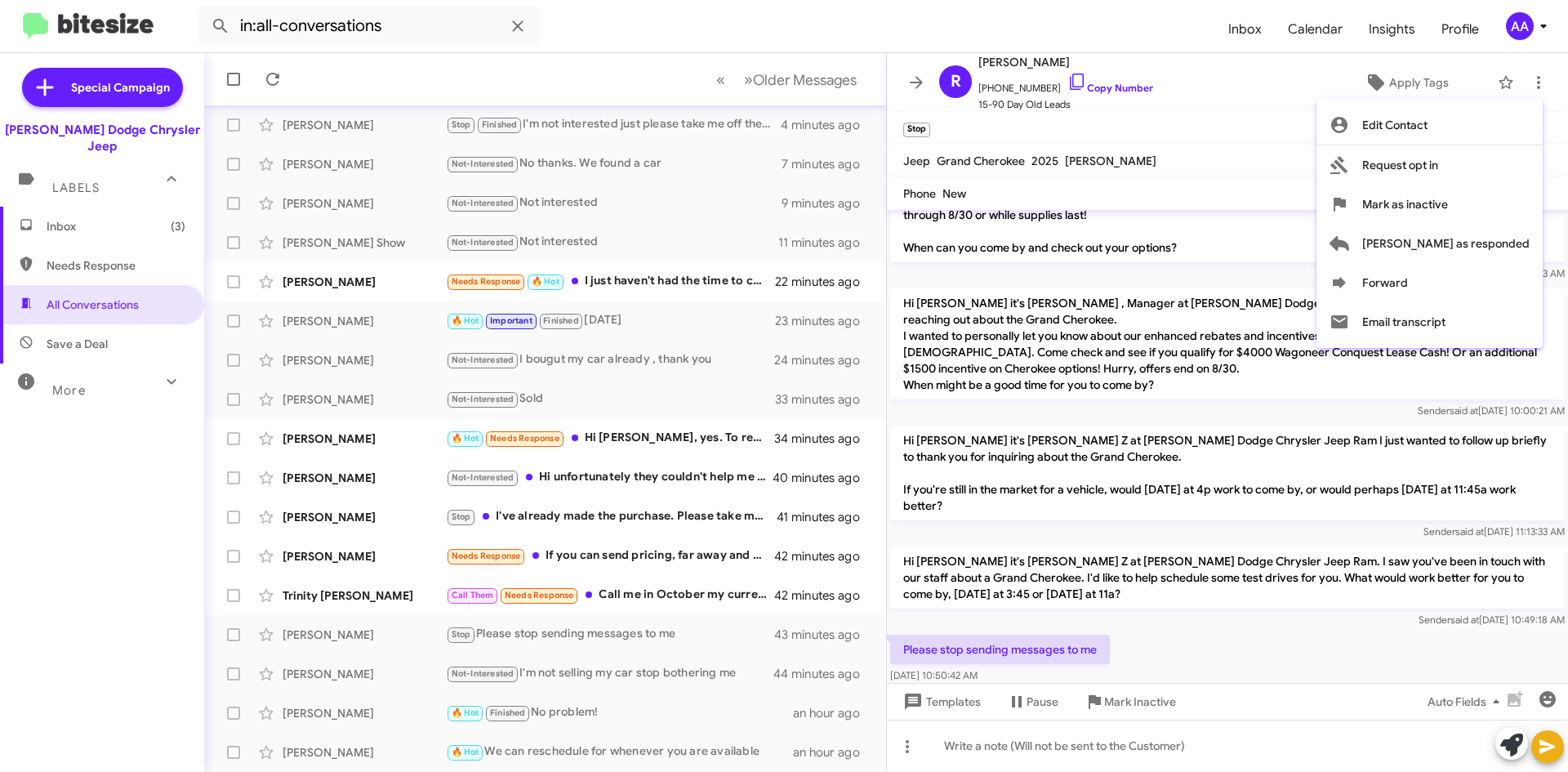
click at [1382, 80] on div at bounding box center [784, 386] width 1568 height 772
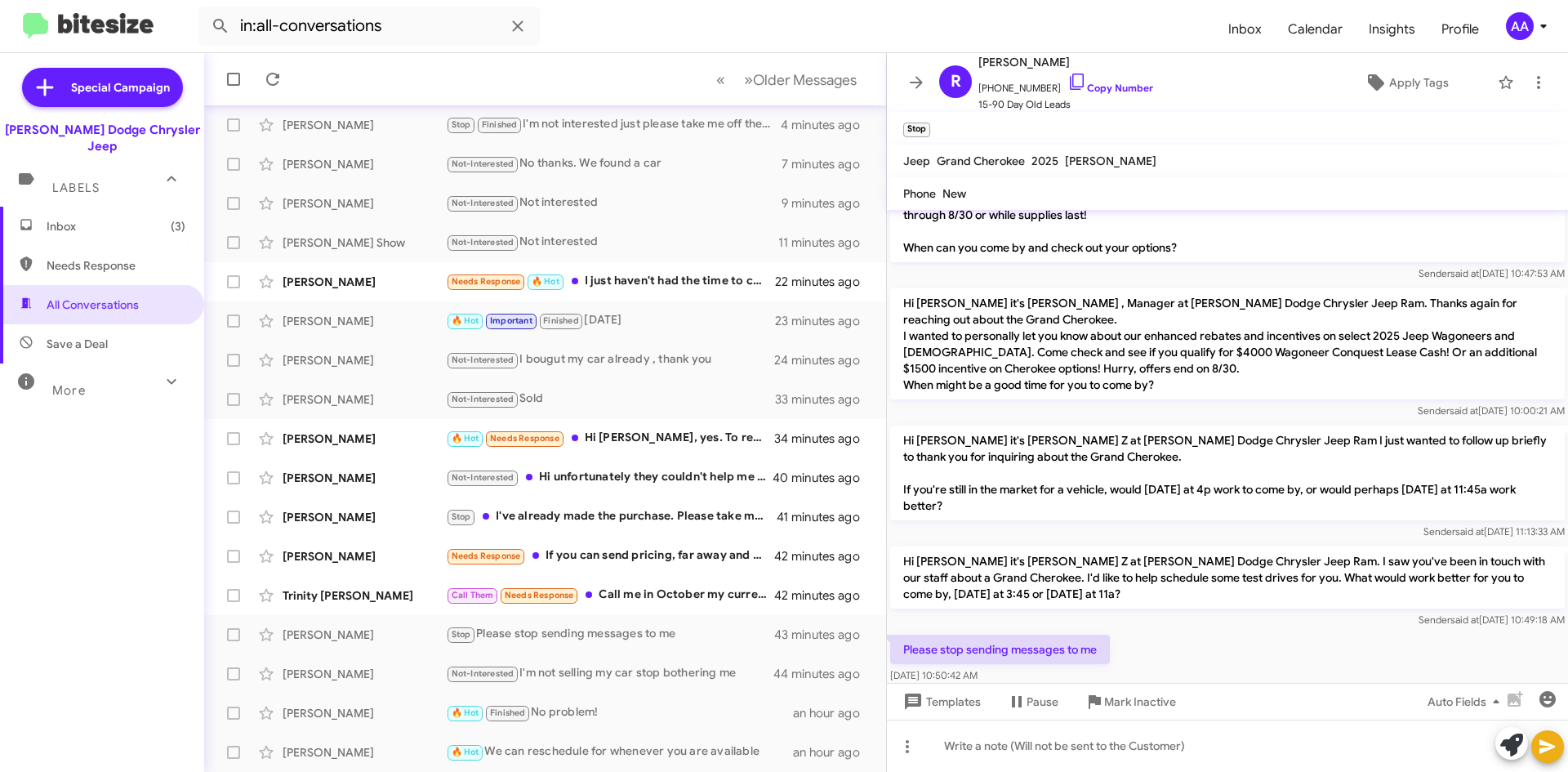
click at [1389, 80] on span "Apply Tags" at bounding box center [1419, 82] width 60 height 29
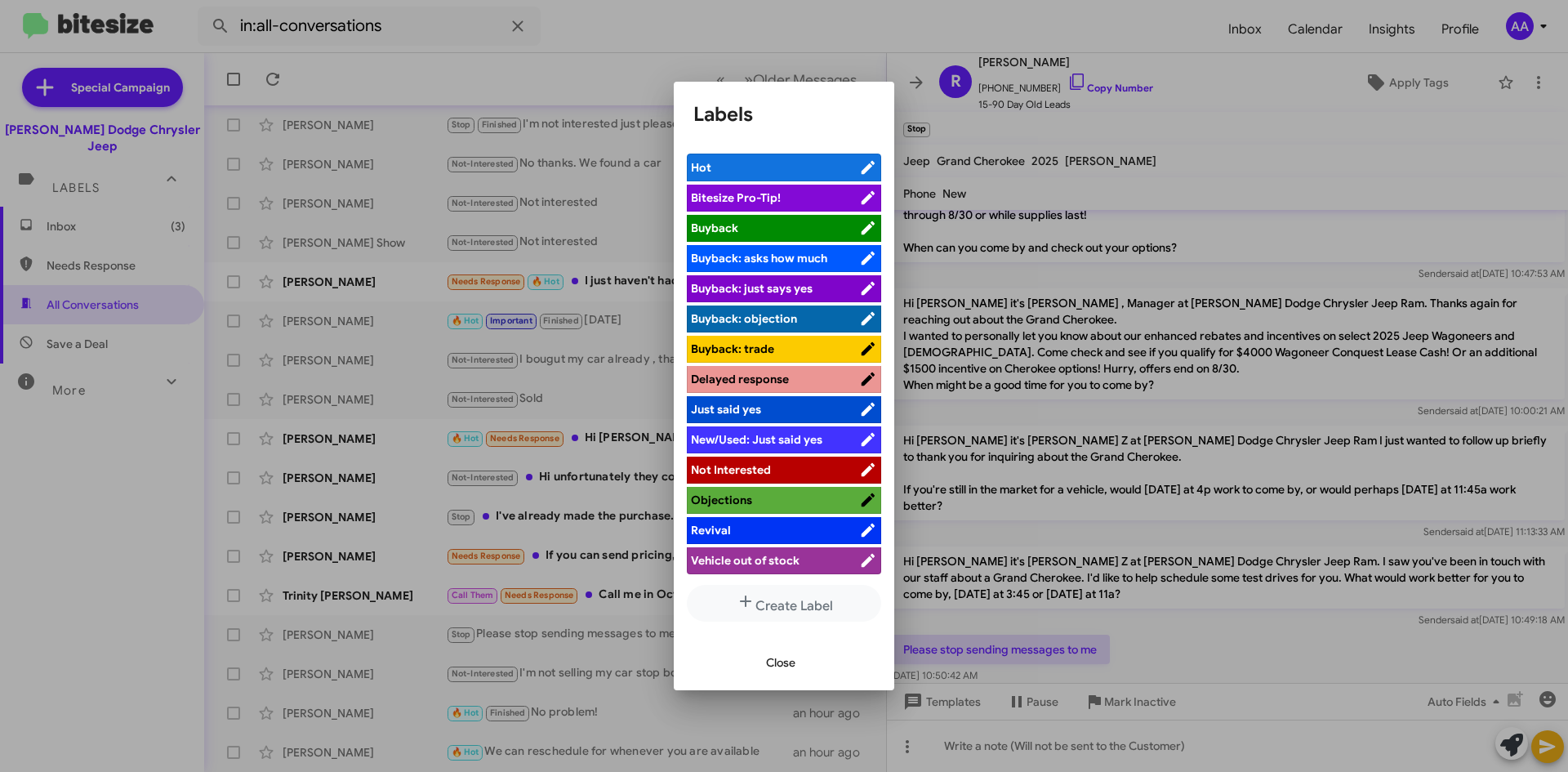
click at [764, 461] on li "Not Interested" at bounding box center [783, 470] width 194 height 27
click at [776, 660] on span "Close" at bounding box center [780, 661] width 29 height 29
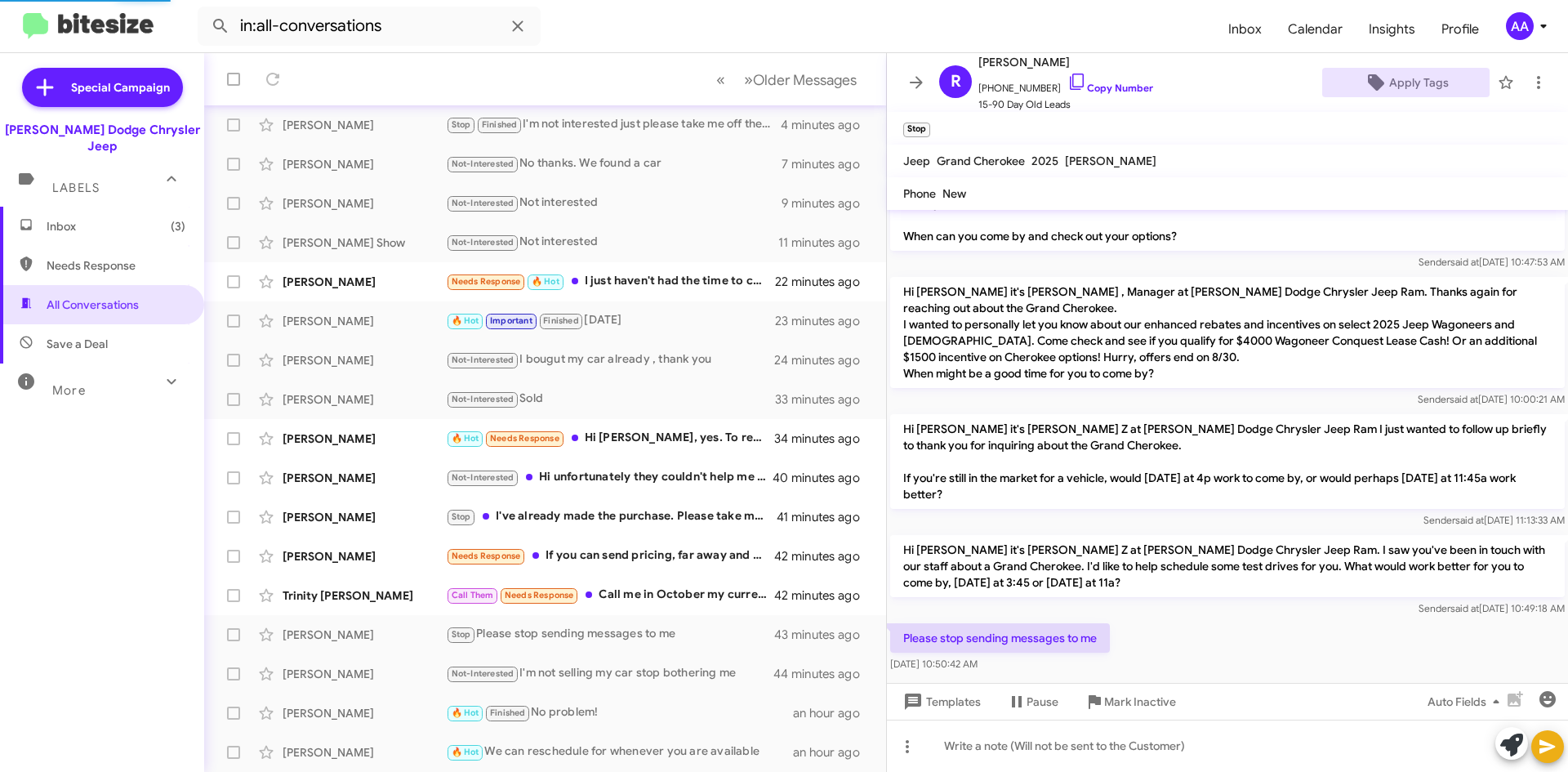
scroll to position [304, 0]
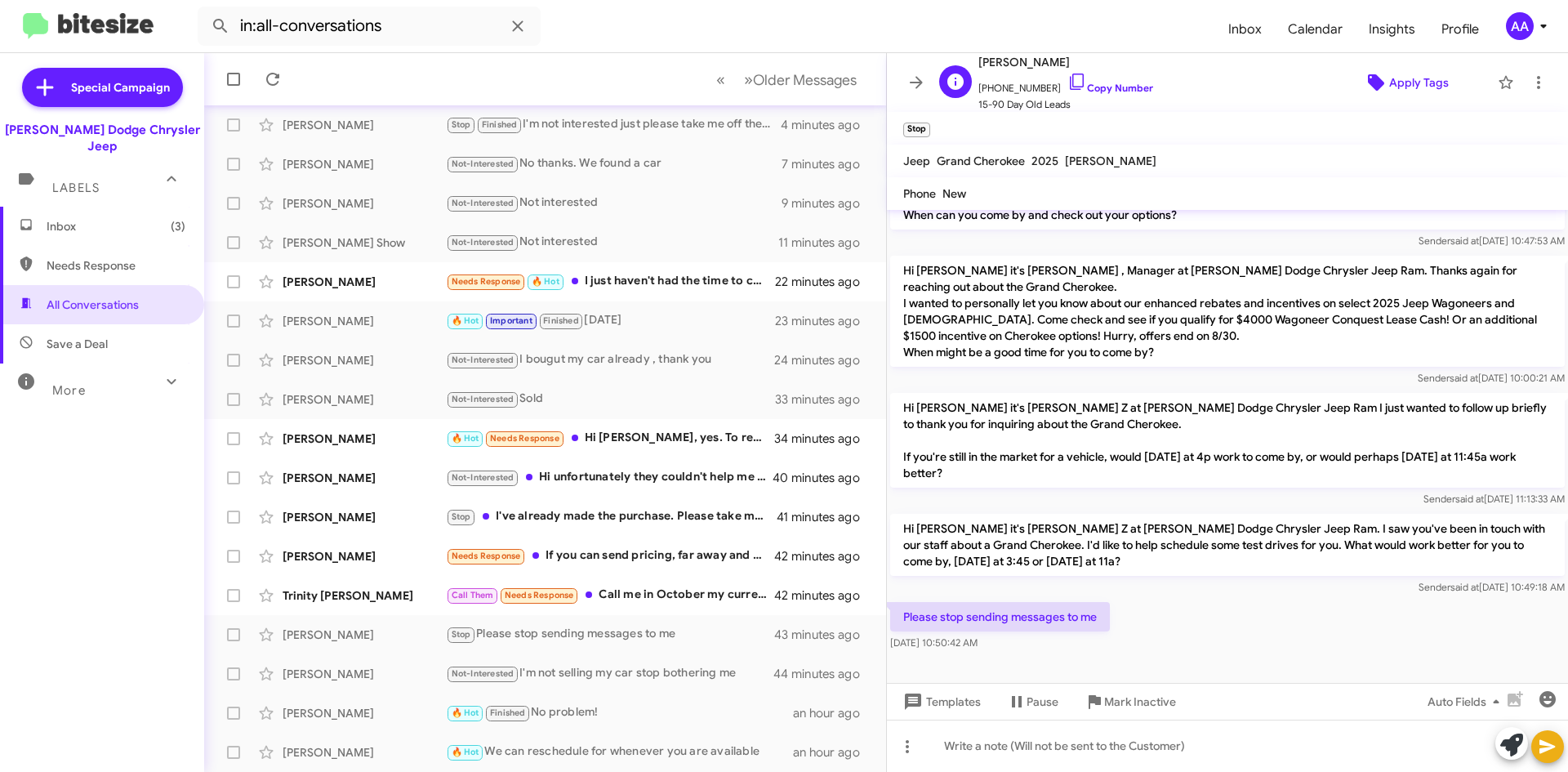
click at [1403, 83] on span "Apply Tags" at bounding box center [1419, 82] width 60 height 29
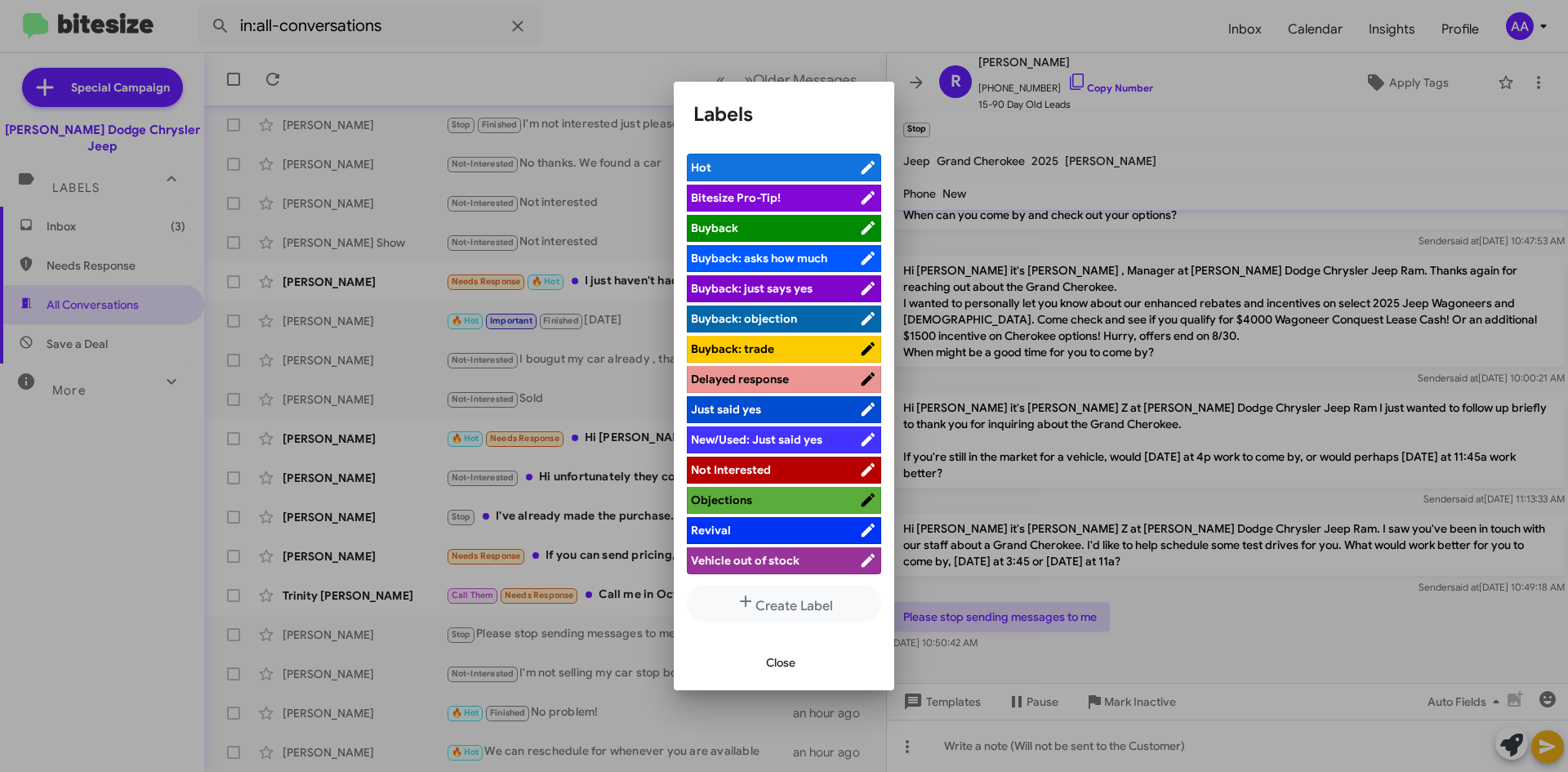
click at [750, 461] on span "Not Interested" at bounding box center [775, 469] width 169 height 17
click at [764, 665] on button "Close" at bounding box center [780, 661] width 55 height 29
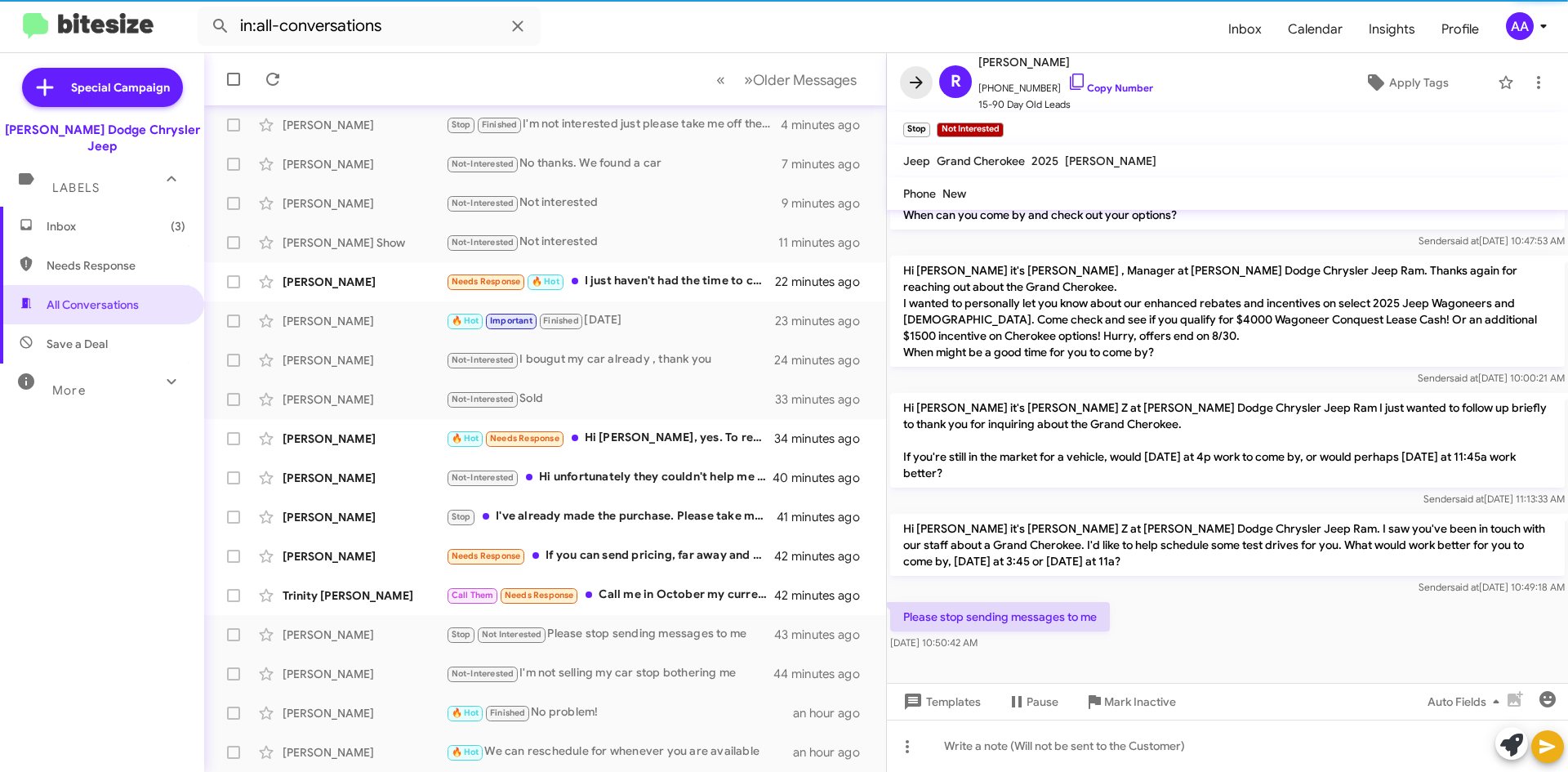
click at [909, 83] on icon at bounding box center [916, 83] width 19 height 19
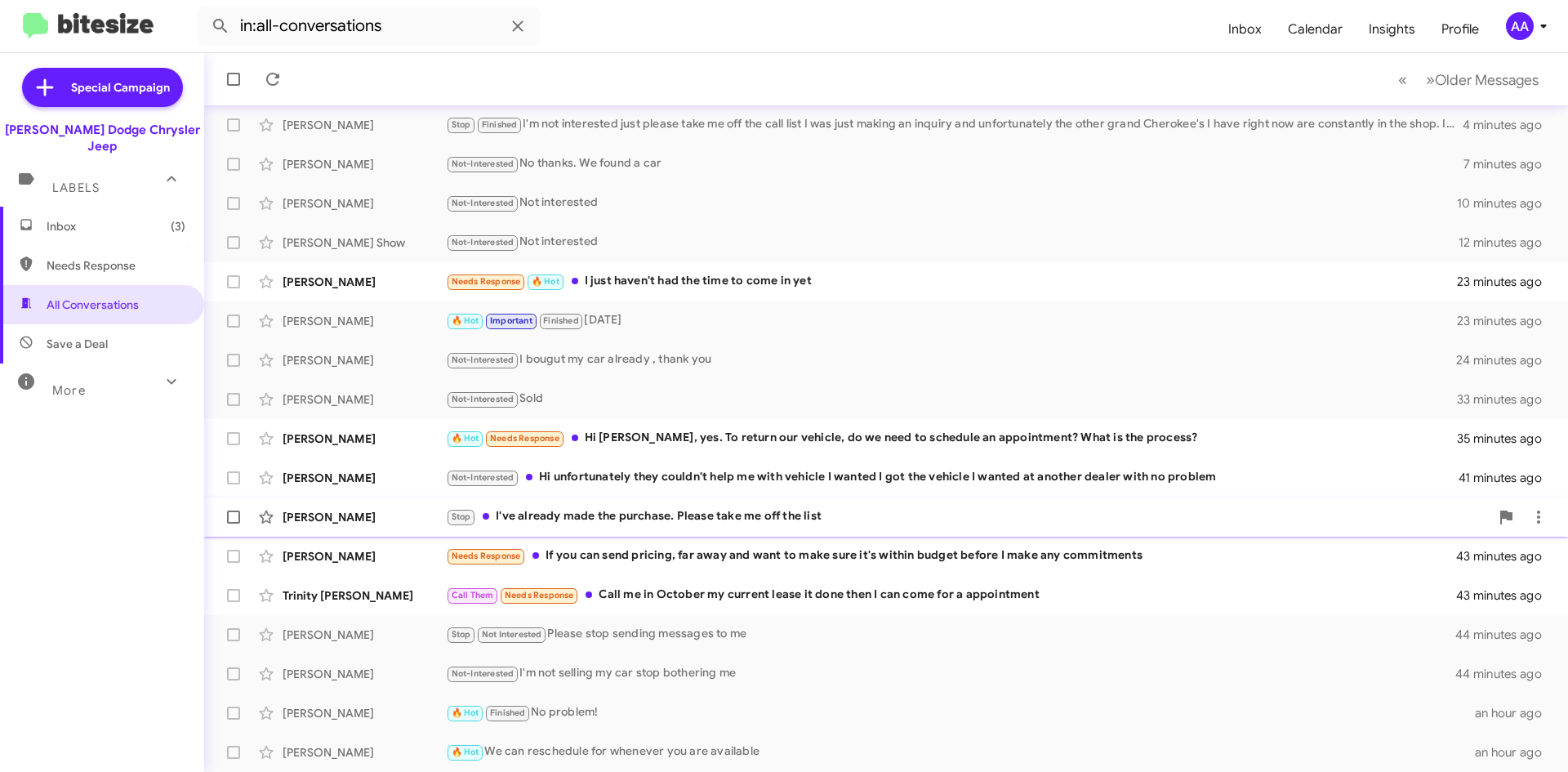
click at [824, 522] on div "Stop I've already made the purchase. Please take me off the list" at bounding box center [967, 516] width 1044 height 18
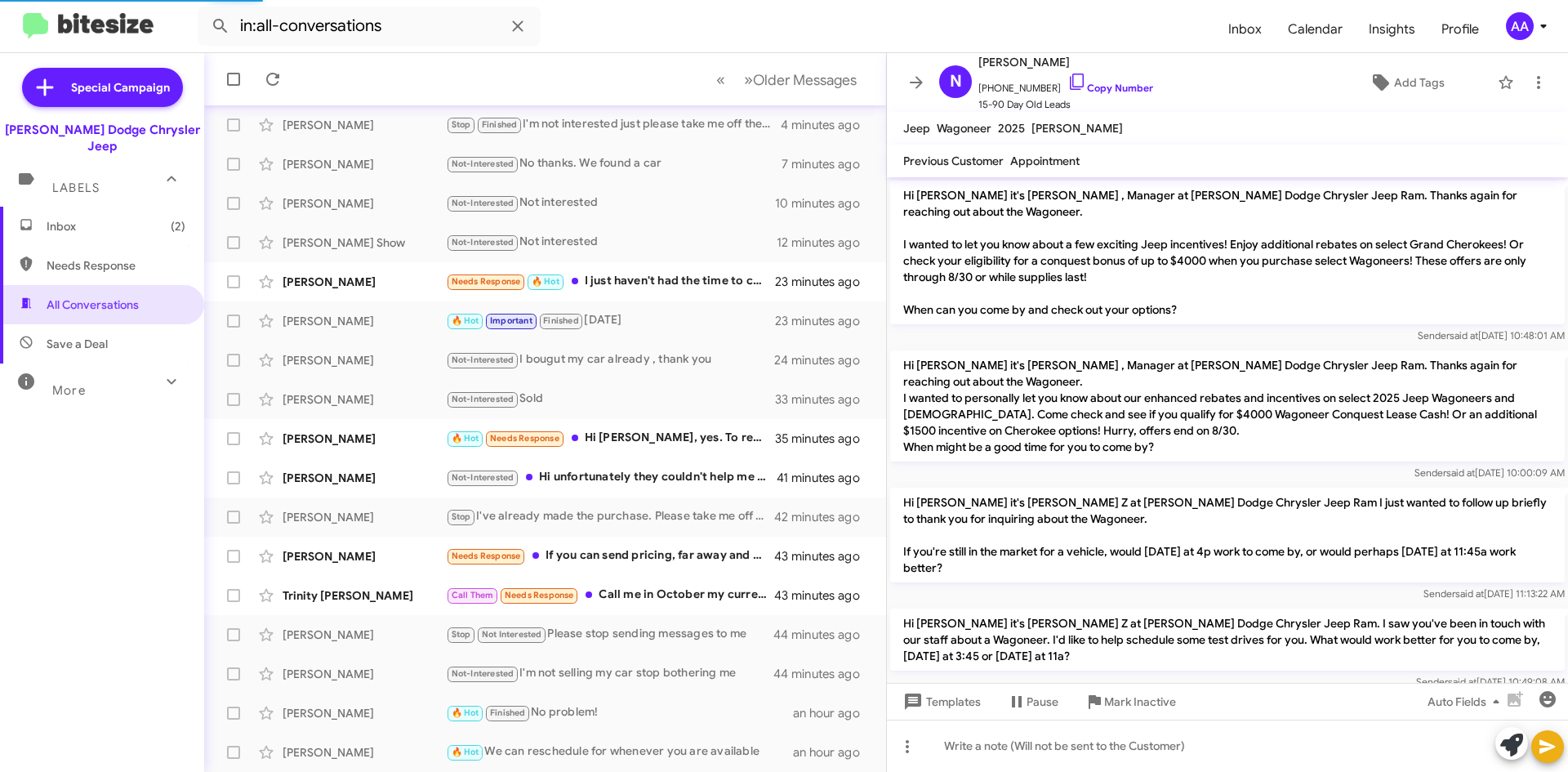
scroll to position [87, 0]
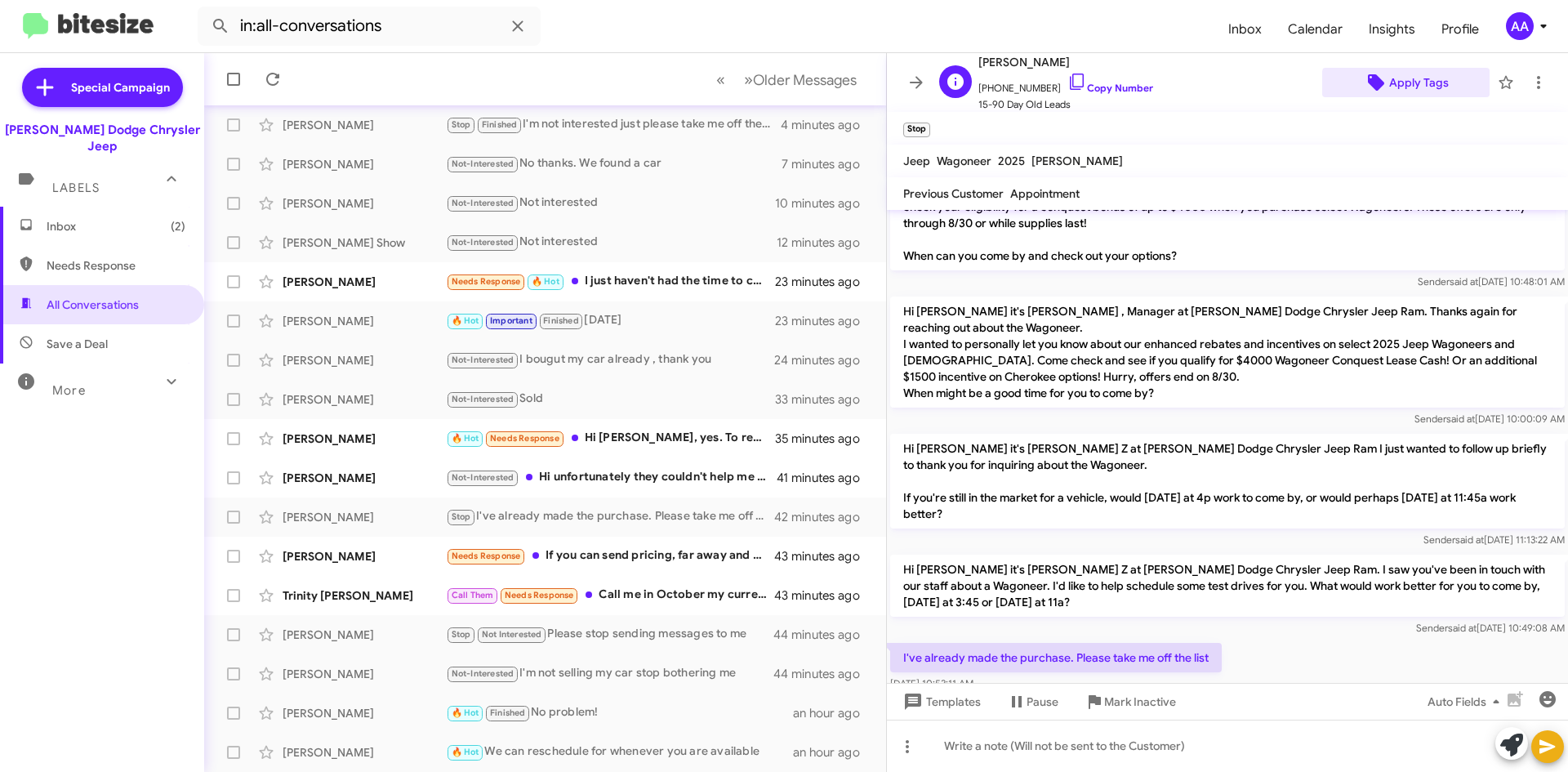
click at [1412, 84] on span "Apply Tags" at bounding box center [1419, 82] width 60 height 29
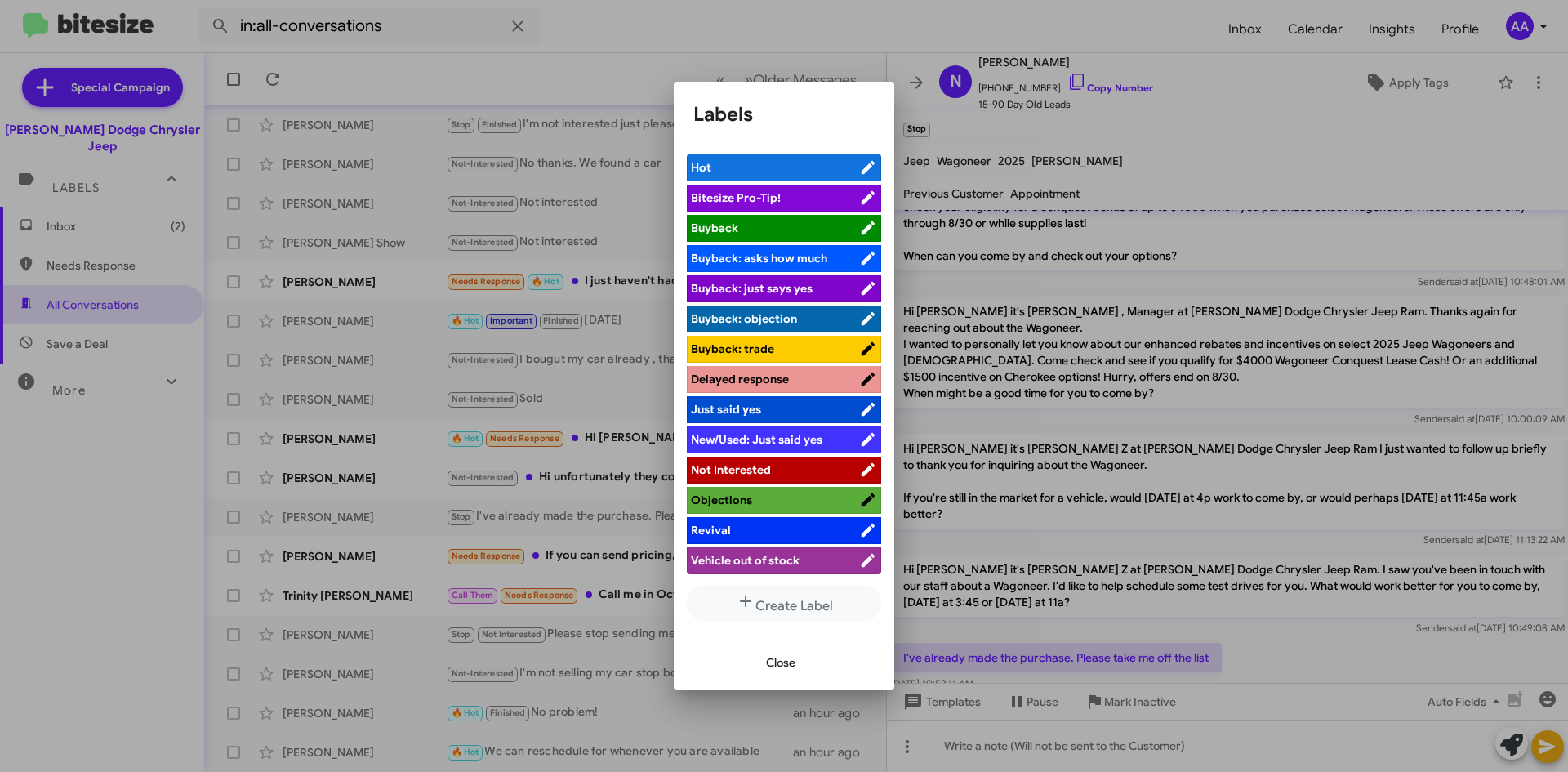
click at [737, 463] on span "Not Interested" at bounding box center [730, 469] width 80 height 15
click at [773, 667] on span "Close" at bounding box center [780, 661] width 29 height 29
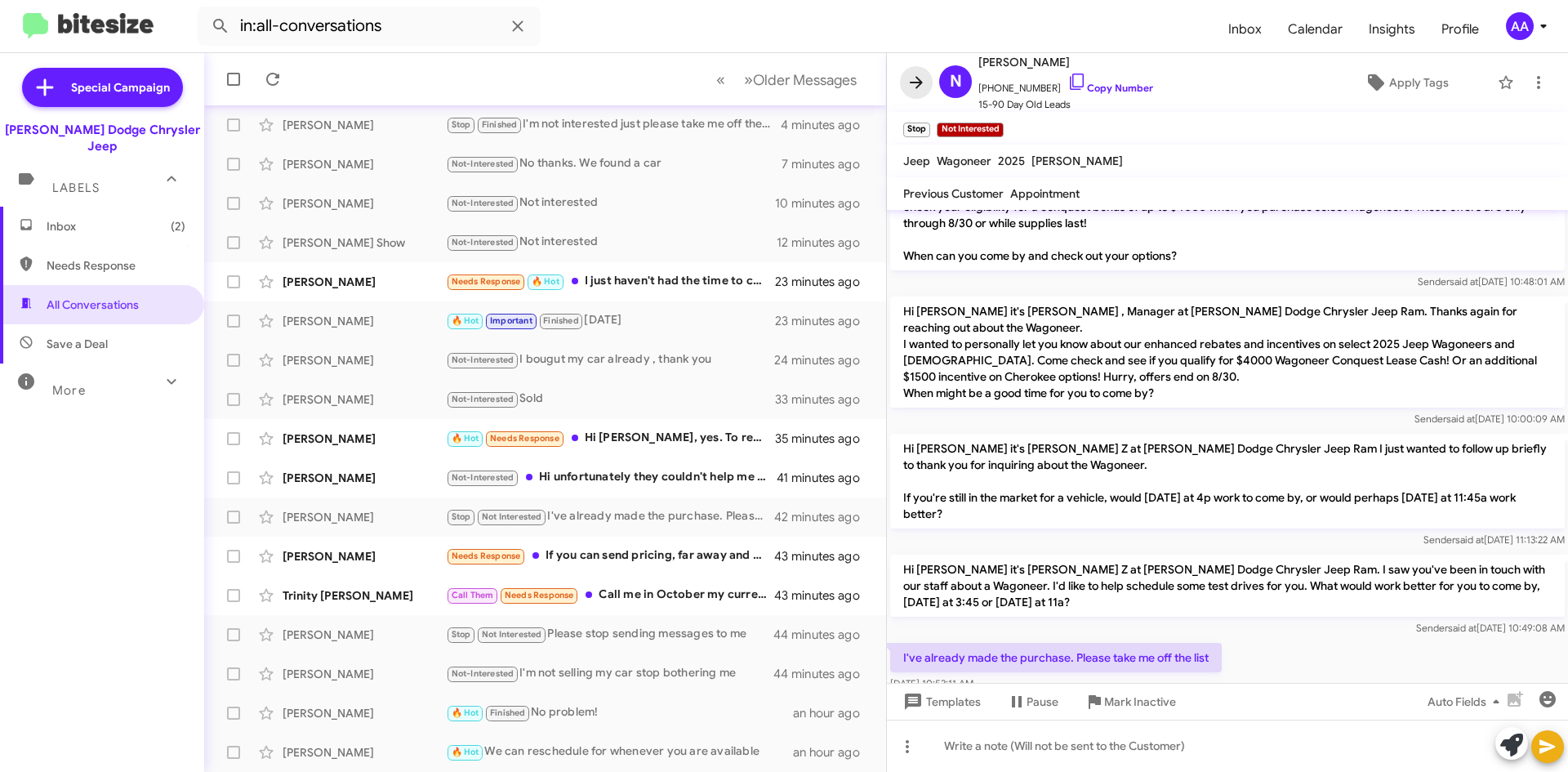
click at [910, 83] on icon at bounding box center [916, 82] width 13 height 12
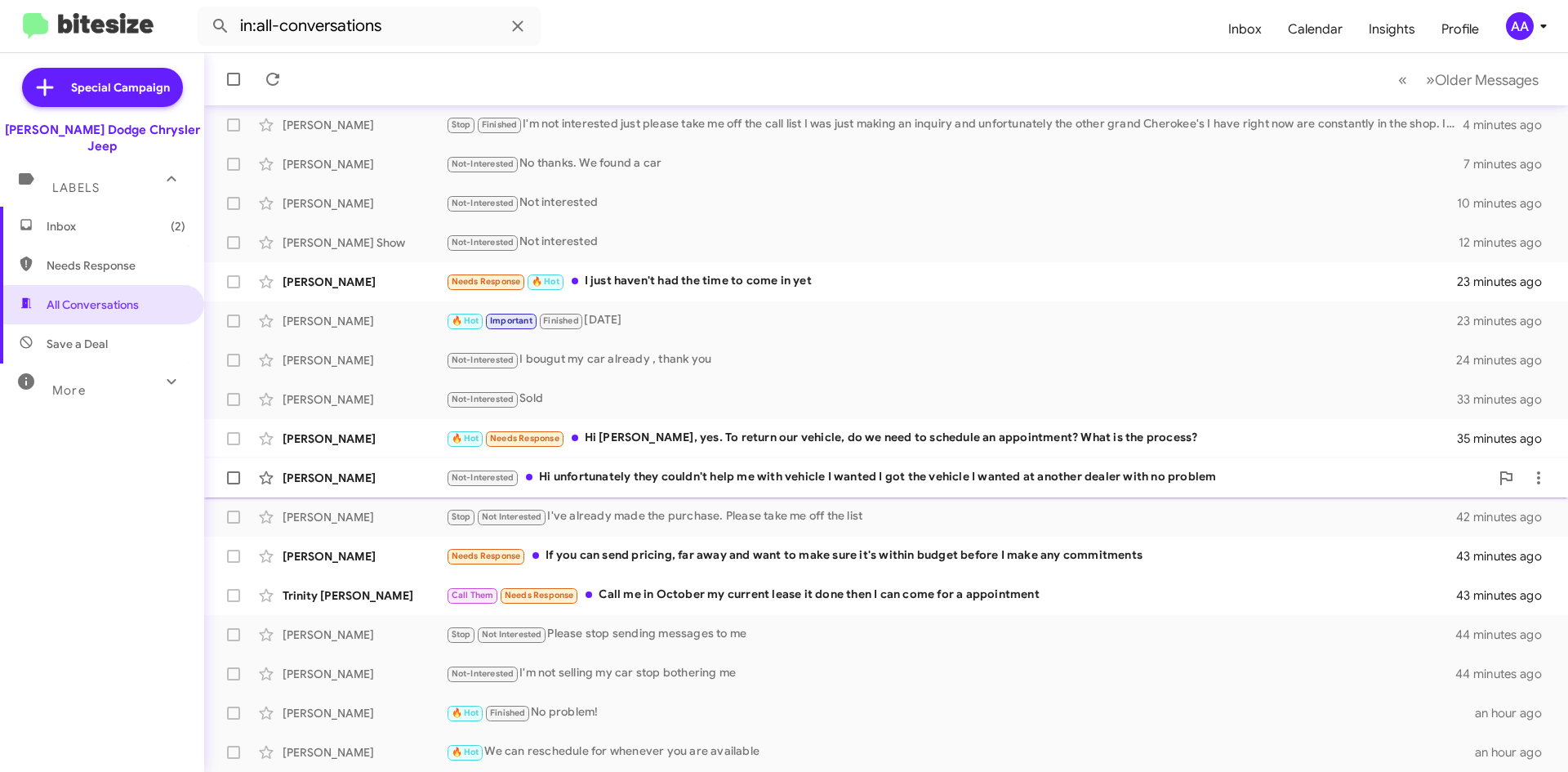
click at [709, 484] on div "Not-Interested Hi unfortunately they couldn't help me with vehicle I wanted I g…" at bounding box center [967, 477] width 1044 height 18
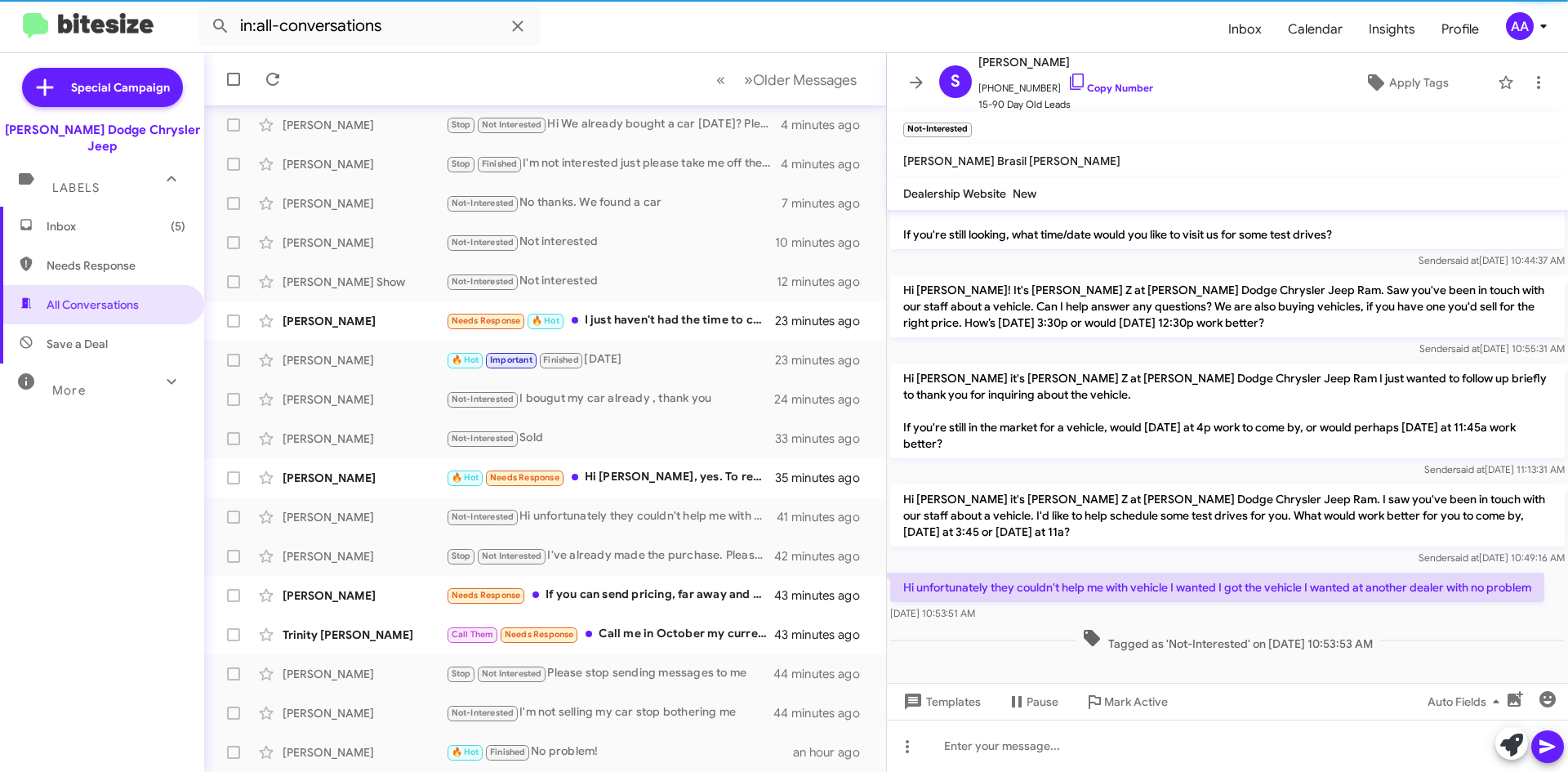
scroll to position [115, 0]
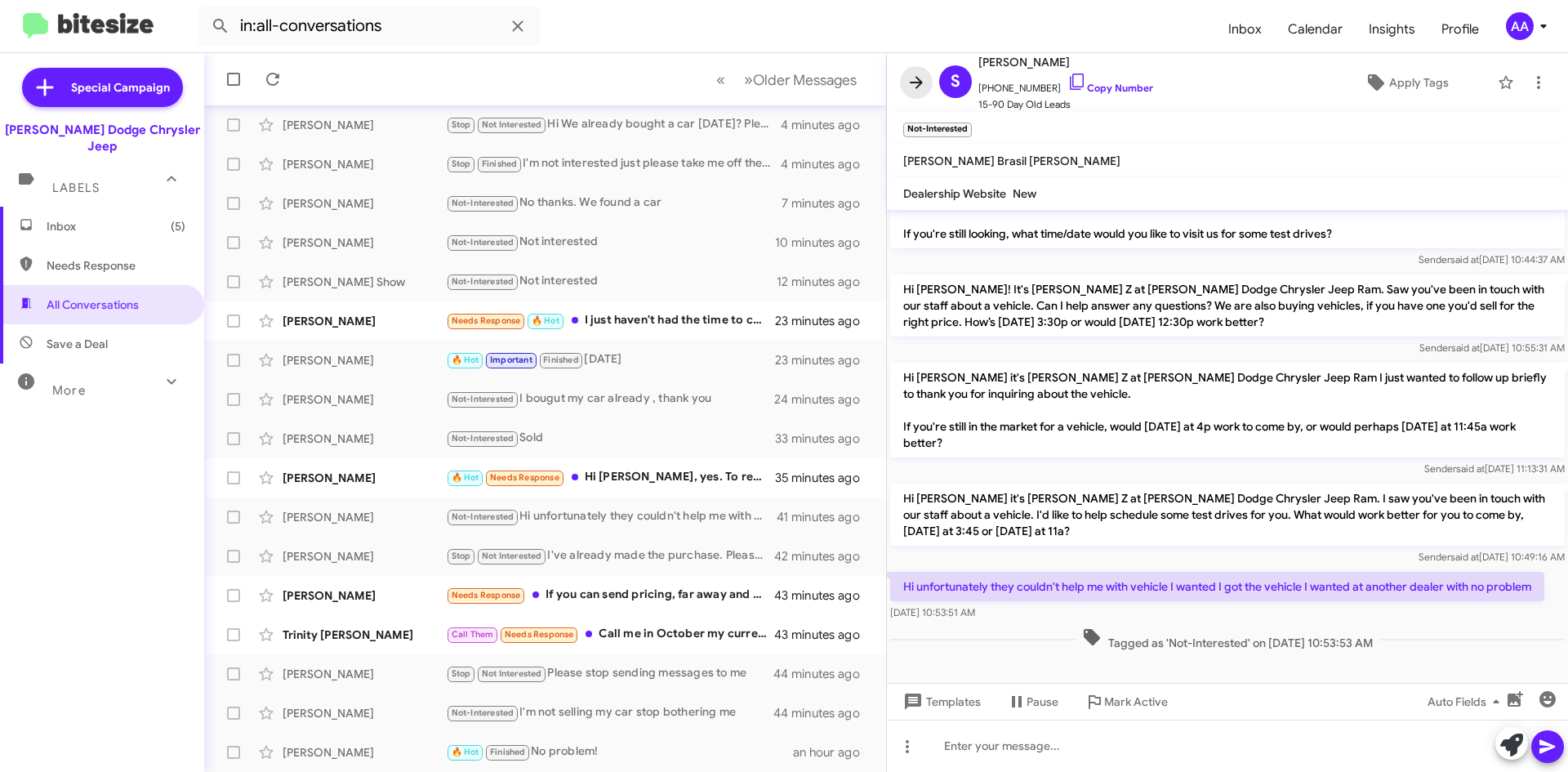
click at [909, 78] on icon at bounding box center [916, 83] width 19 height 19
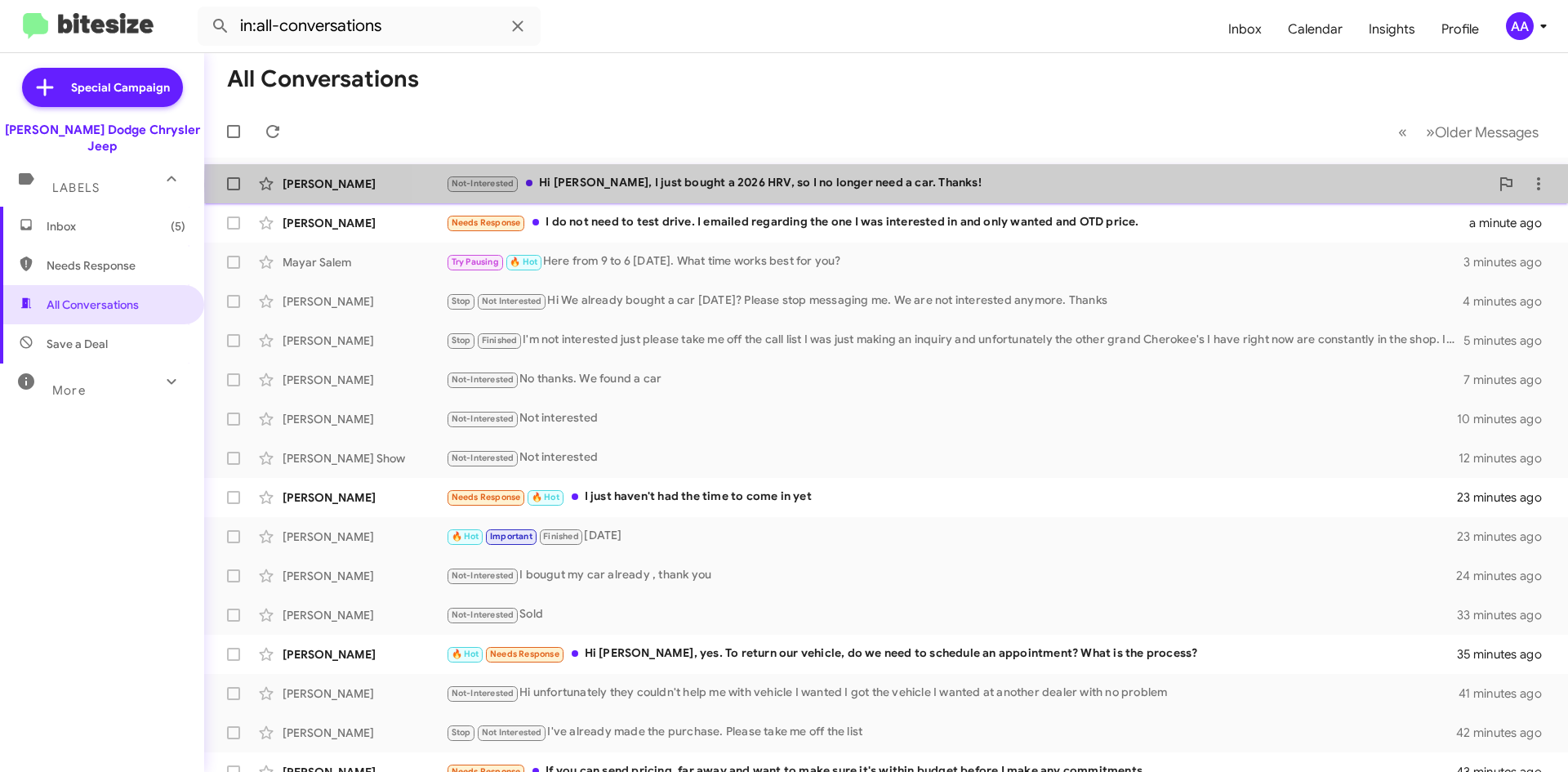
click at [924, 185] on div "Not-Interested Hi [PERSON_NAME], I just bought a 2026 HRV, so I no longer need …" at bounding box center [967, 183] width 1044 height 18
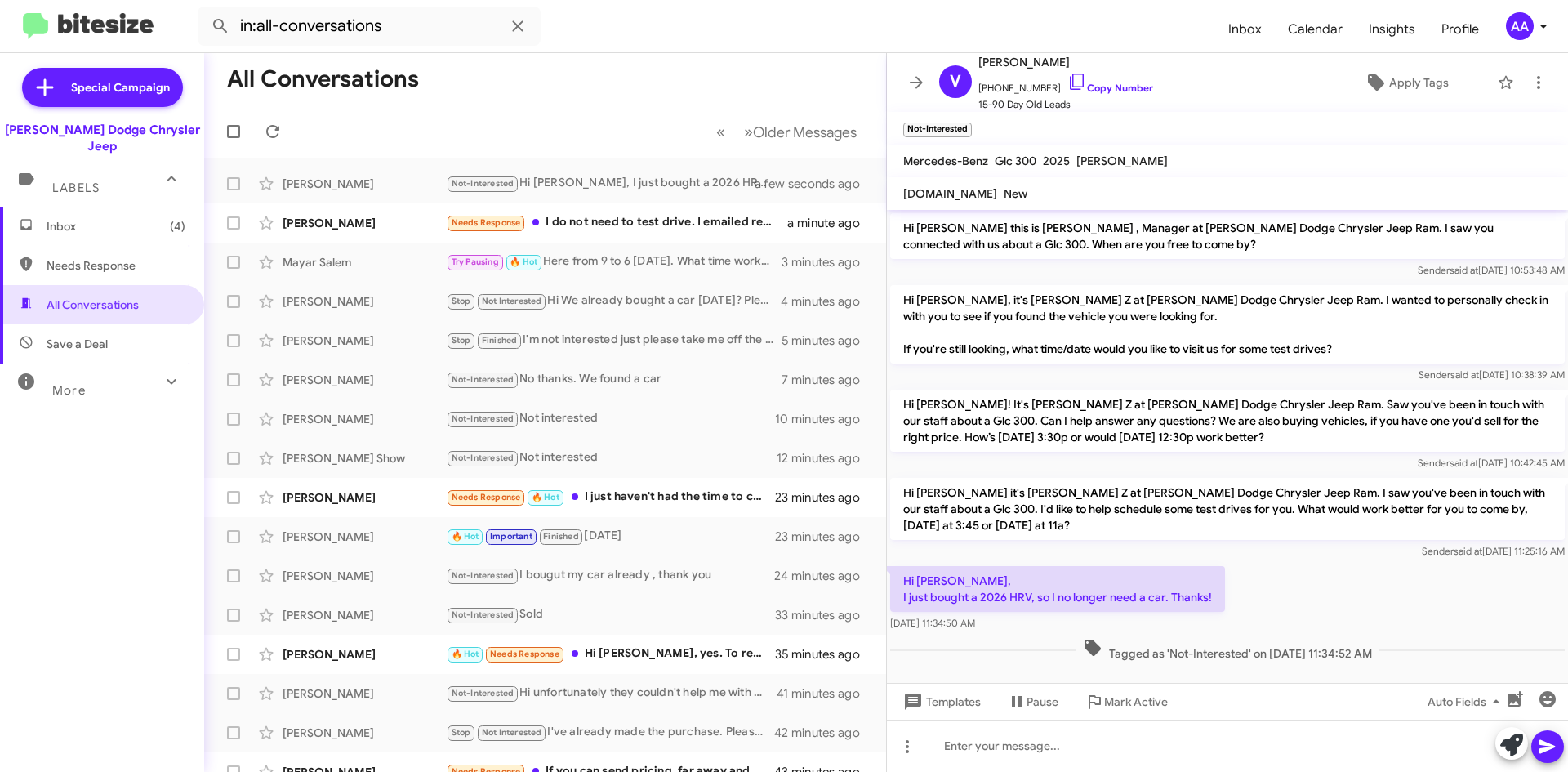
click at [906, 88] on icon at bounding box center [916, 83] width 19 height 19
